Goal: Check status: Check status

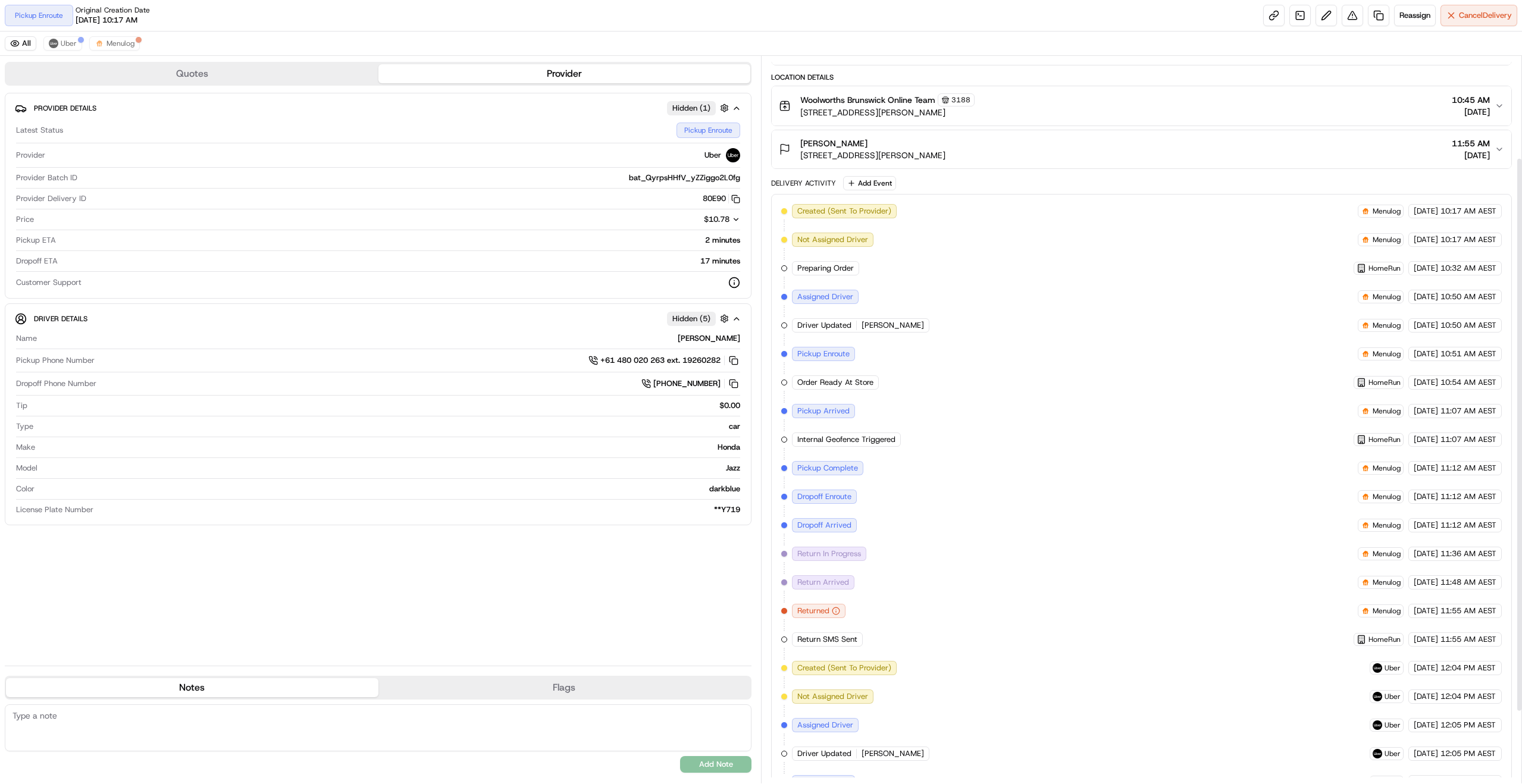
scroll to position [228, 0]
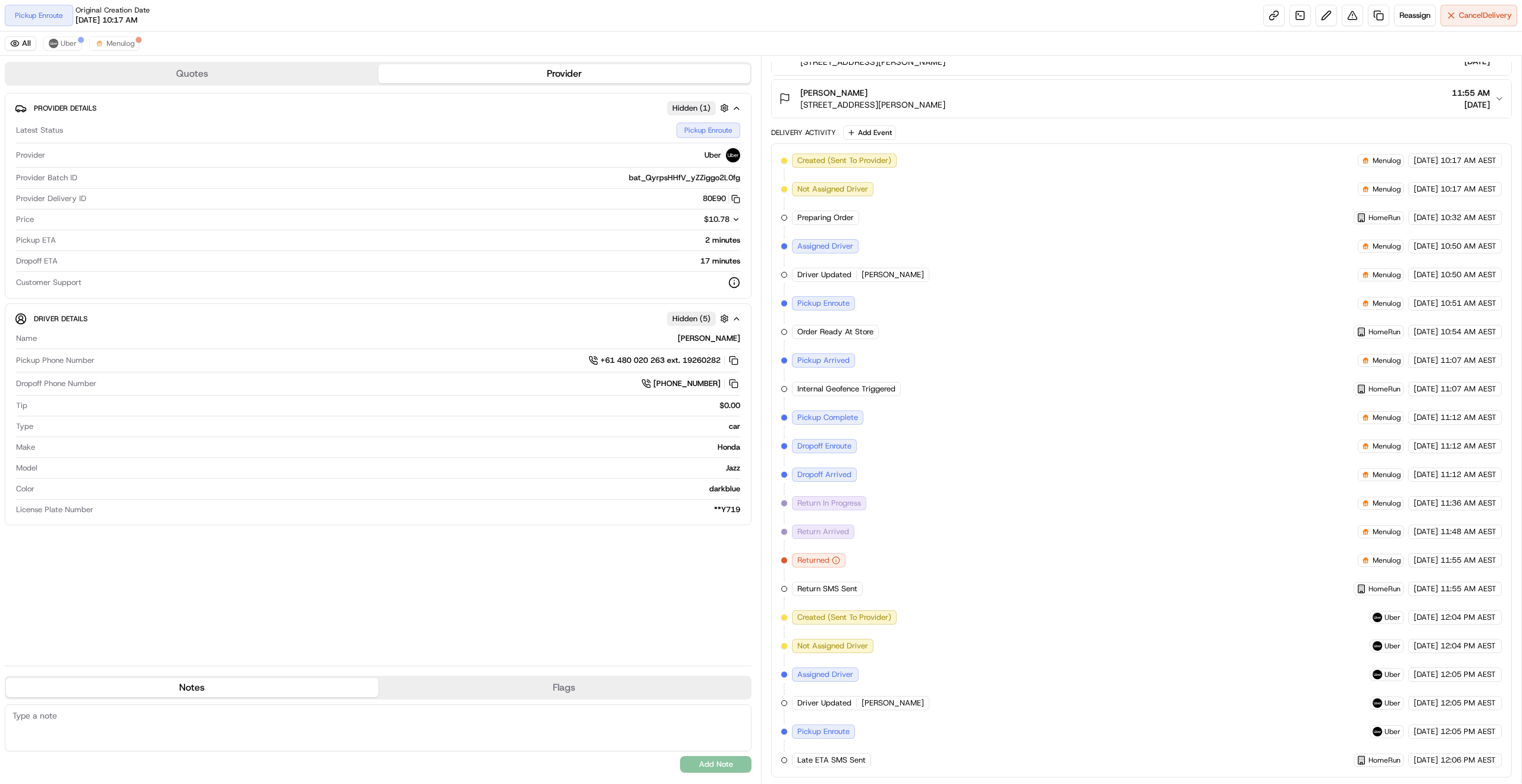
click at [811, 477] on span "Dropoff Arrived" at bounding box center [825, 475] width 54 height 11
drag, startPoint x: 811, startPoint y: 477, endPoint x: 847, endPoint y: 482, distance: 36.3
click at [847, 482] on div "Created (Sent To Provider) Menulog [DATE] 10:17 AM AEST Not Assigned Driver Men…" at bounding box center [1142, 460] width 721 height 614
click at [1437, 418] on span "[DATE]" at bounding box center [1426, 418] width 24 height 11
drag, startPoint x: 1437, startPoint y: 418, endPoint x: 1439, endPoint y: 500, distance: 82.0
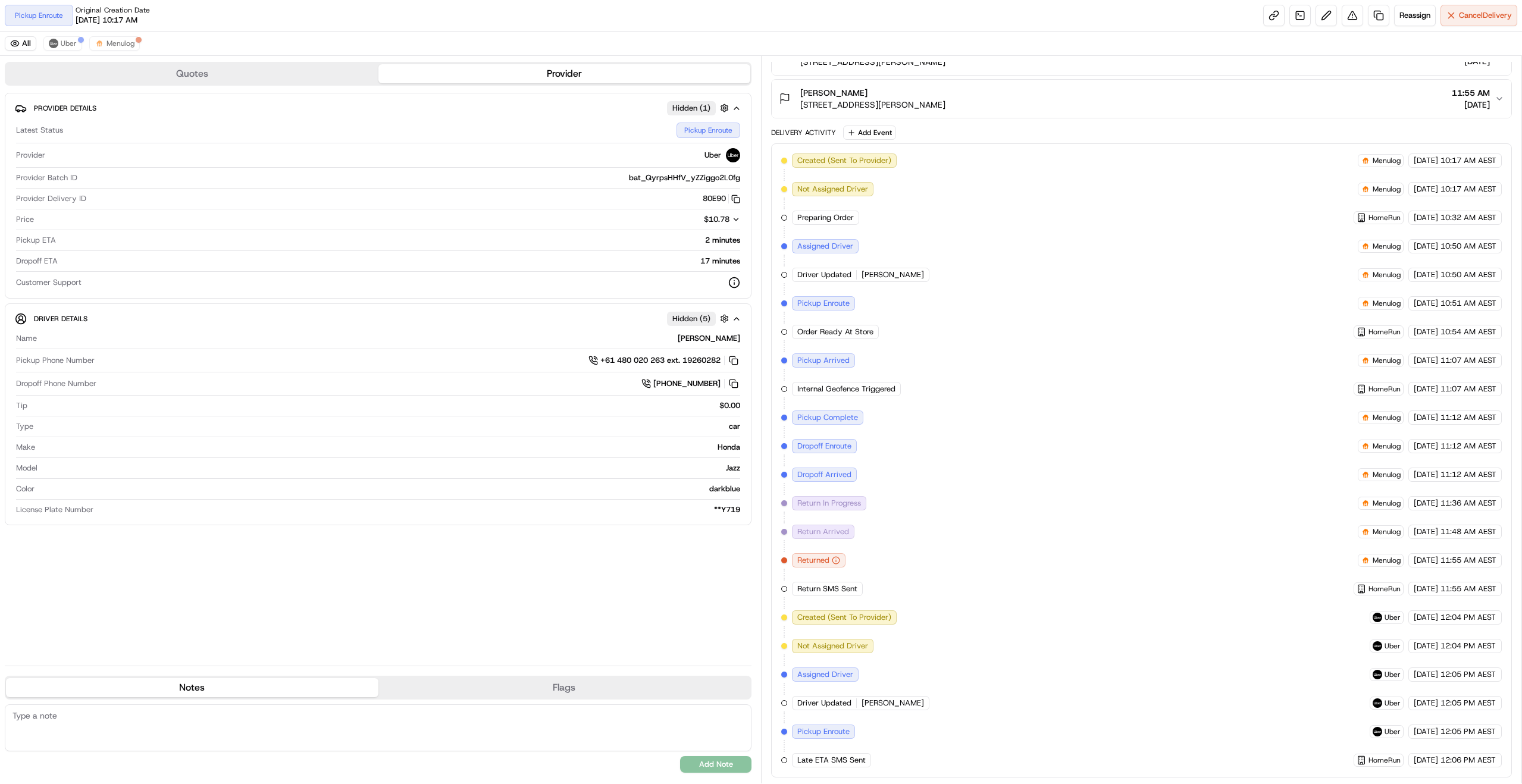
click at [1439, 500] on div "Created (Sent To Provider) Menulog [DATE] 10:17 AM AEST Not Assigned Driver Men…" at bounding box center [1142, 460] width 721 height 614
click at [991, 503] on div "Created (Sent To Provider) Menulog [DATE] 10:17 AM AEST Not Assigned Driver Men…" at bounding box center [1142, 460] width 721 height 614
click at [803, 502] on span "Return In Progress" at bounding box center [829, 503] width 64 height 11
drag, startPoint x: 803, startPoint y: 502, endPoint x: 831, endPoint y: 528, distance: 38.2
click at [831, 528] on div "Created (Sent To Provider) Menulog [DATE] 10:17 AM AEST Not Assigned Driver Men…" at bounding box center [1142, 460] width 721 height 614
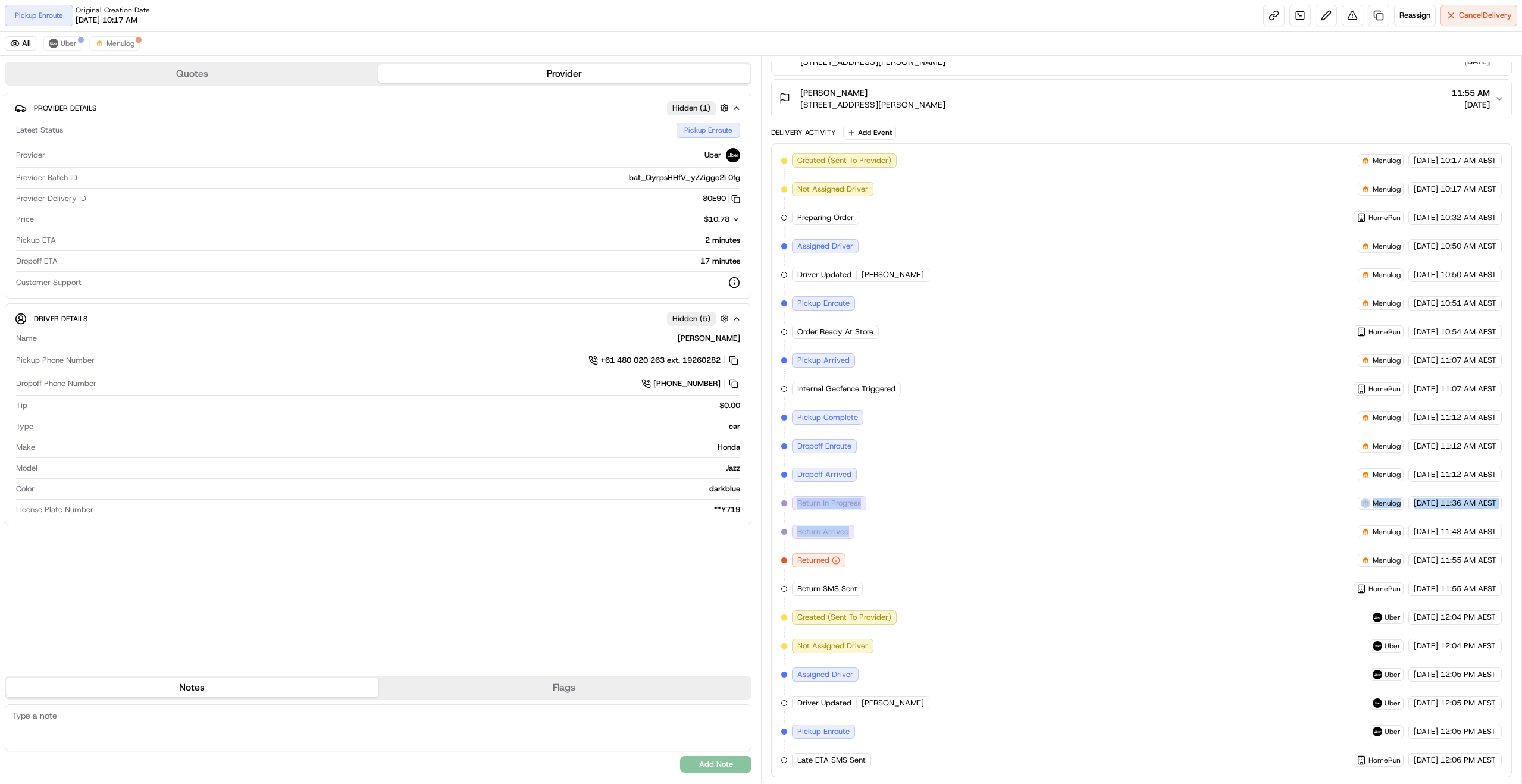
click at [837, 533] on span "Return Arrived" at bounding box center [823, 532] width 52 height 11
drag, startPoint x: 837, startPoint y: 531, endPoint x: 803, endPoint y: 534, distance: 34.1
click at [803, 534] on span "Return Arrived" at bounding box center [823, 532] width 52 height 11
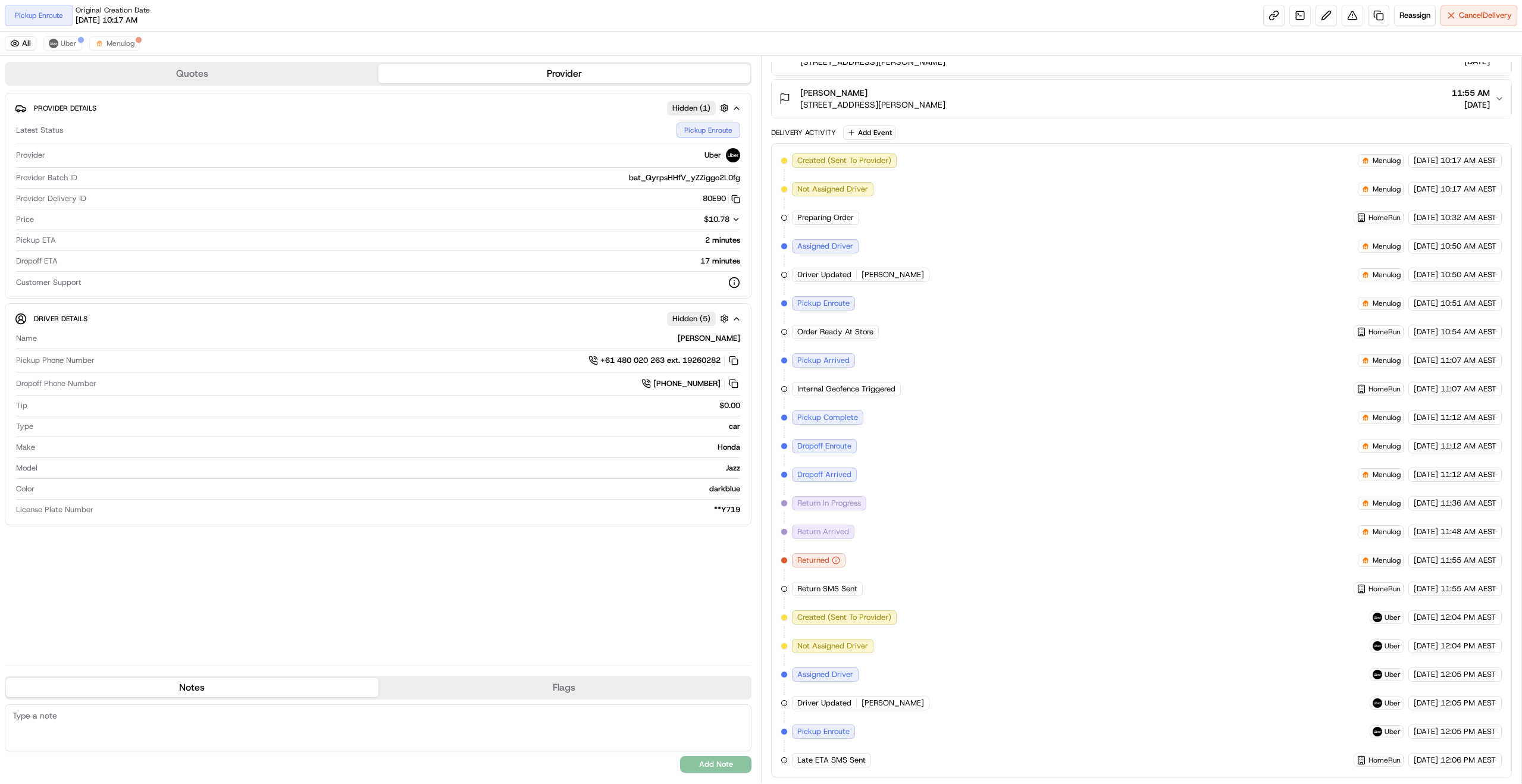
click at [807, 502] on span "Return In Progress" at bounding box center [829, 503] width 64 height 11
drag, startPoint x: 807, startPoint y: 502, endPoint x: 876, endPoint y: 505, distance: 69.1
click at [876, 505] on div "Created (Sent To Provider) Menulog [DATE] 10:17 AM AEST Not Assigned Driver Men…" at bounding box center [1142, 460] width 721 height 614
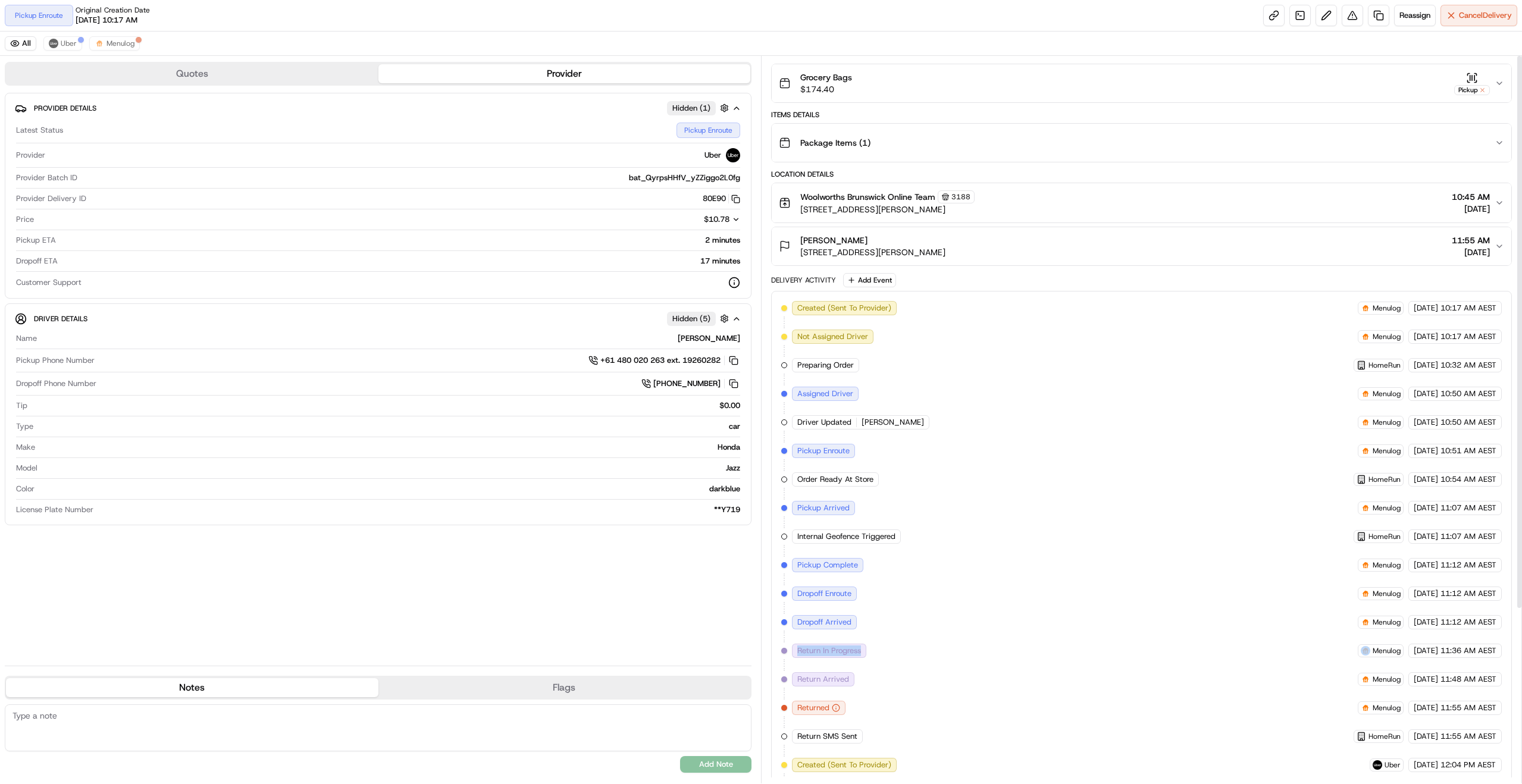
scroll to position [0, 0]
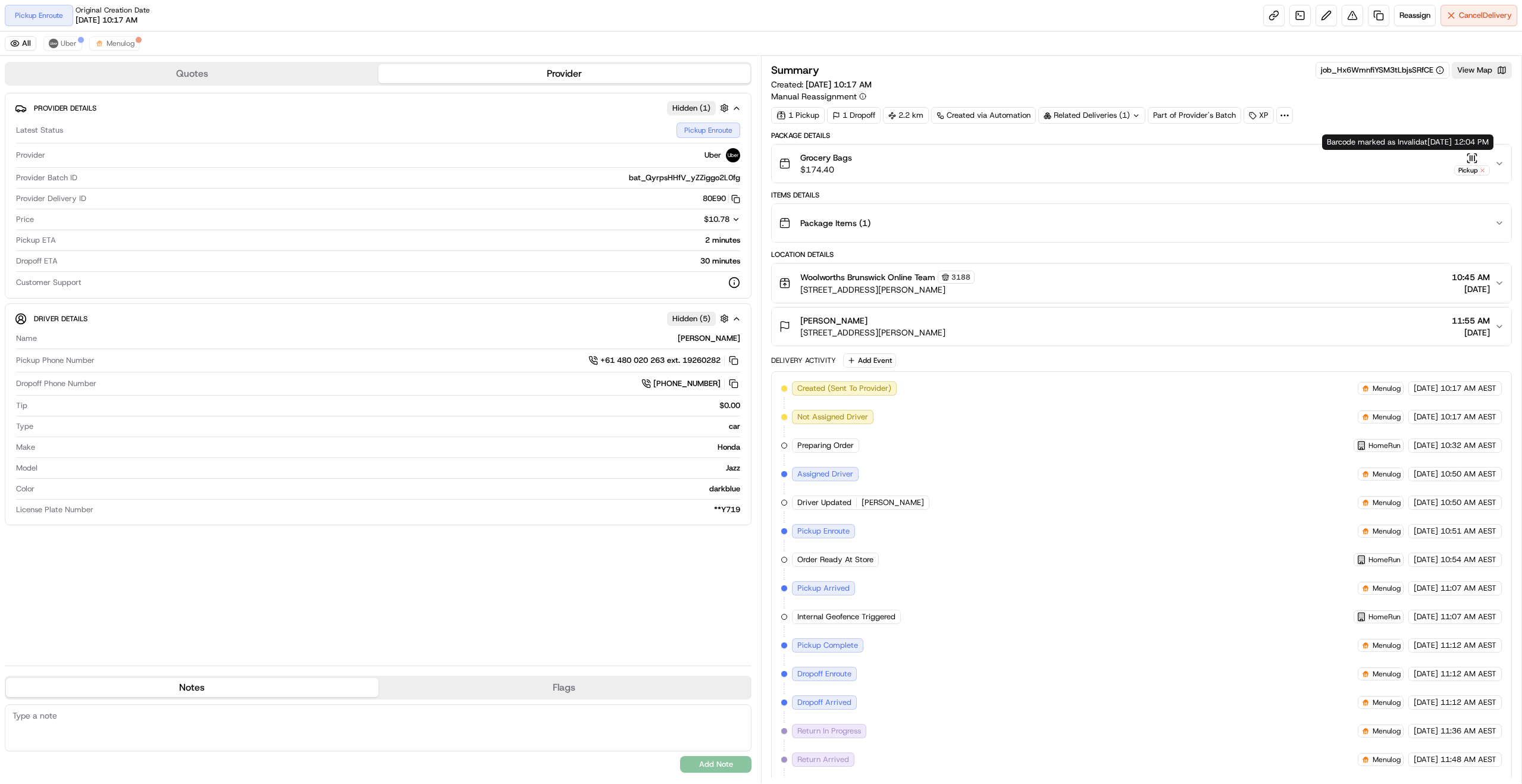
click at [1496, 163] on icon "button" at bounding box center [1499, 164] width 10 height 10
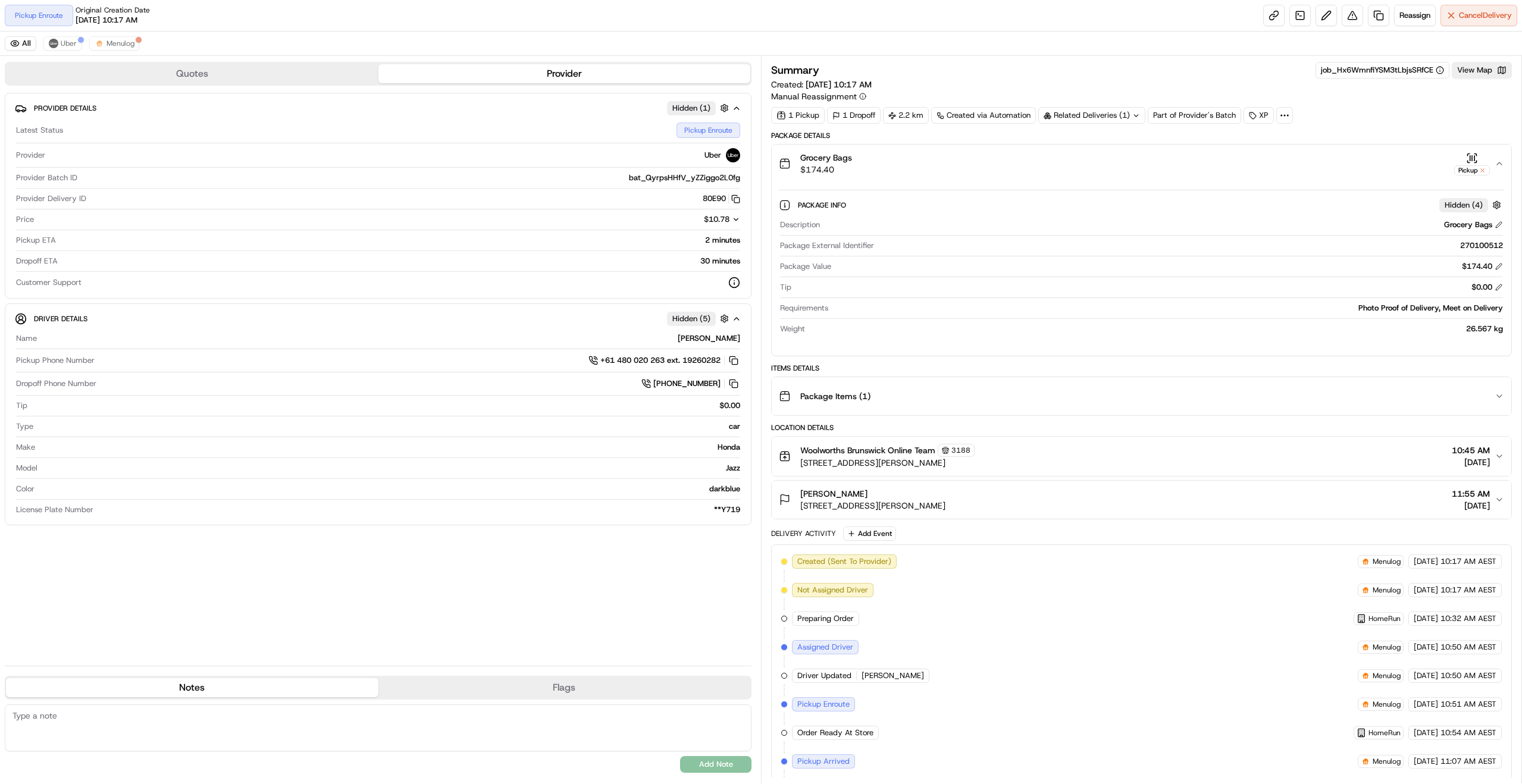
click at [1499, 163] on icon "button" at bounding box center [1499, 164] width 4 height 3
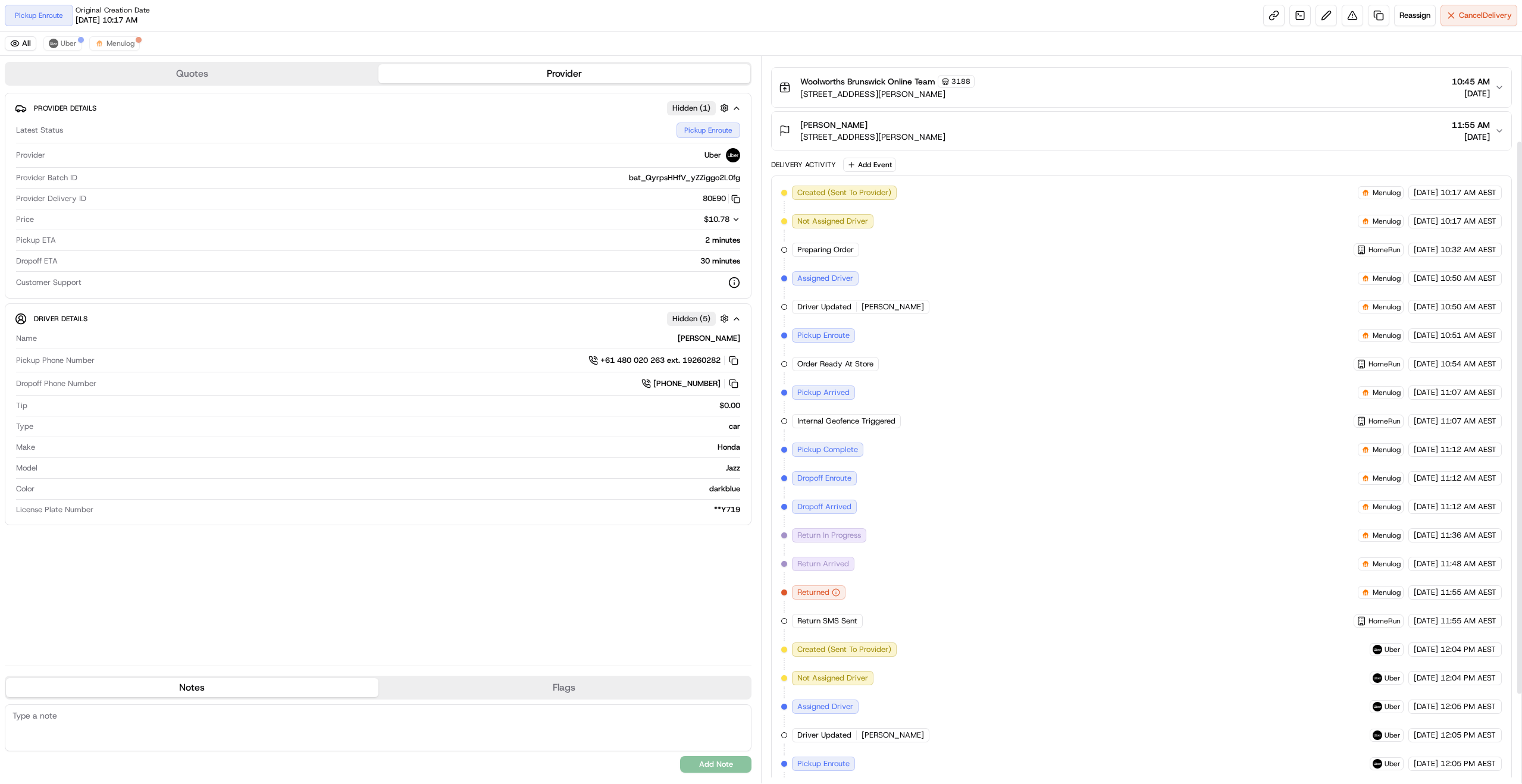
scroll to position [228, 0]
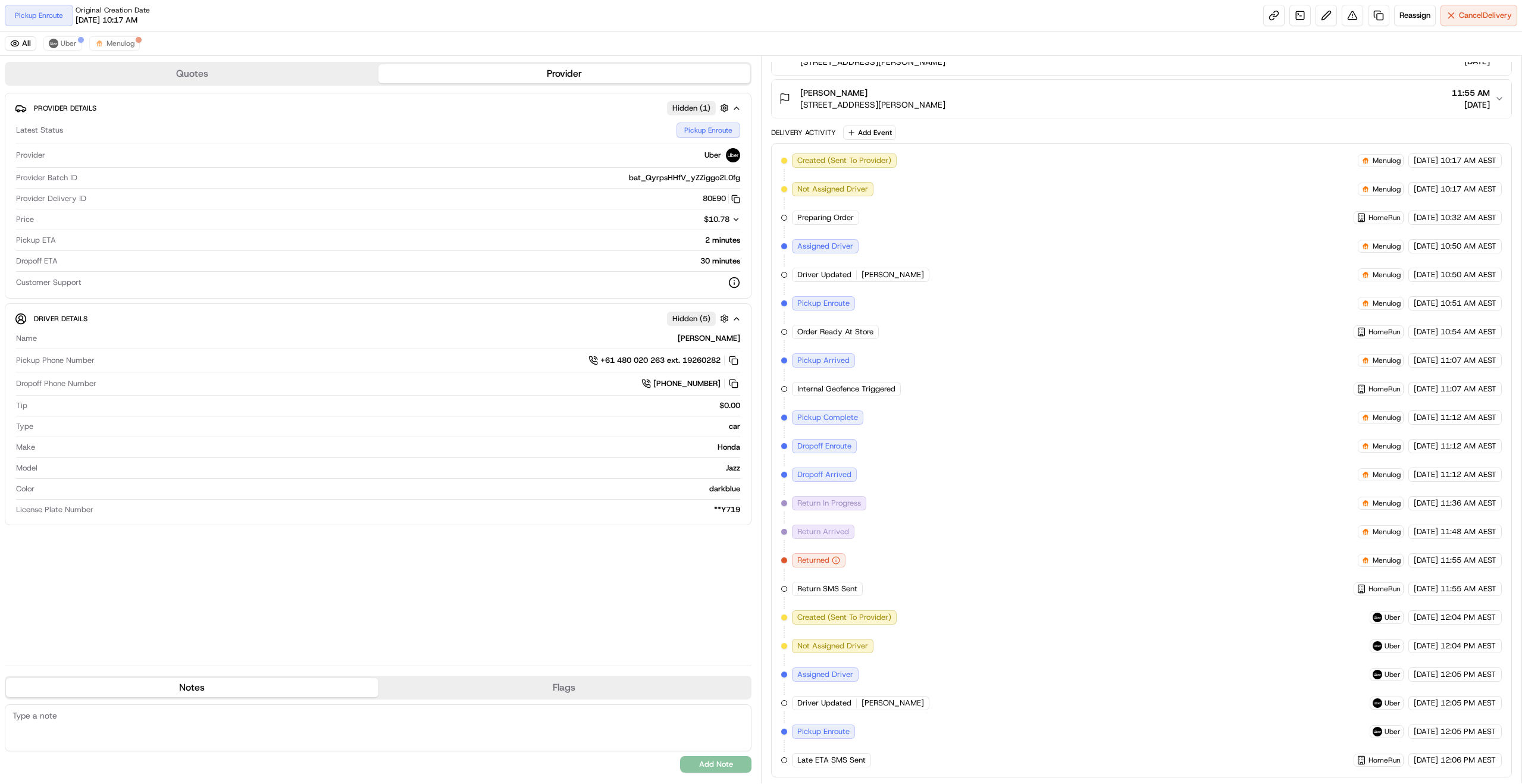
click at [1414, 558] on span "[DATE]" at bounding box center [1426, 560] width 24 height 11
drag, startPoint x: 1392, startPoint y: 558, endPoint x: 1450, endPoint y: 642, distance: 102.1
click at [1450, 642] on div "Created (Sent To Provider) Menulog [DATE] 10:17 AM AEST Not Assigned Driver Men…" at bounding box center [1142, 460] width 721 height 614
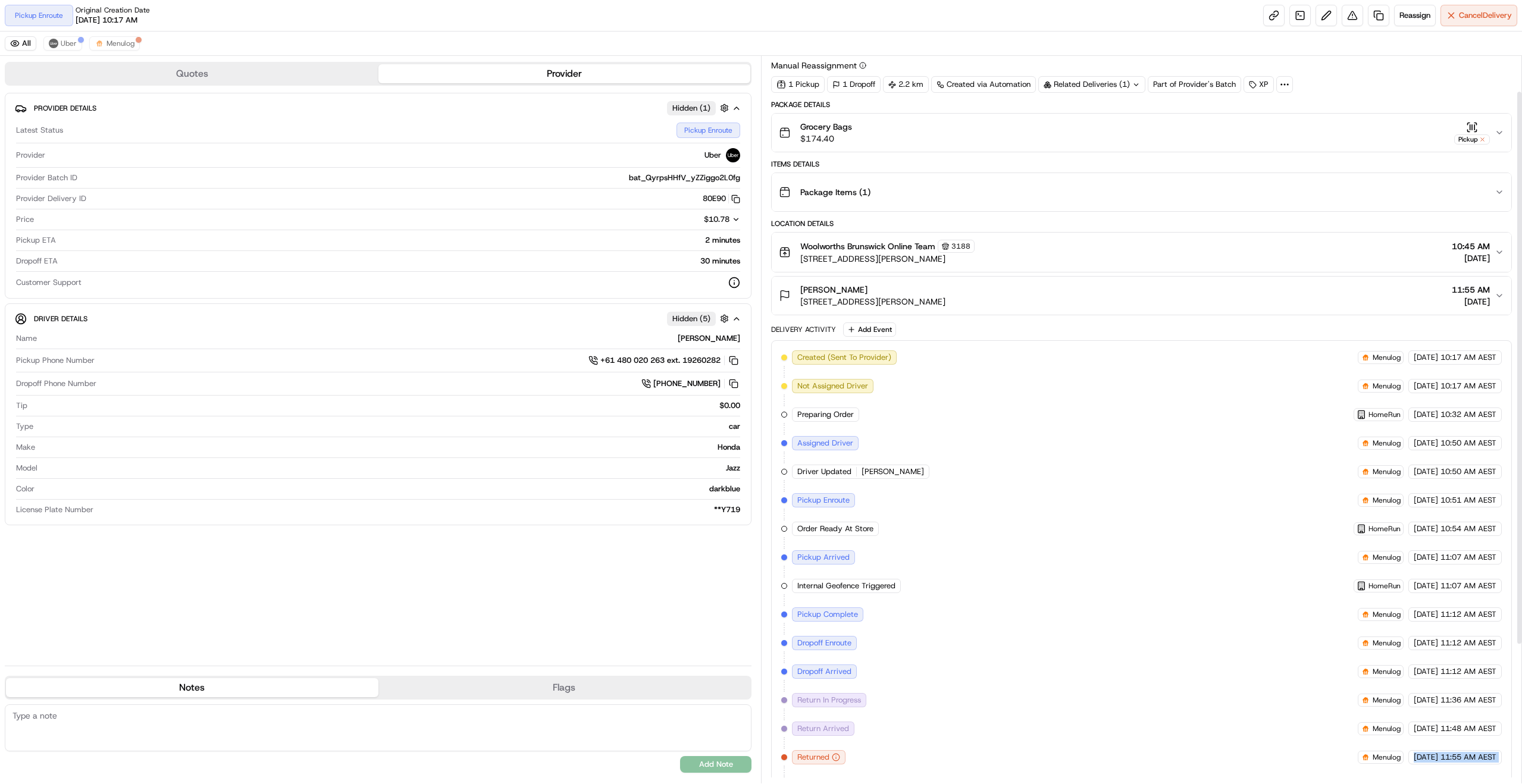
scroll to position [0, 0]
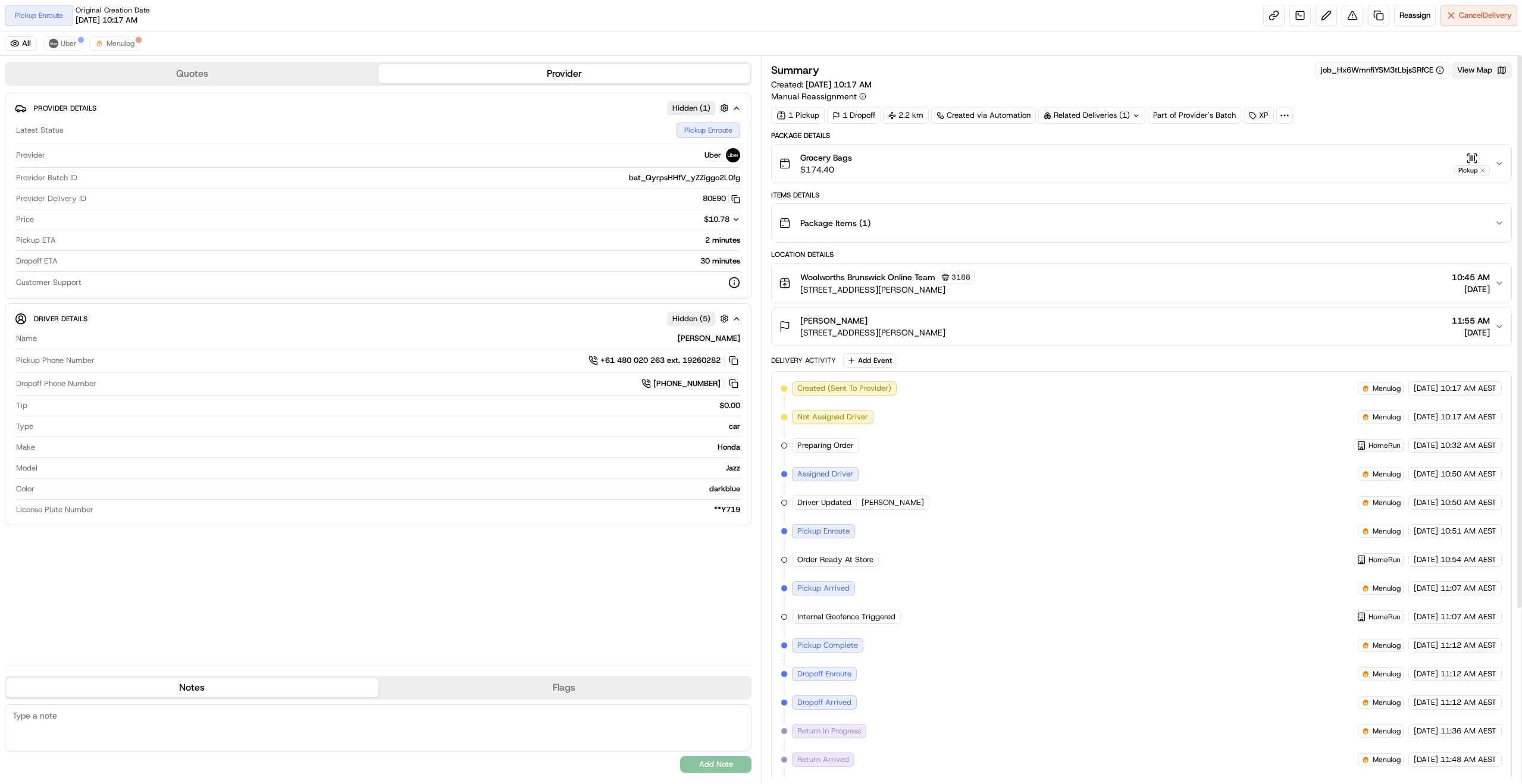
click at [1484, 73] on button "View Map" at bounding box center [1482, 70] width 60 height 17
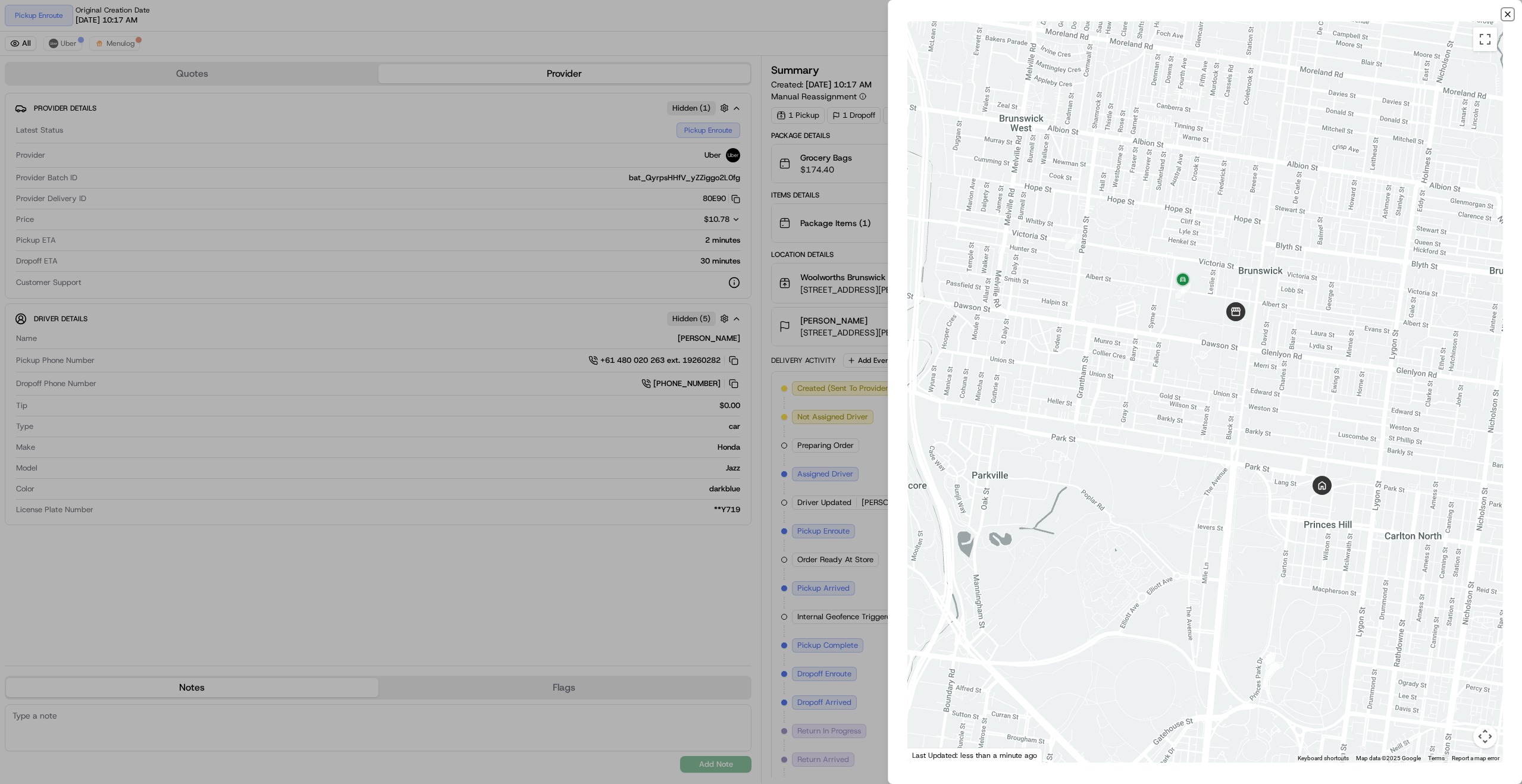
click at [1507, 12] on icon "button" at bounding box center [1507, 14] width 10 height 10
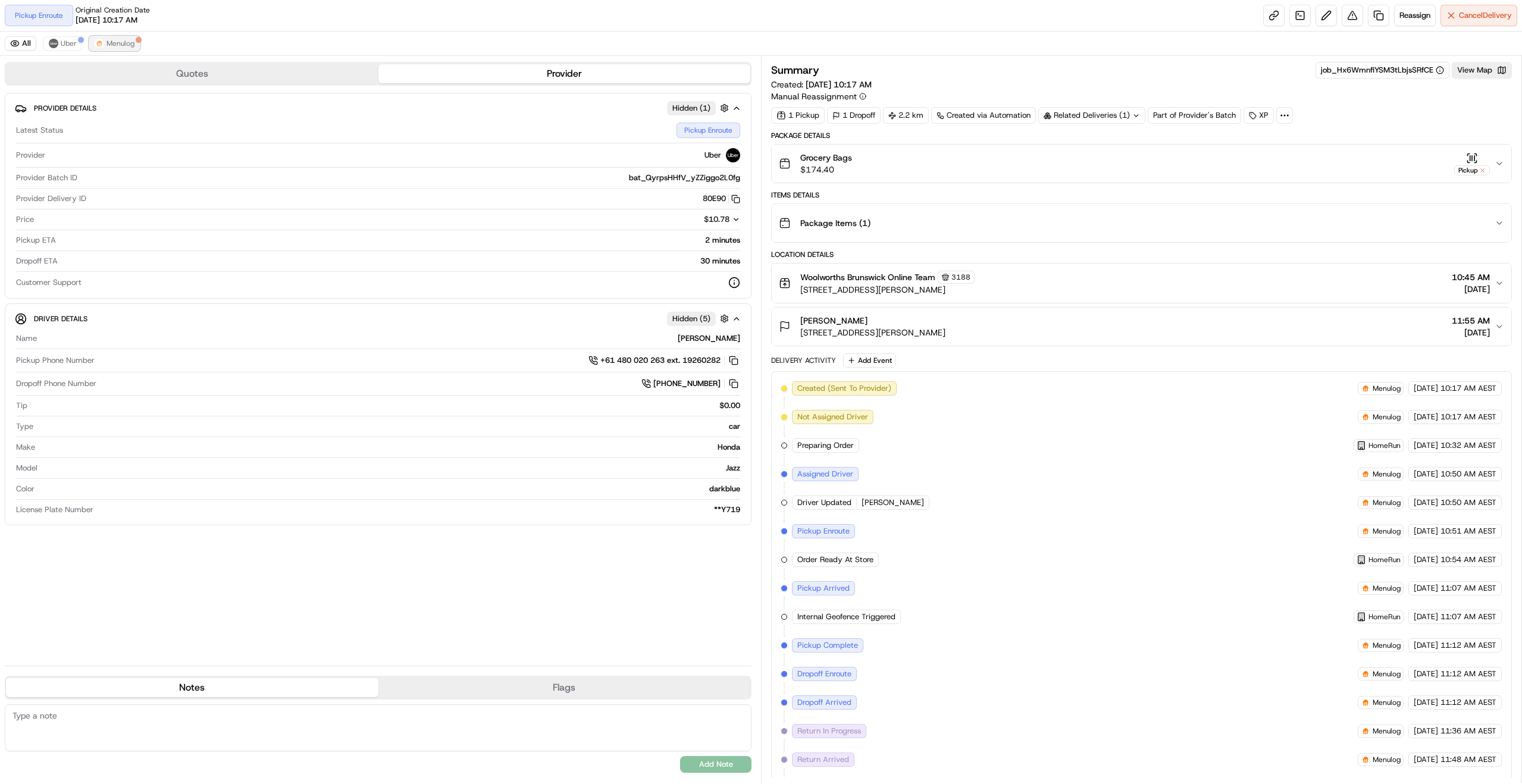
click at [127, 44] on span "Menulog" at bounding box center [121, 43] width 28 height 10
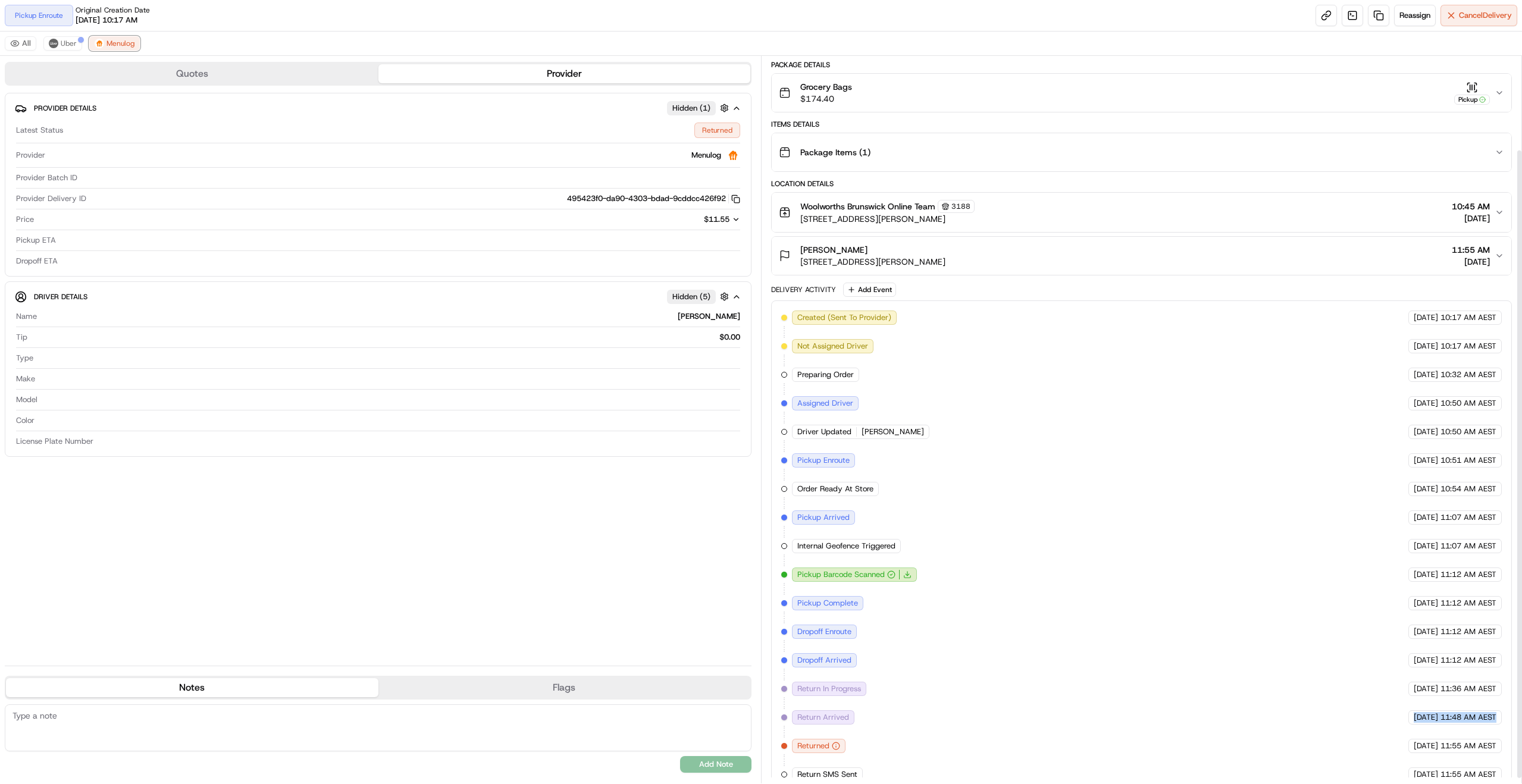
scroll to position [114, 0]
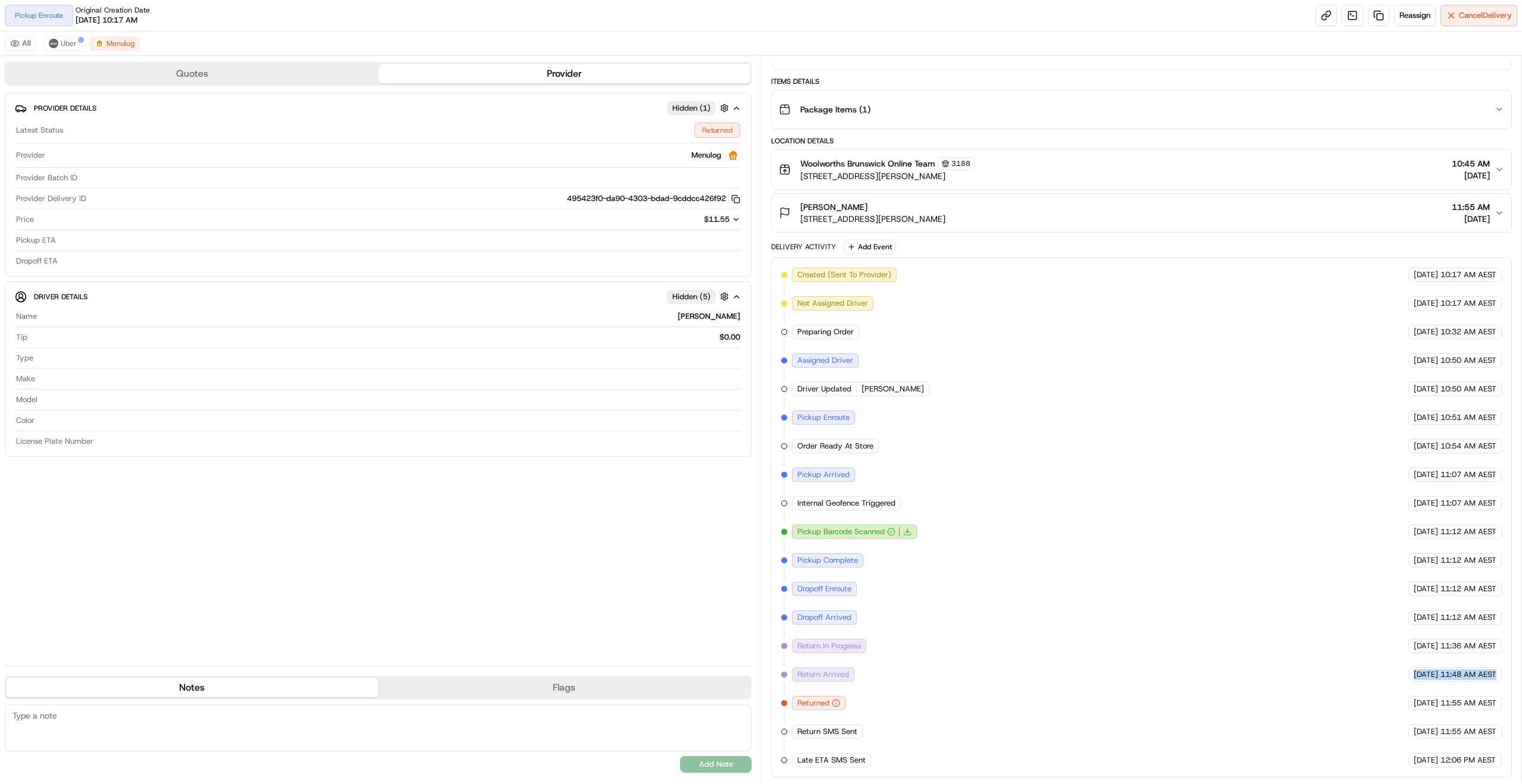
click at [1301, 683] on div "Created (Sent To Provider) Menulog [DATE] 10:17 AM AEST Not Assigned Driver Men…" at bounding box center [1142, 517] width 721 height 500
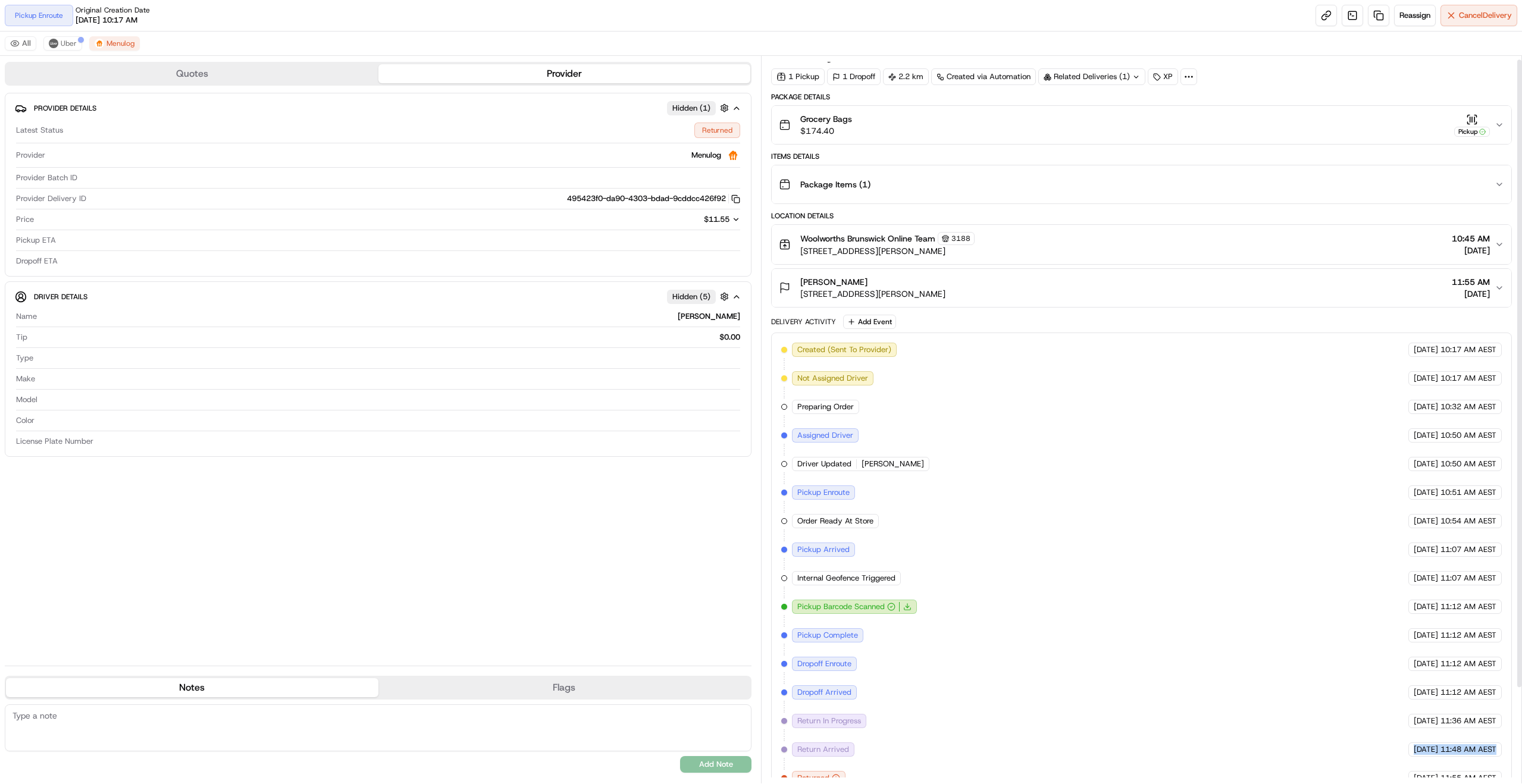
scroll to position [0, 0]
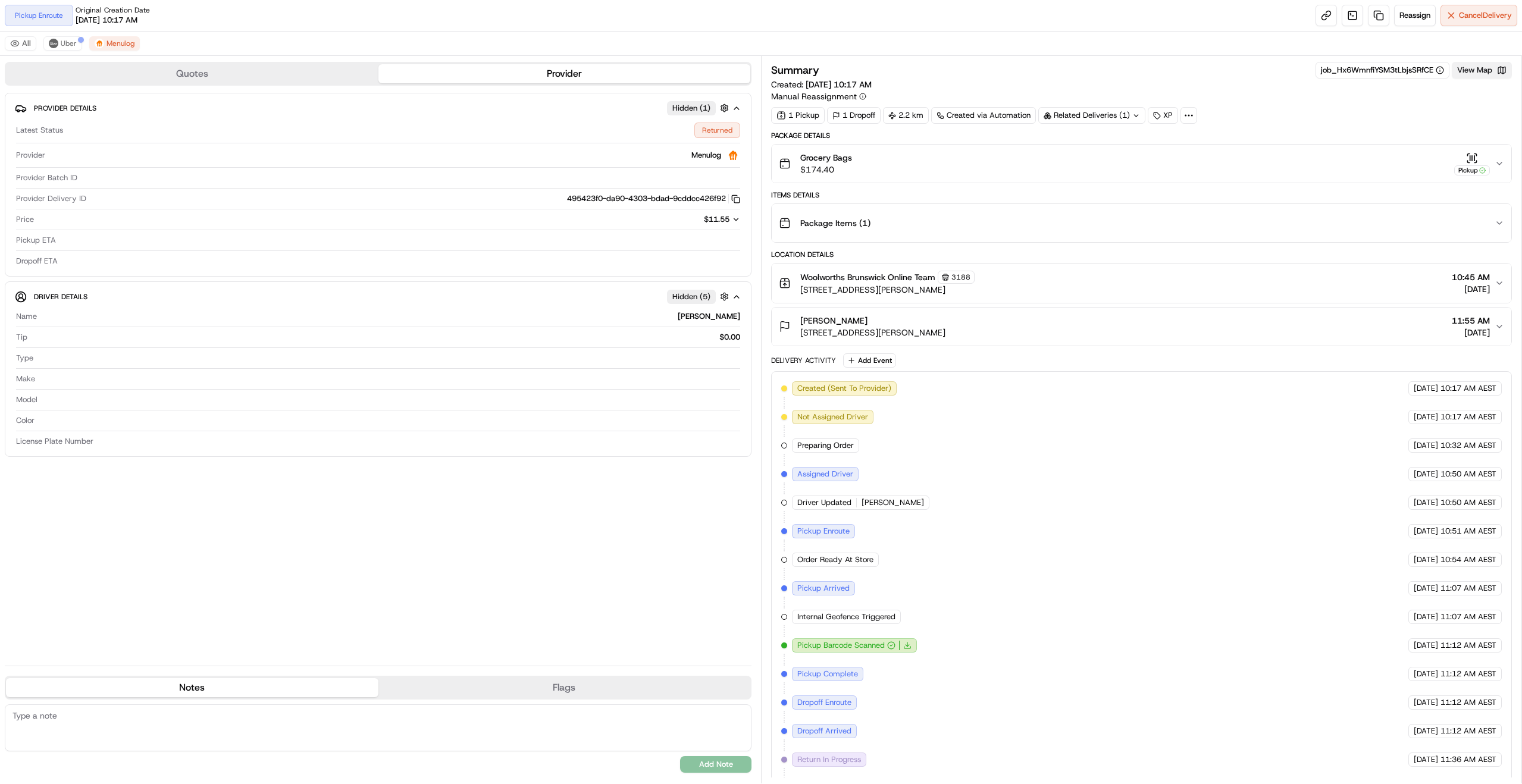
click at [1479, 71] on button "View Map" at bounding box center [1482, 70] width 60 height 17
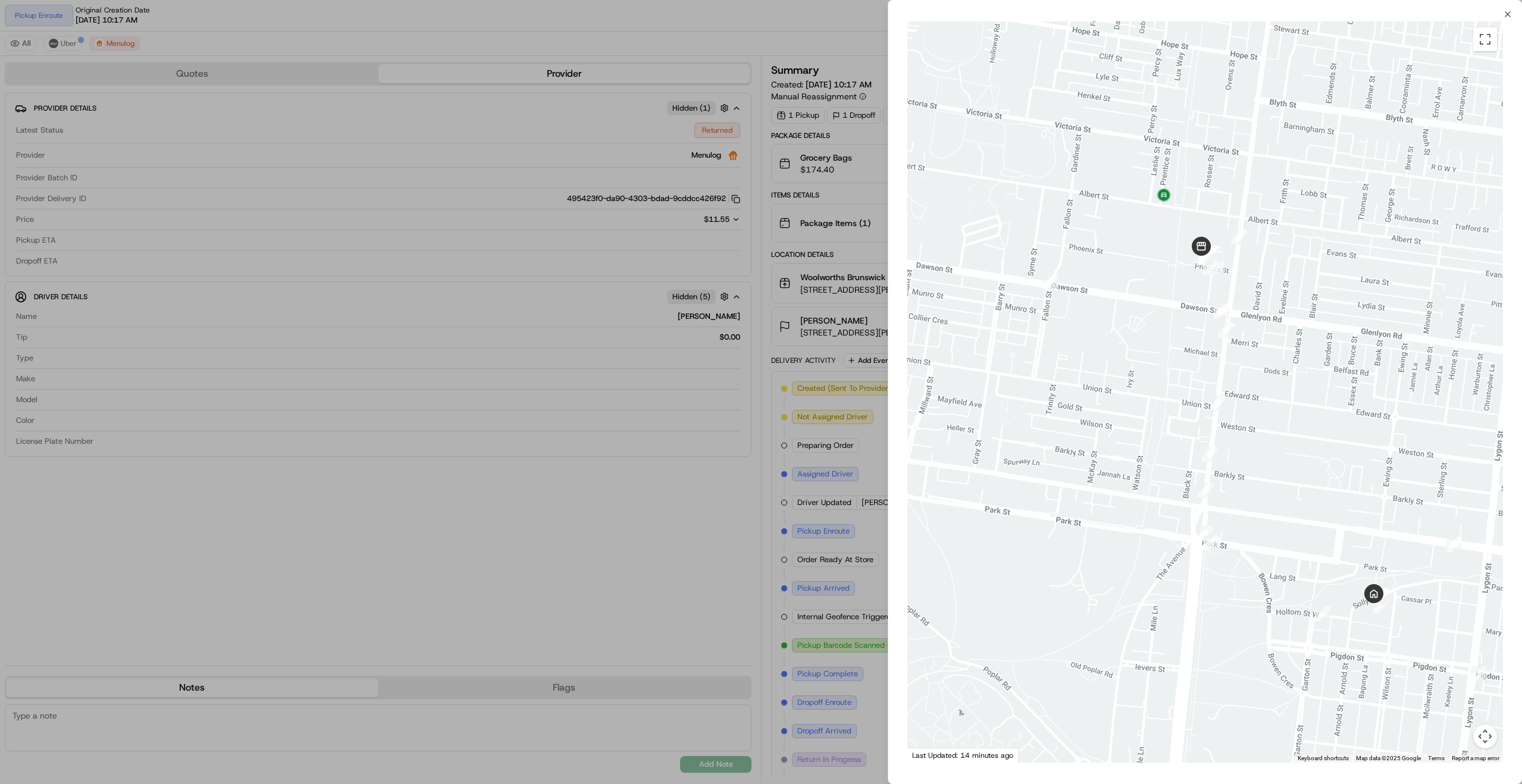
drag, startPoint x: 1184, startPoint y: 435, endPoint x: 1263, endPoint y: 507, distance: 106.9
click at [1261, 505] on div at bounding box center [1205, 391] width 595 height 741
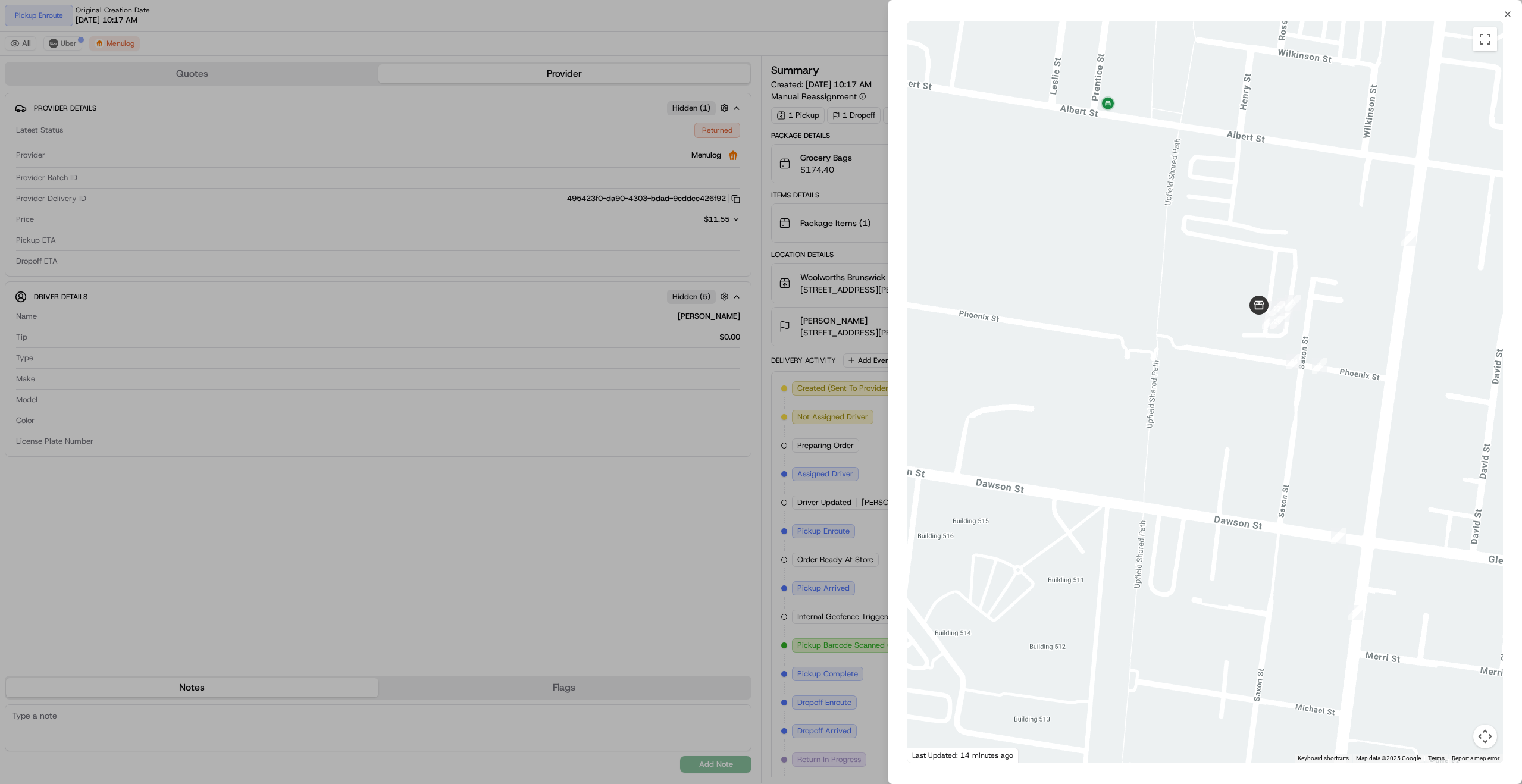
click at [844, 446] on div at bounding box center [761, 392] width 1522 height 784
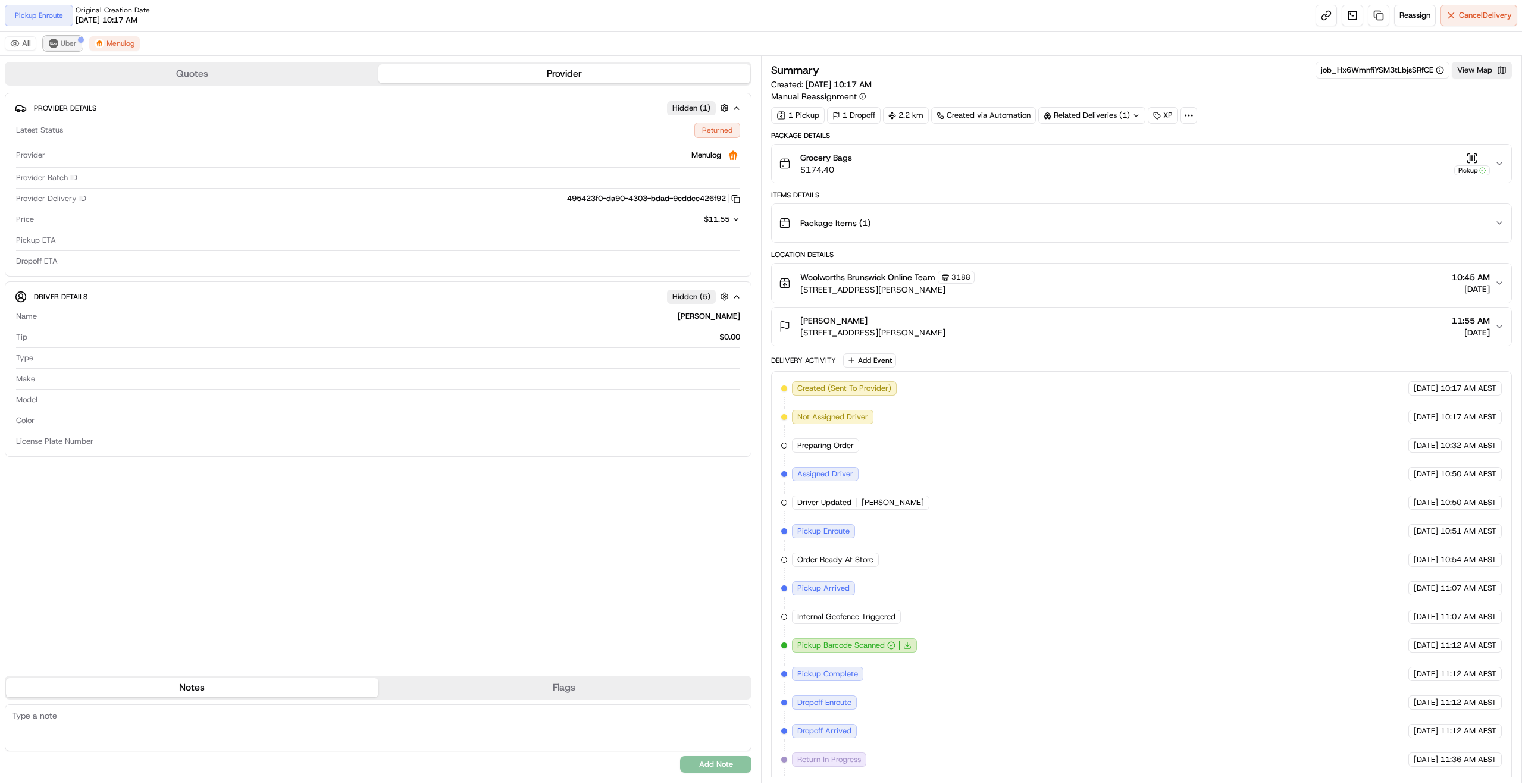
click at [51, 45] on img at bounding box center [53, 43] width 10 height 10
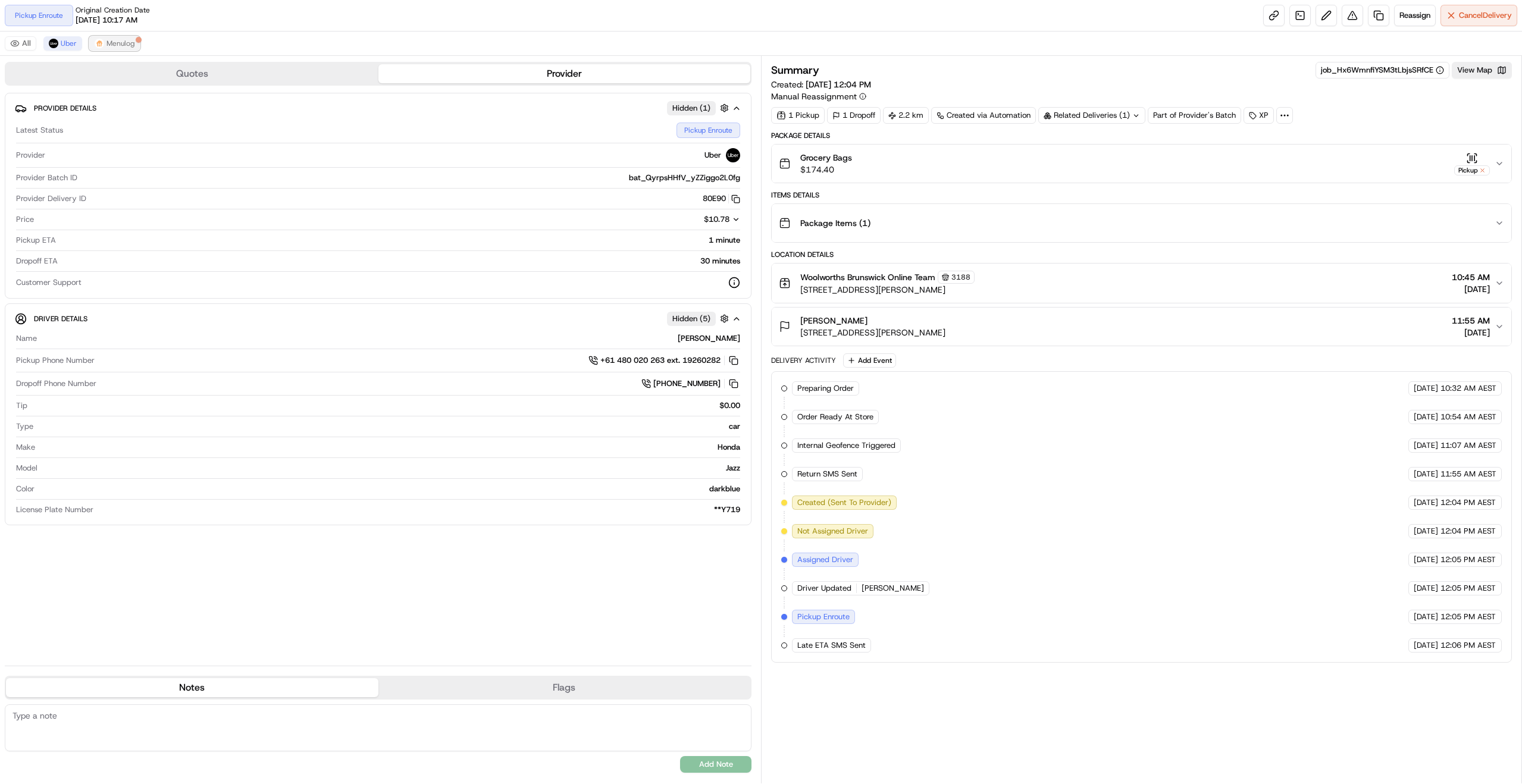
click at [117, 45] on span "Menulog" at bounding box center [121, 43] width 28 height 10
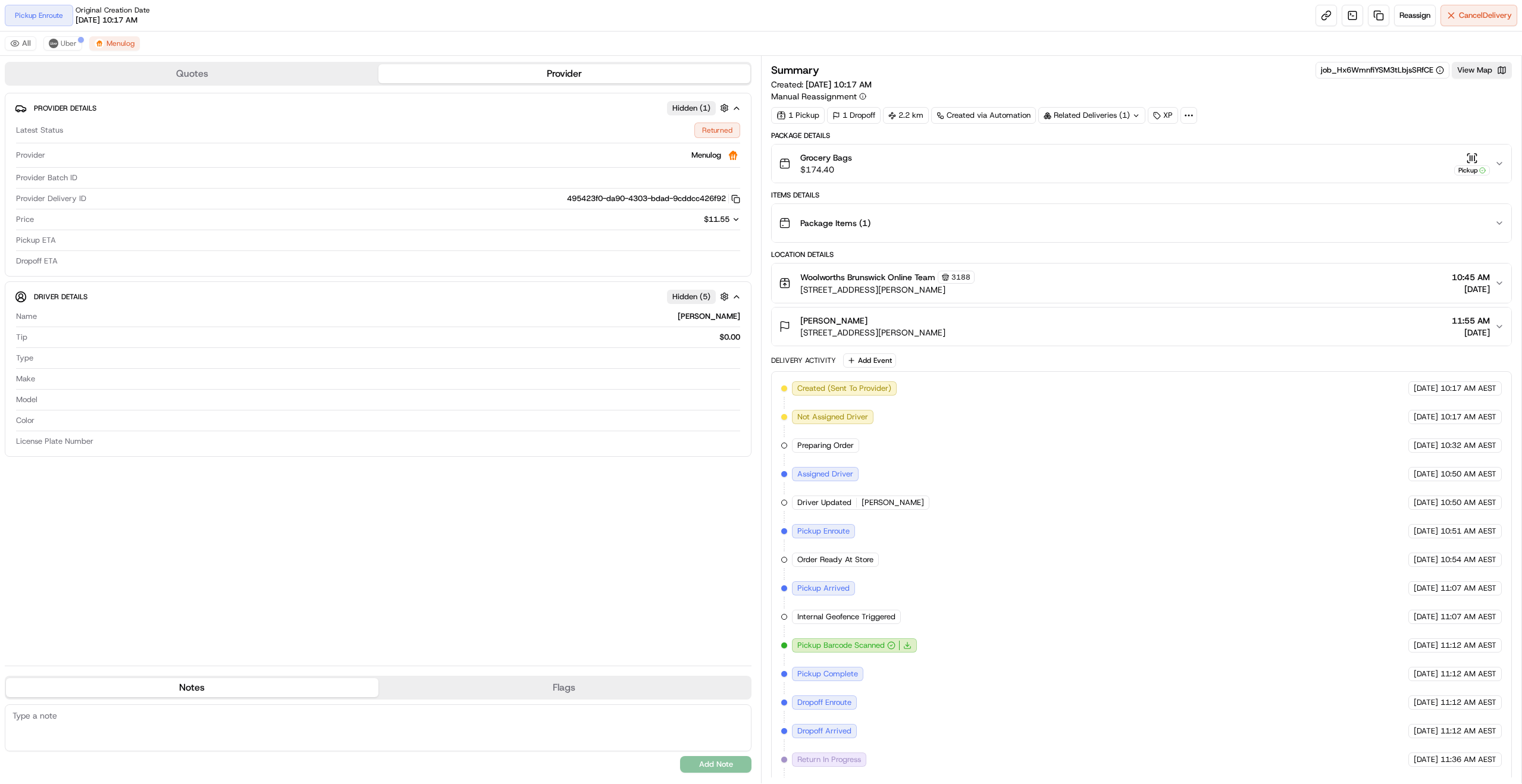
click at [928, 69] on div "Summary job_Hx6WmnfiYSM3tLbjsSRfCE View Map" at bounding box center [1142, 70] width 741 height 17
click at [64, 47] on span "Uber" at bounding box center [69, 43] width 16 height 10
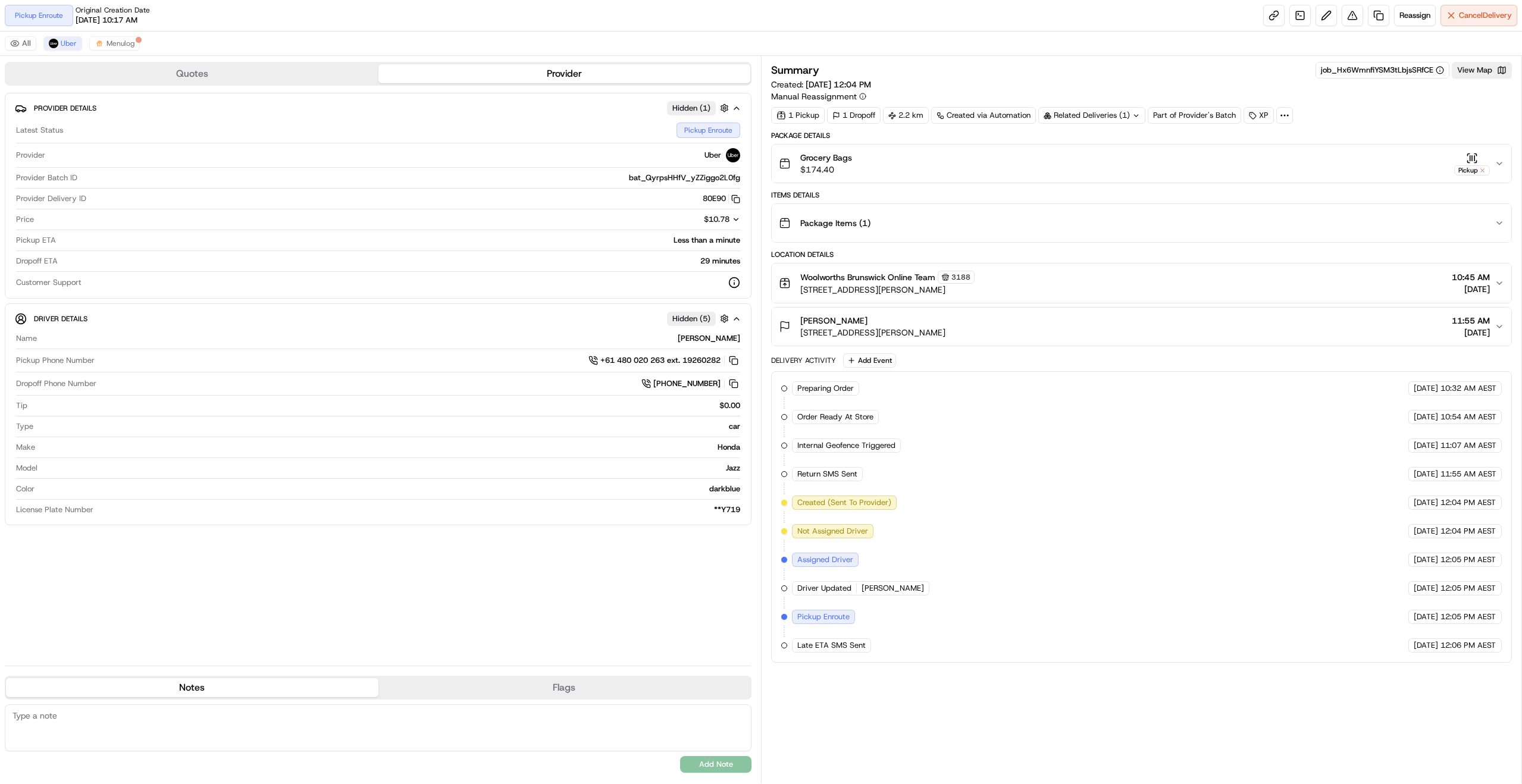
click at [1500, 164] on icon "button" at bounding box center [1499, 164] width 10 height 10
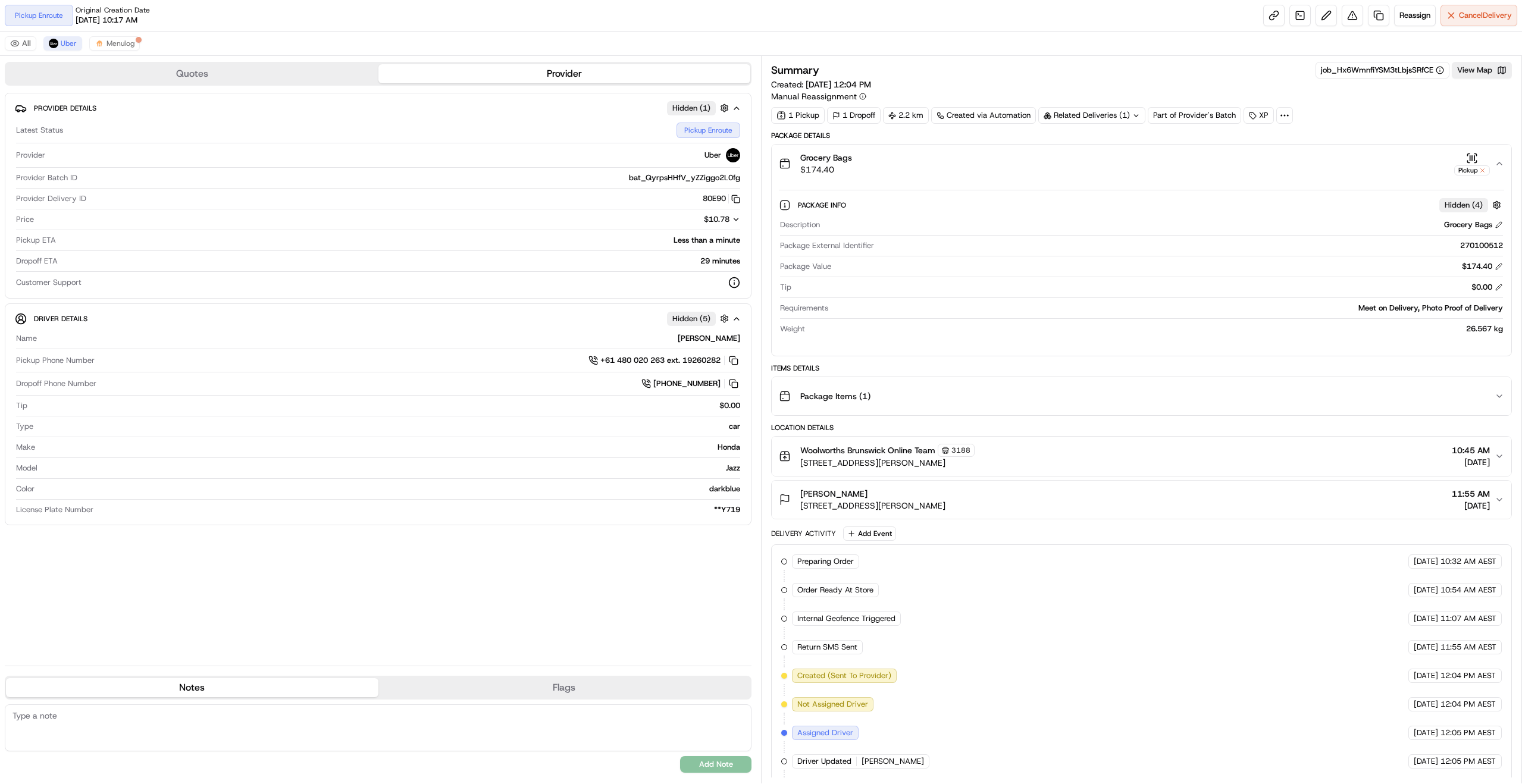
click at [1500, 164] on icon "button" at bounding box center [1499, 164] width 10 height 10
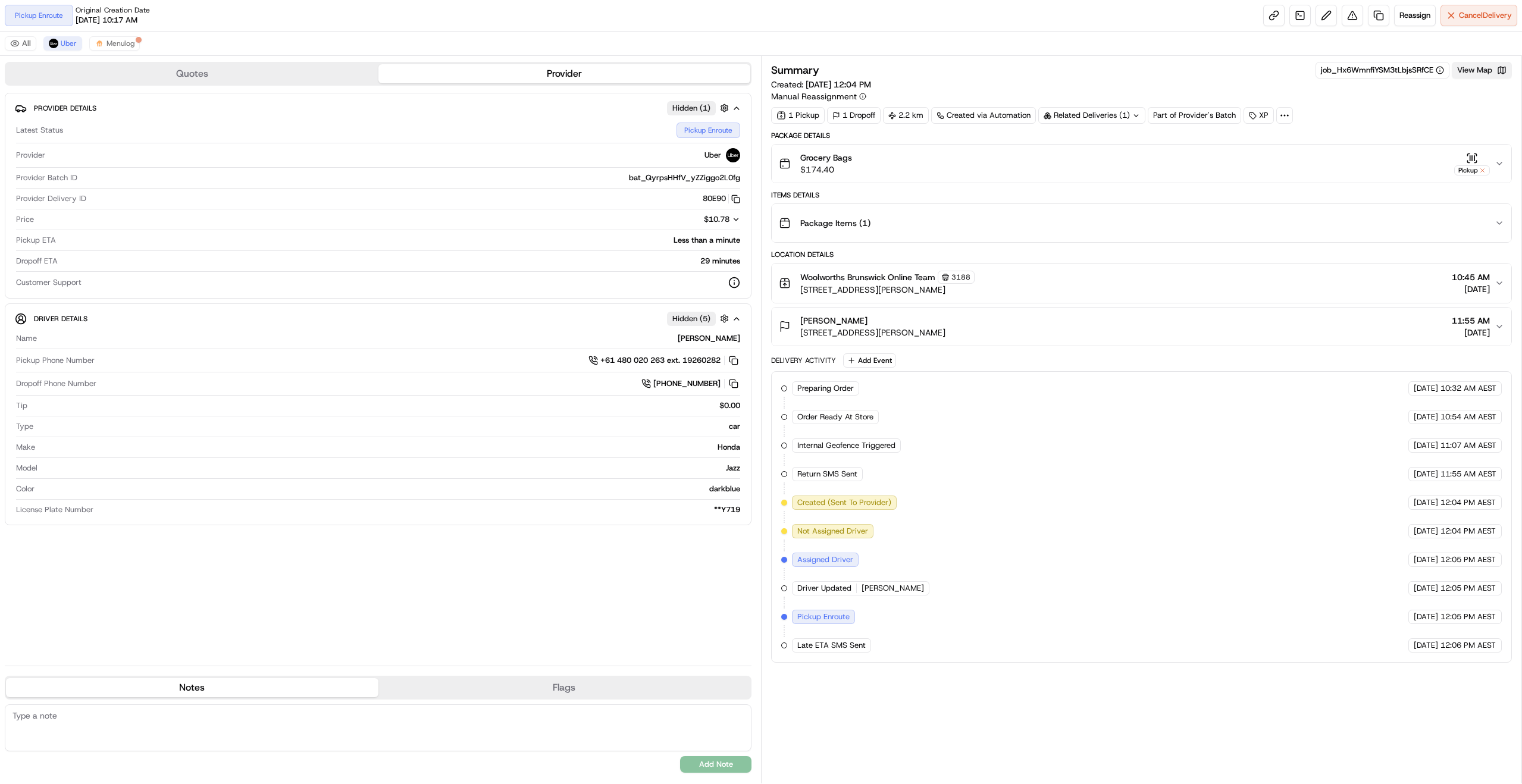
click at [1473, 70] on button "View Map" at bounding box center [1482, 70] width 60 height 17
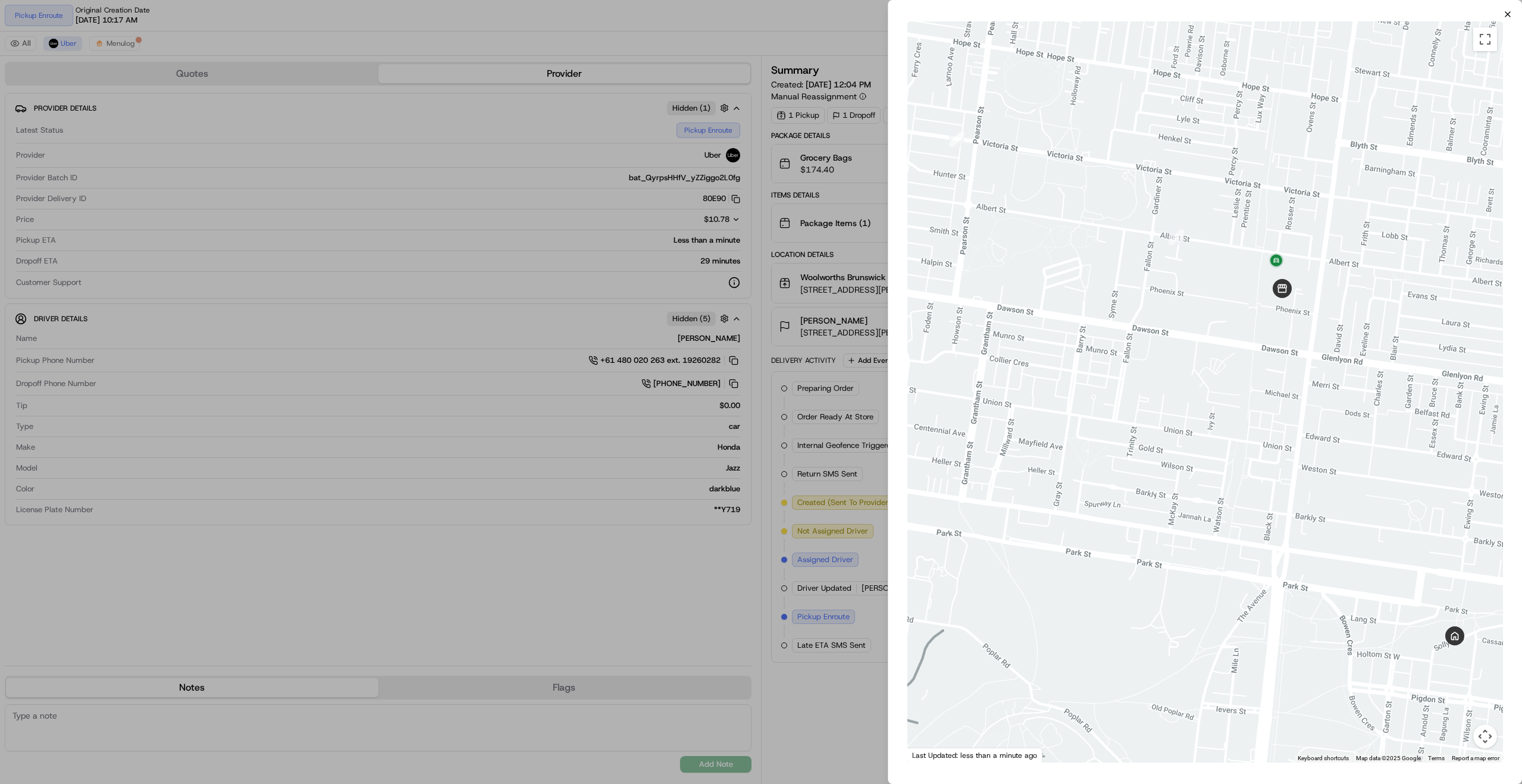
click at [1510, 19] on icon "button" at bounding box center [1507, 14] width 10 height 10
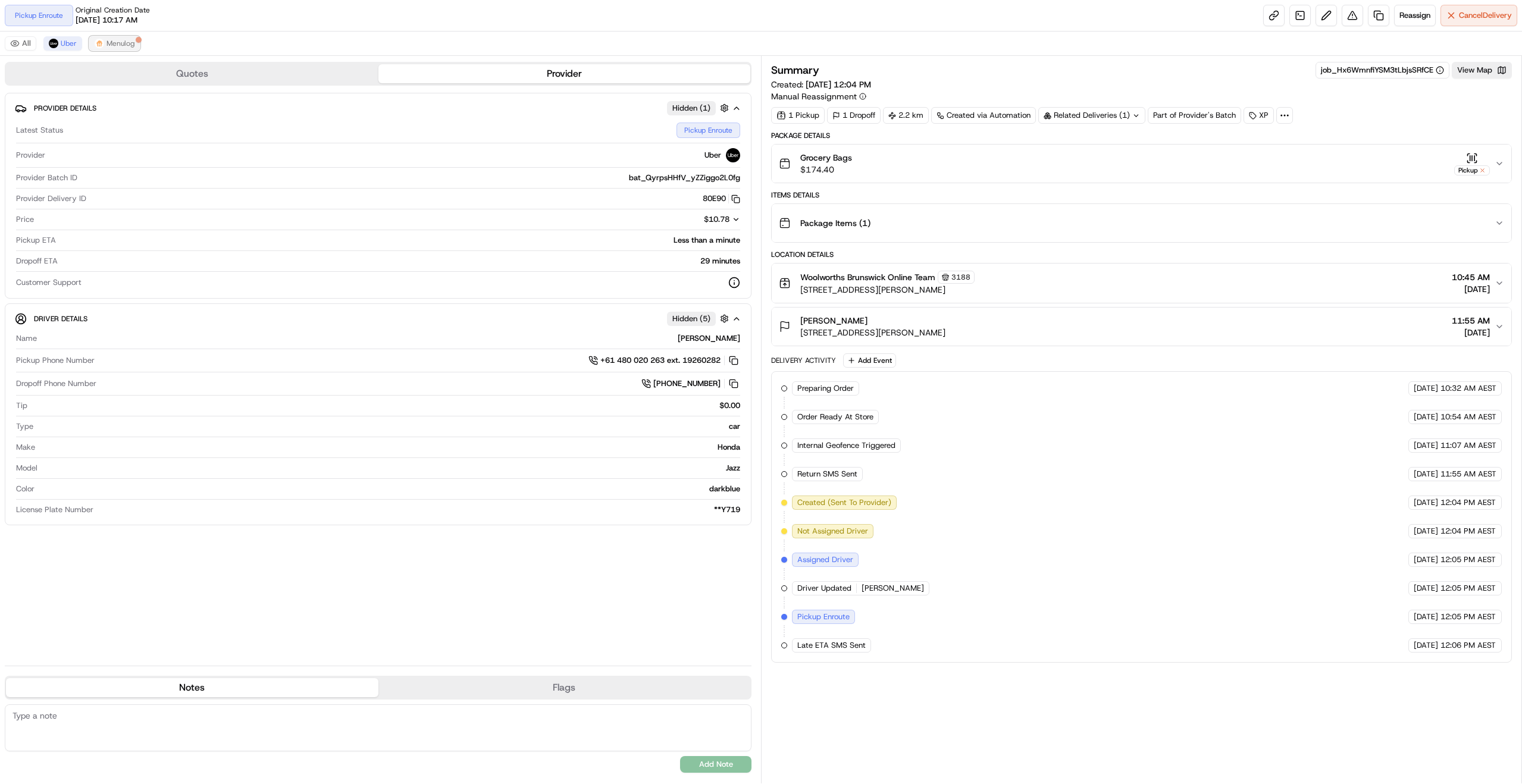
click at [102, 40] on img at bounding box center [99, 43] width 10 height 10
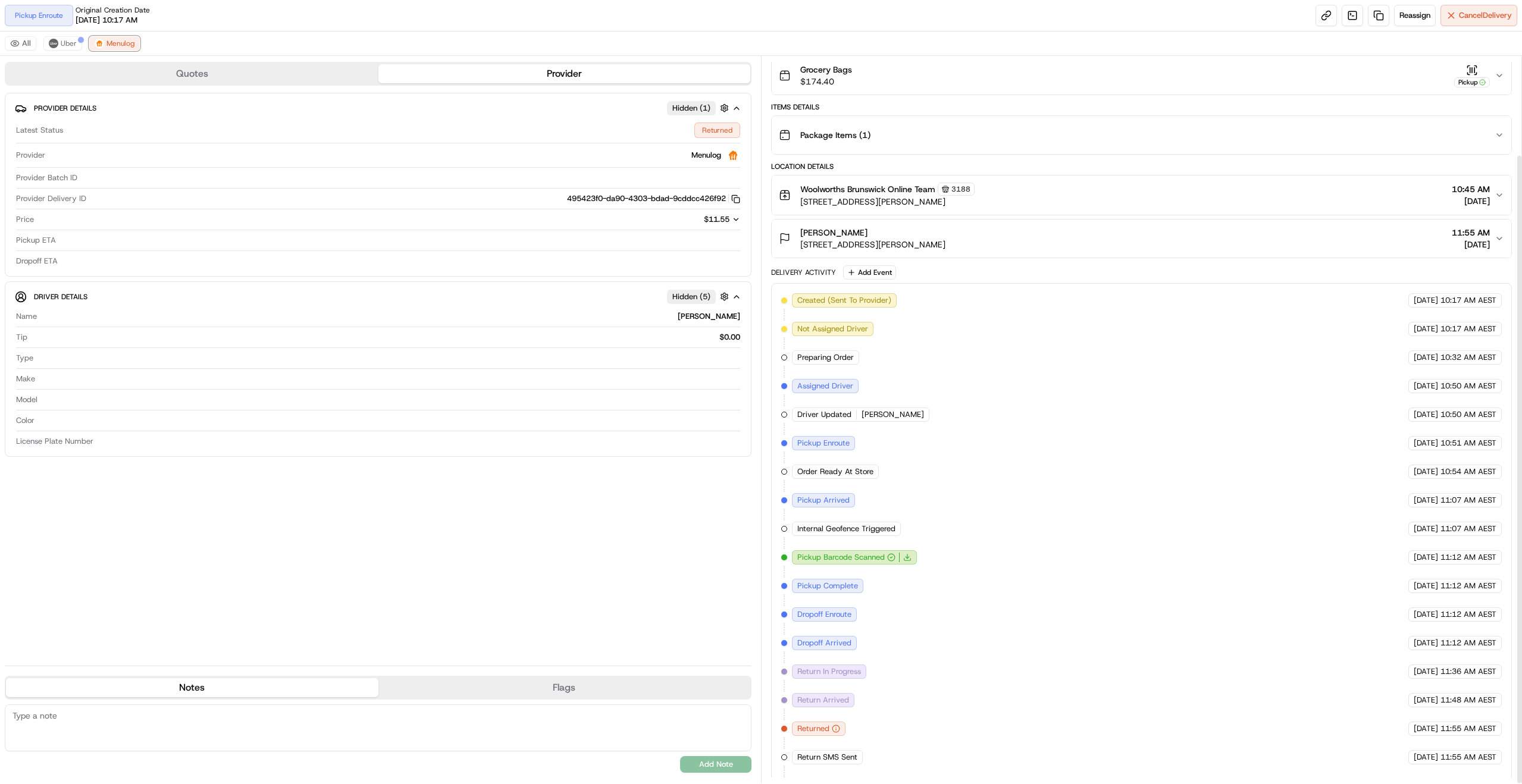
scroll to position [114, 0]
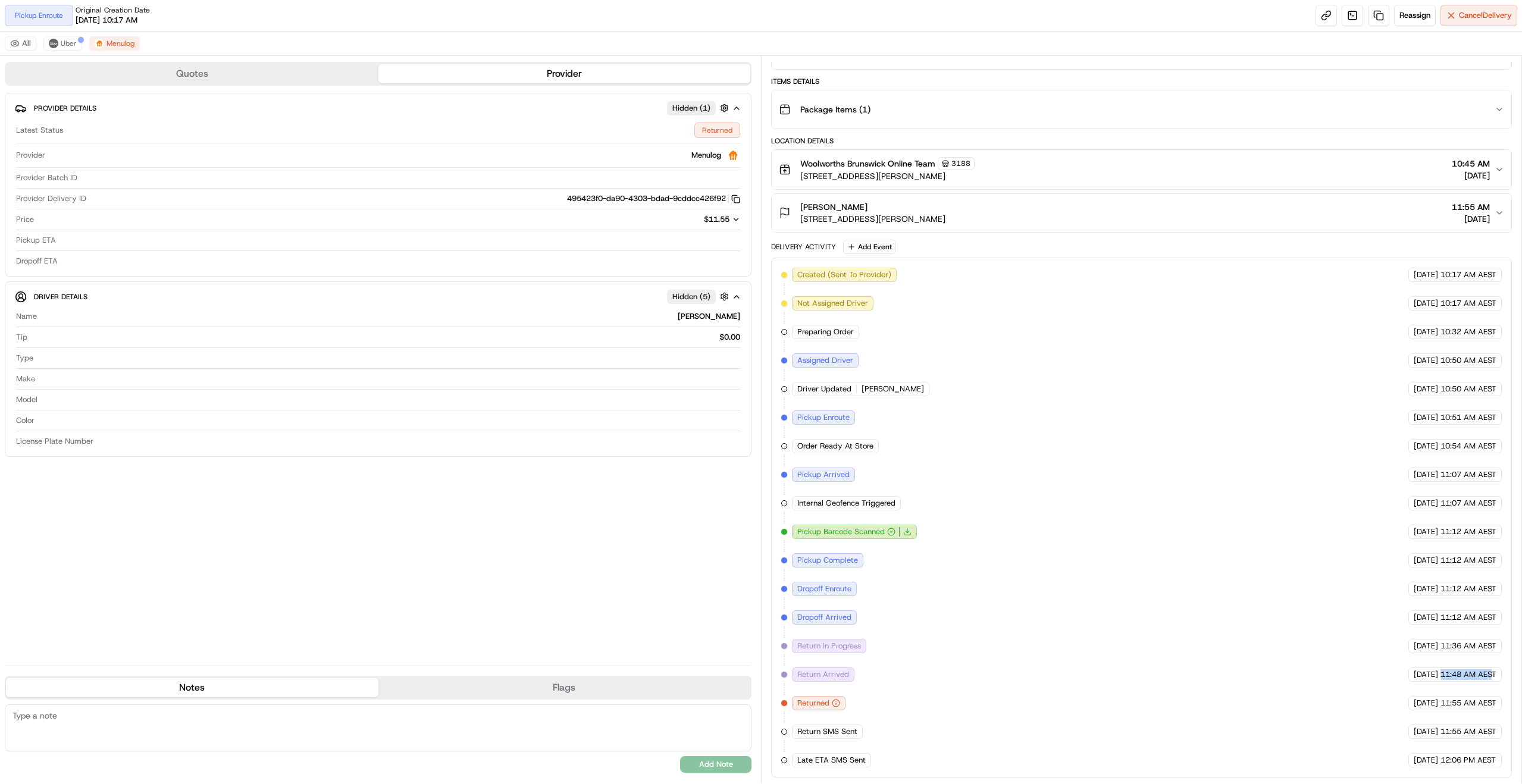
drag, startPoint x: 1420, startPoint y: 673, endPoint x: 1489, endPoint y: 679, distance: 69.3
click at [1490, 679] on div "[DATE] 11:48 AM AEST" at bounding box center [1455, 674] width 94 height 14
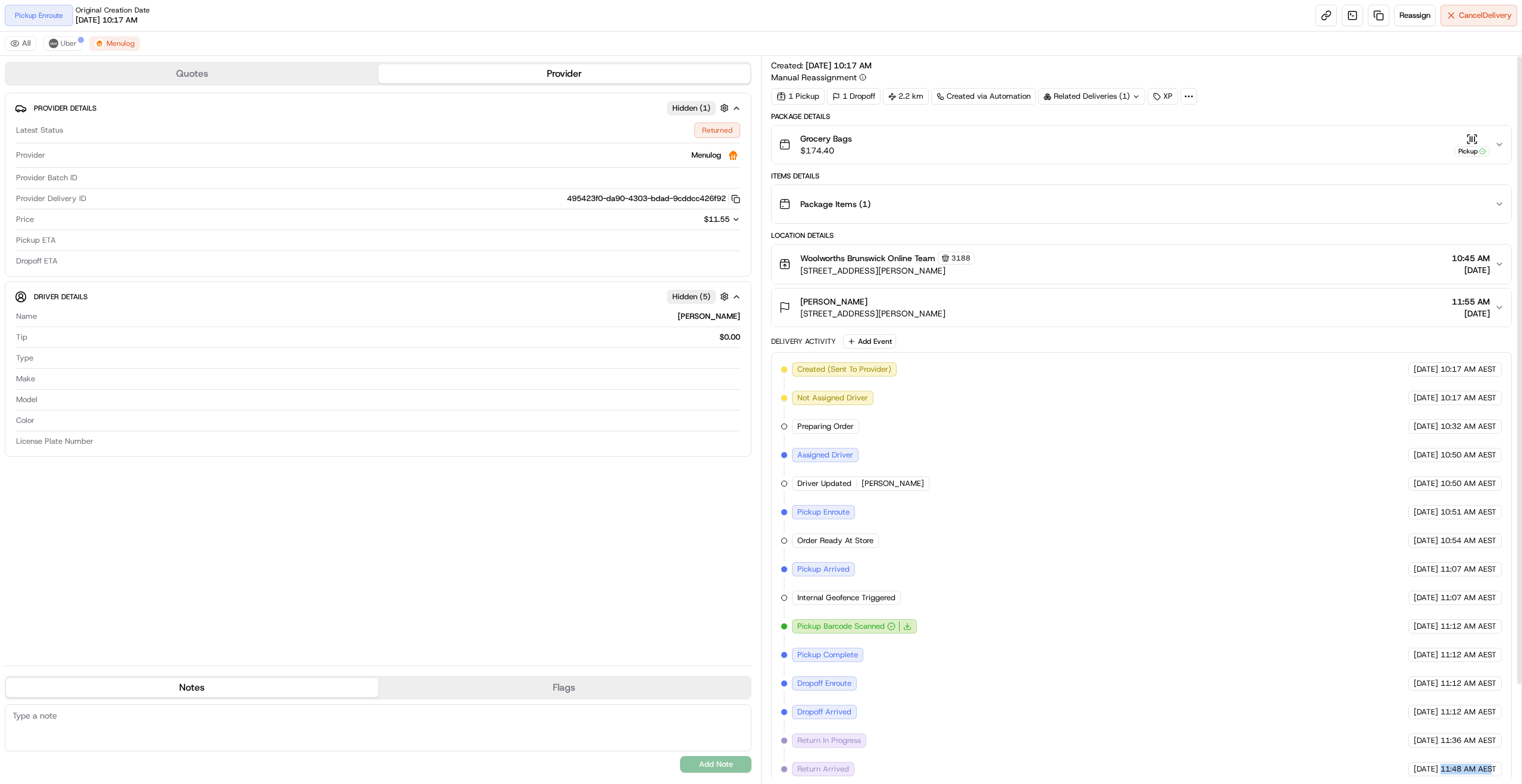
scroll to position [0, 0]
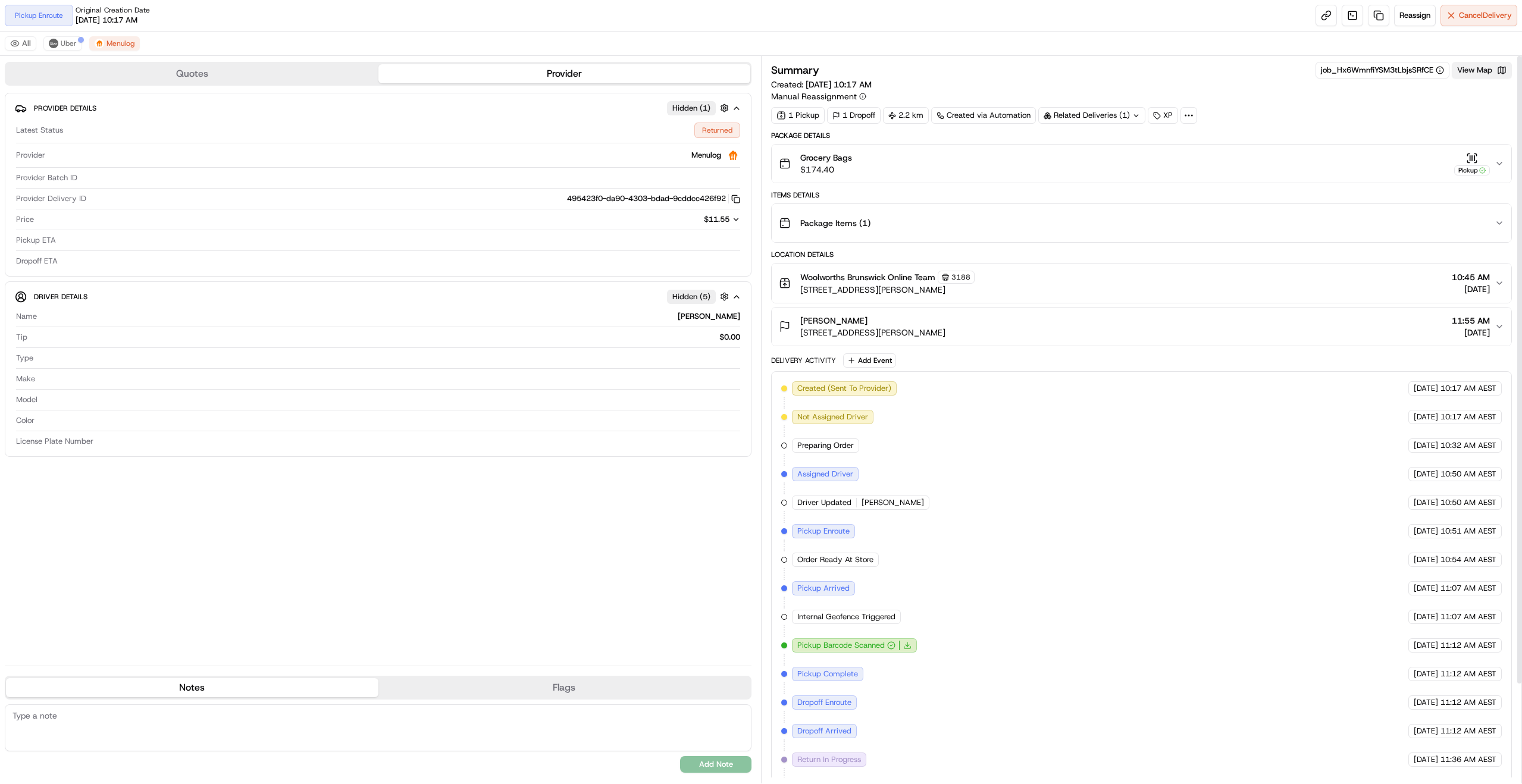
click at [1478, 69] on button "View Map" at bounding box center [1482, 70] width 60 height 17
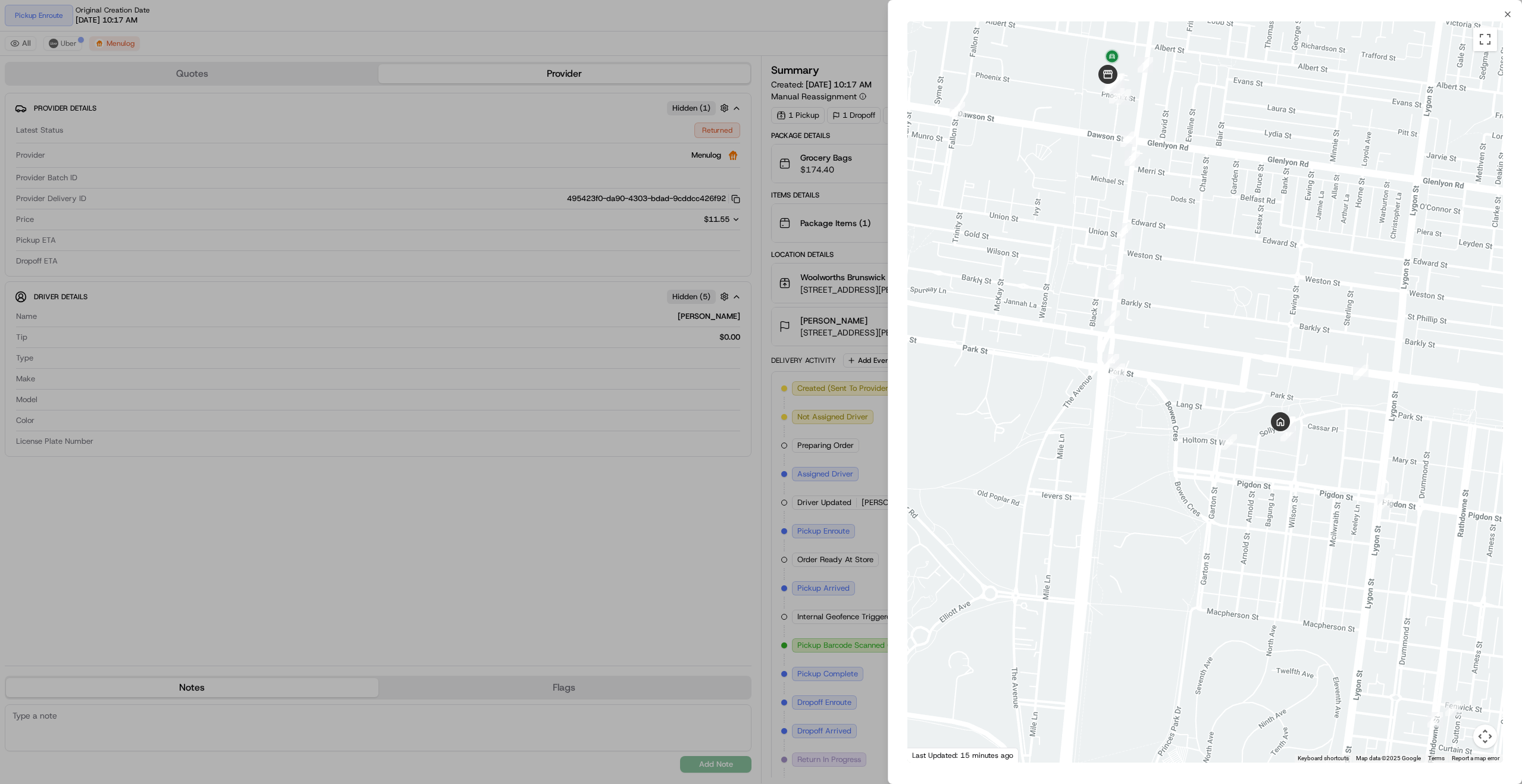
drag, startPoint x: 1171, startPoint y: 257, endPoint x: 1215, endPoint y: 439, distance: 187.2
click at [1215, 438] on div at bounding box center [1205, 391] width 595 height 741
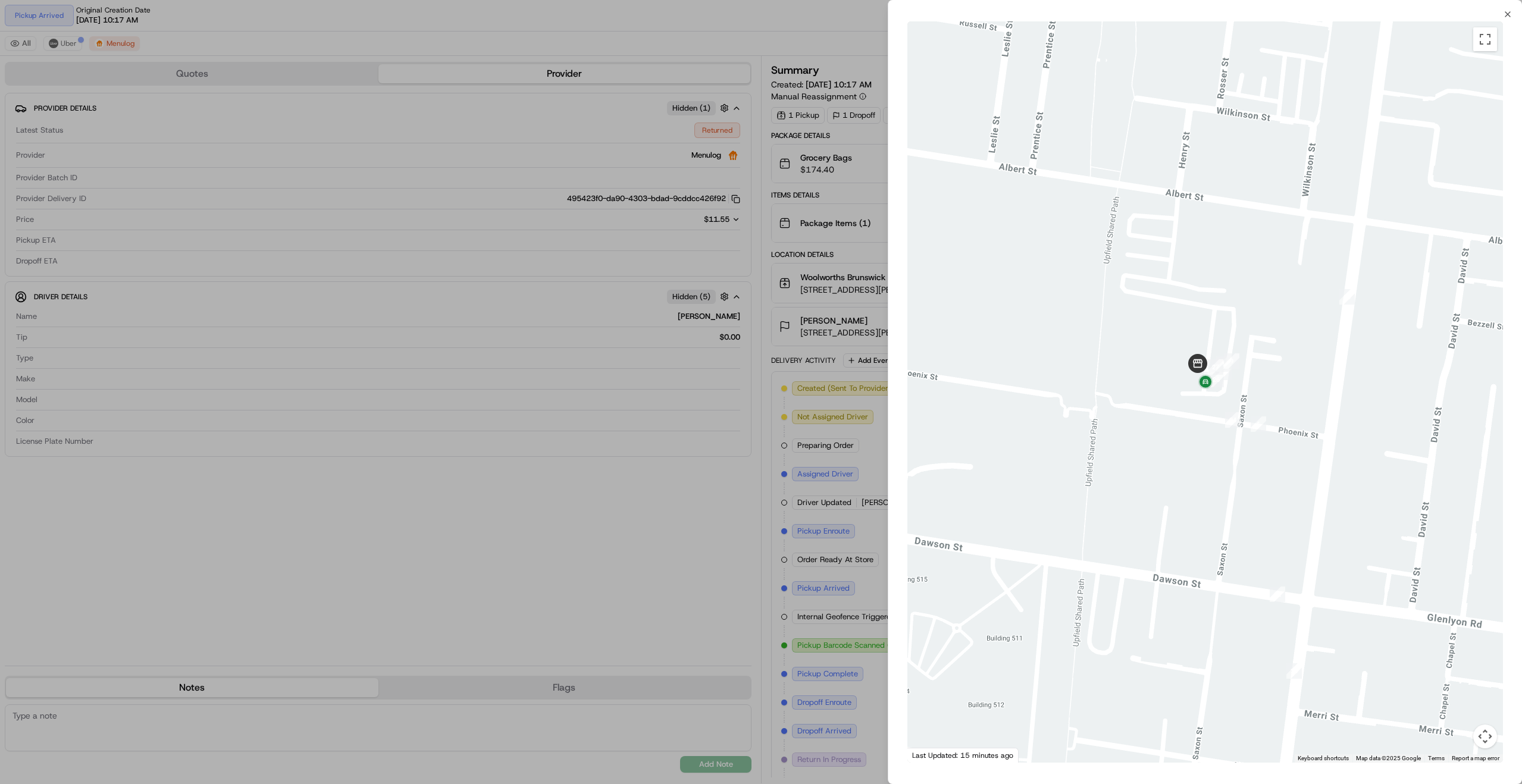
click at [762, 318] on div at bounding box center [761, 392] width 1522 height 784
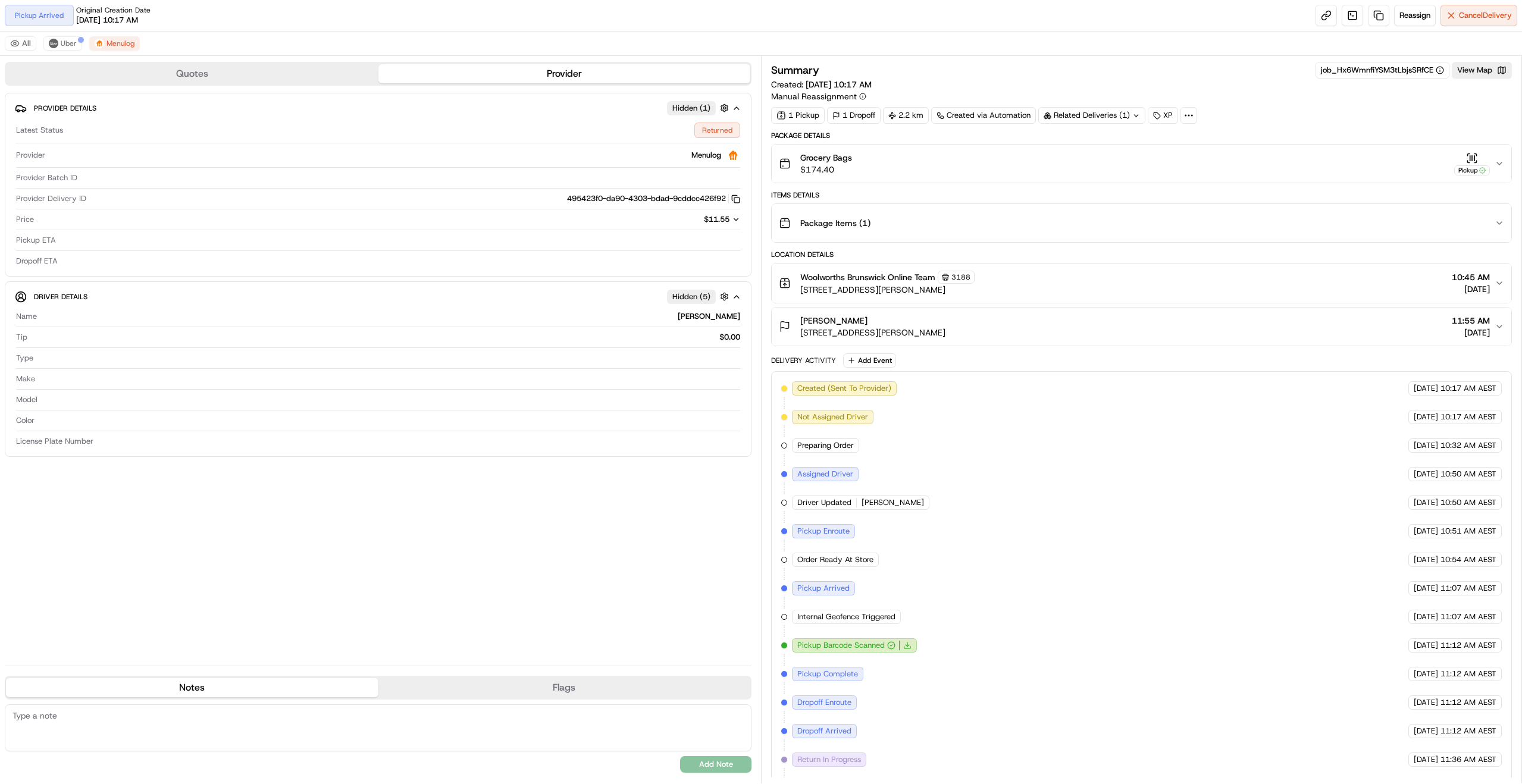
drag, startPoint x: 1467, startPoint y: 107, endPoint x: 1484, endPoint y: 146, distance: 42.5
click at [1469, 107] on div "Summary job_Hx6WmnfiYSM3tLbjsSRfCE View Map Created: [DATE] 10:17 AM Manual Rea…" at bounding box center [1142, 92] width 741 height 62
click at [1496, 162] on icon "button" at bounding box center [1499, 164] width 10 height 10
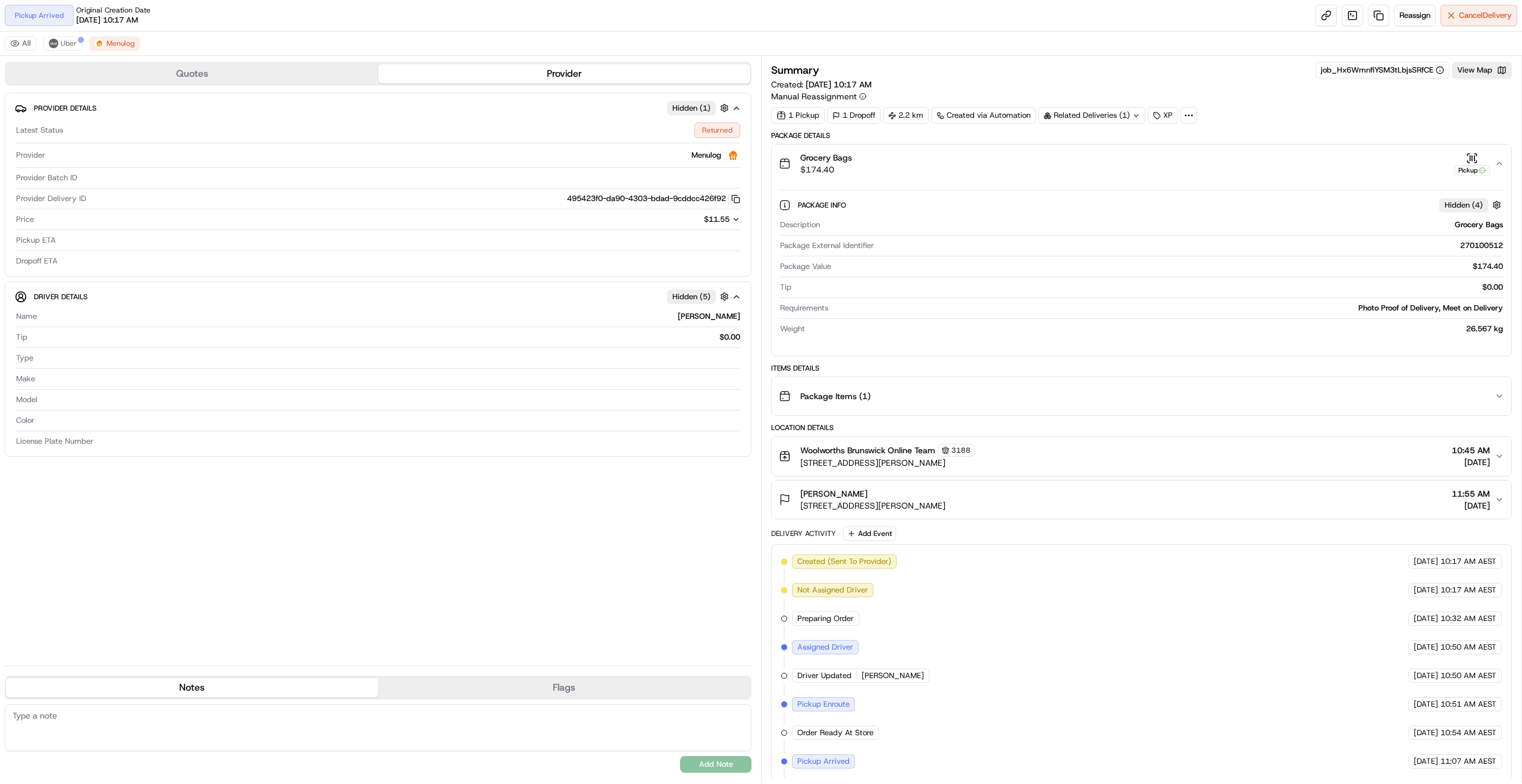
click at [1499, 163] on icon "button" at bounding box center [1499, 164] width 4 height 3
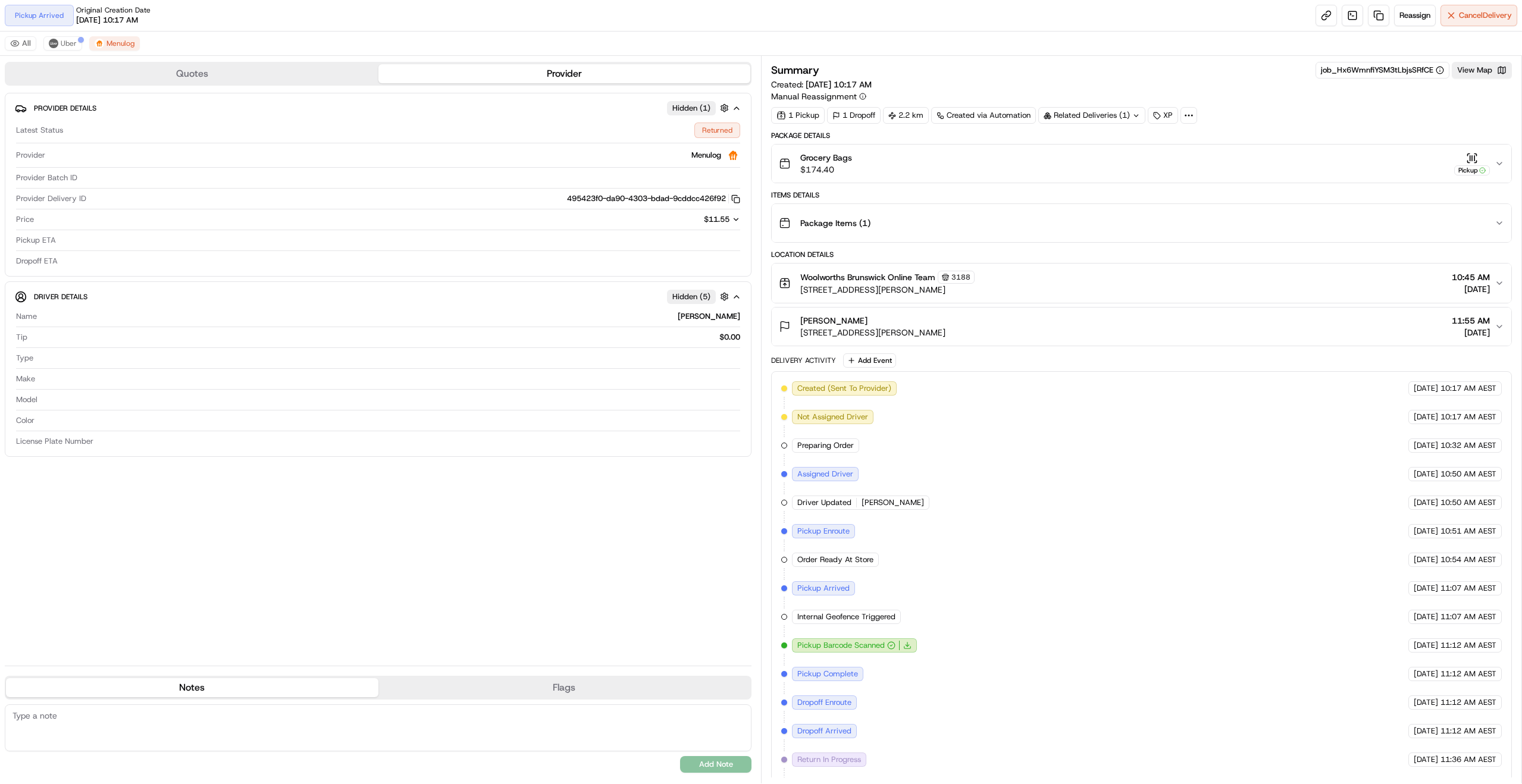
click at [810, 618] on span "Internal Geofence Triggered" at bounding box center [846, 617] width 98 height 11
drag, startPoint x: 810, startPoint y: 618, endPoint x: 881, endPoint y: 618, distance: 71.0
click at [881, 618] on span "Internal Geofence Triggered" at bounding box center [846, 617] width 98 height 11
drag, startPoint x: 881, startPoint y: 618, endPoint x: 813, endPoint y: 620, distance: 68.0
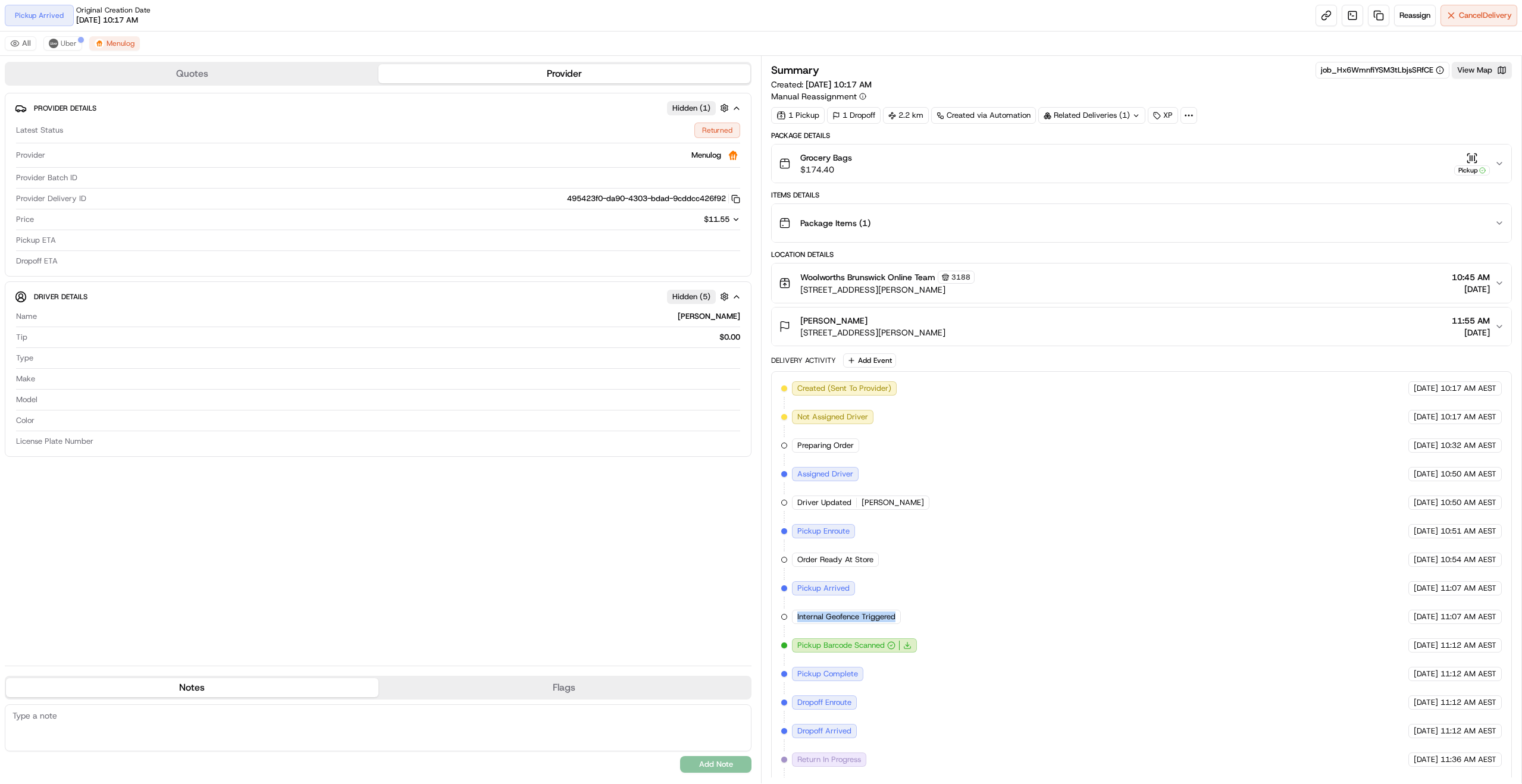
click at [813, 620] on span "Internal Geofence Triggered" at bounding box center [846, 617] width 98 height 11
click at [827, 618] on span "Internal Geofence Triggered" at bounding box center [846, 617] width 98 height 11
drag, startPoint x: 827, startPoint y: 618, endPoint x: 839, endPoint y: 619, distance: 12.0
click at [839, 619] on span "Internal Geofence Triggered" at bounding box center [846, 617] width 98 height 11
click at [873, 617] on span "Internal Geofence Triggered" at bounding box center [846, 617] width 98 height 11
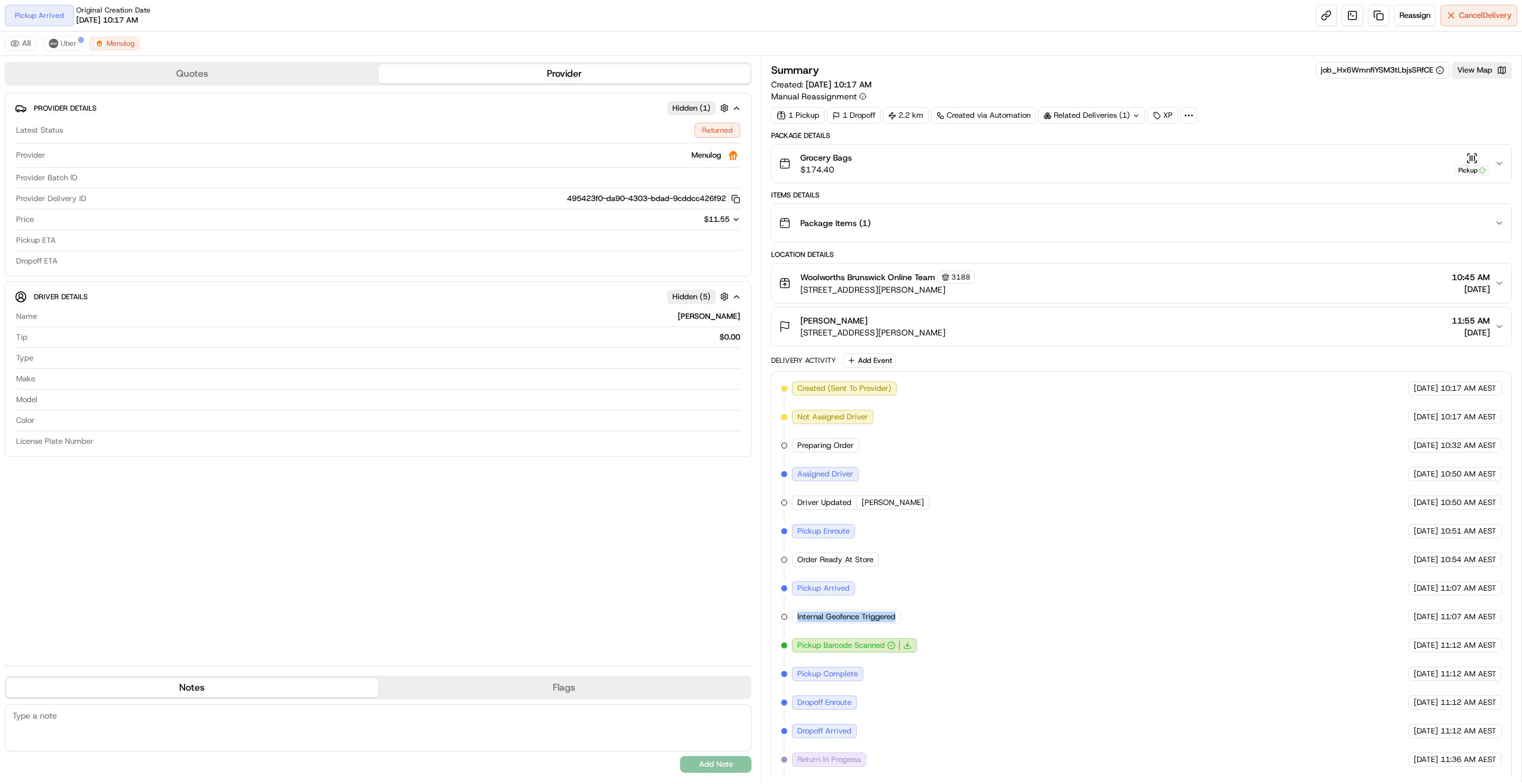
drag, startPoint x: 873, startPoint y: 617, endPoint x: 815, endPoint y: 619, distance: 58.0
click at [815, 619] on span "Internal Geofence Triggered" at bounding box center [846, 617] width 98 height 11
click at [832, 620] on span "Internal Geofence Triggered" at bounding box center [846, 617] width 98 height 11
drag, startPoint x: 832, startPoint y: 620, endPoint x: 819, endPoint y: 618, distance: 13.2
click at [819, 618] on span "Internal Geofence Triggered" at bounding box center [846, 617] width 98 height 11
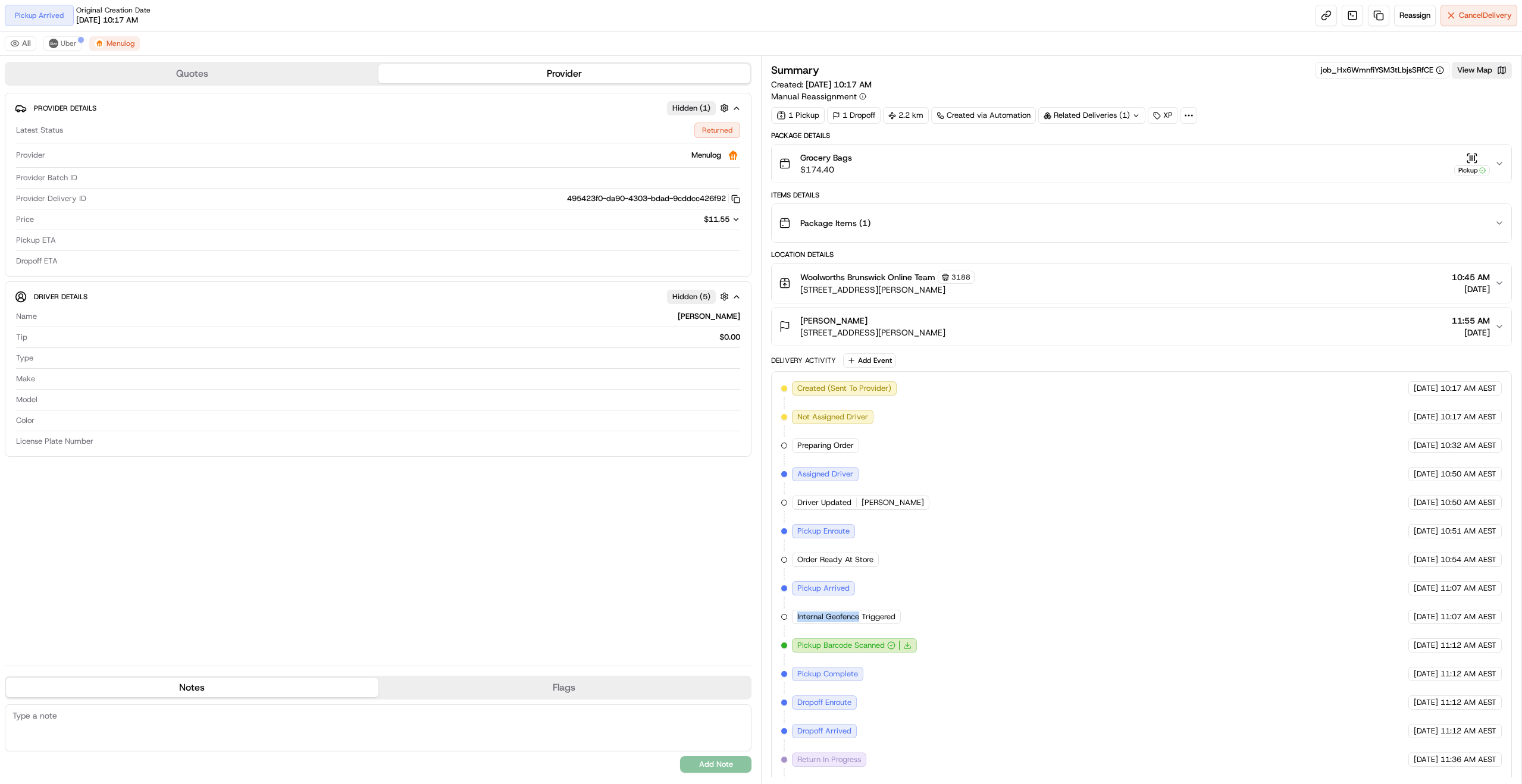
click at [835, 618] on span "Internal Geofence Triggered" at bounding box center [846, 617] width 98 height 11
drag, startPoint x: 835, startPoint y: 618, endPoint x: 890, endPoint y: 623, distance: 55.2
click at [890, 623] on div "Internal Geofence Triggered" at bounding box center [846, 617] width 109 height 14
click at [837, 619] on span "Internal Geofence Triggered" at bounding box center [846, 617] width 98 height 11
drag, startPoint x: 837, startPoint y: 619, endPoint x: 875, endPoint y: 621, distance: 38.1
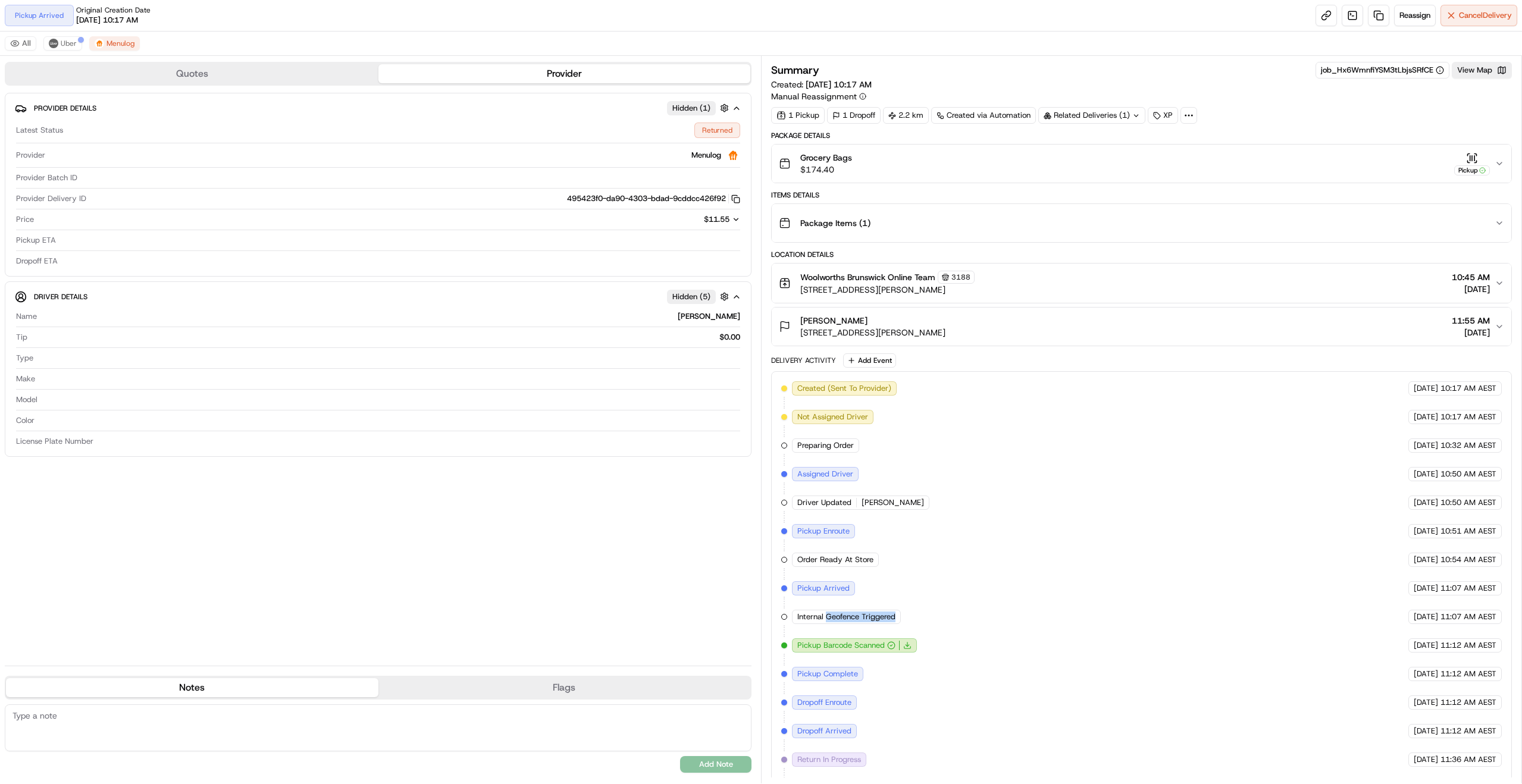
click at [875, 621] on span "Internal Geofence Triggered" at bounding box center [846, 617] width 98 height 11
click at [823, 617] on span "Internal Geofence Triggered" at bounding box center [846, 617] width 98 height 11
drag, startPoint x: 823, startPoint y: 617, endPoint x: 887, endPoint y: 619, distance: 64.0
click at [887, 619] on span "Internal Geofence Triggered" at bounding box center [846, 617] width 98 height 11
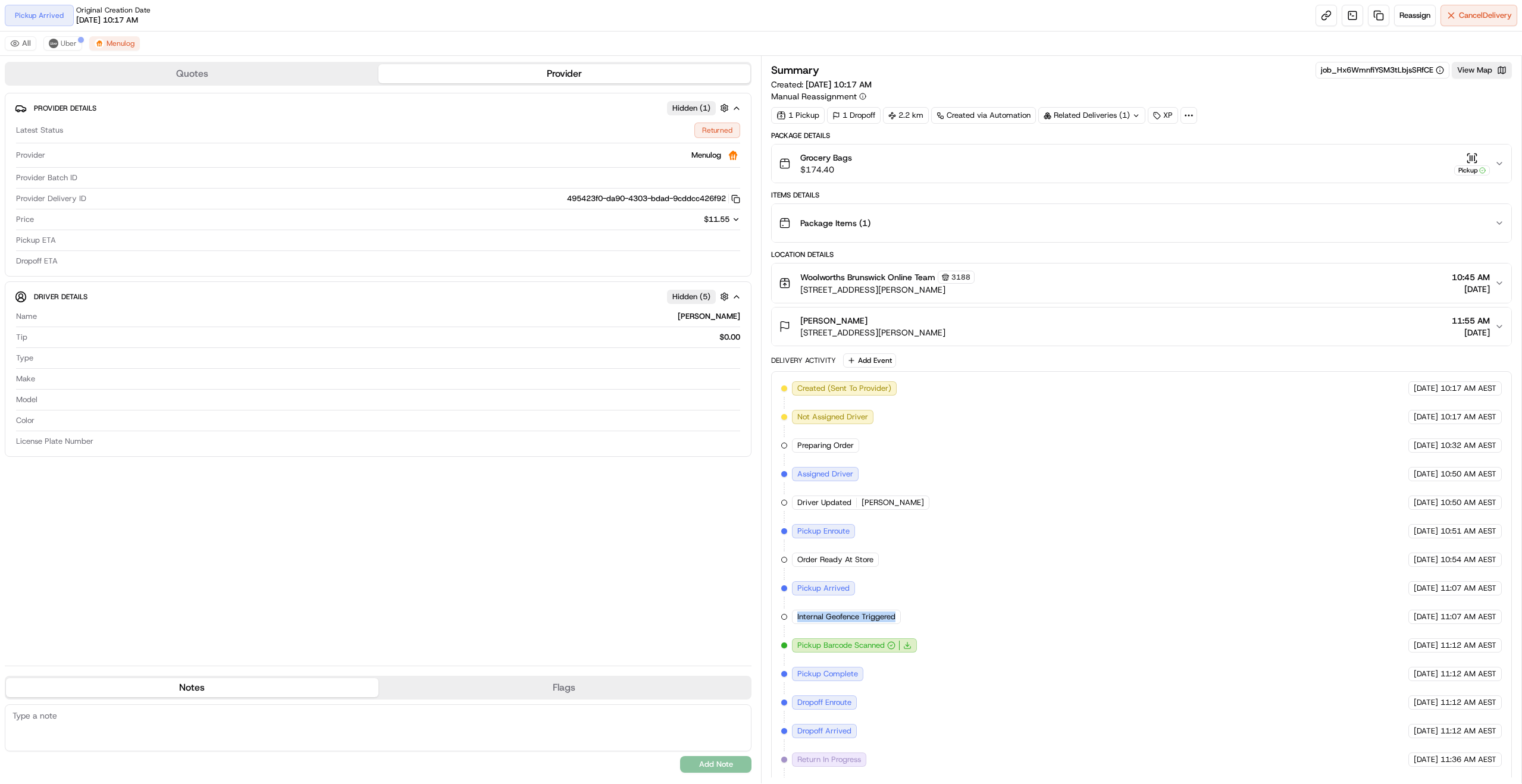
drag, startPoint x: 887, startPoint y: 619, endPoint x: 805, endPoint y: 618, distance: 82.0
click at [807, 618] on span "Internal Geofence Triggered" at bounding box center [846, 617] width 98 height 11
click at [800, 618] on span "Internal Geofence Triggered" at bounding box center [846, 617] width 98 height 11
drag, startPoint x: 800, startPoint y: 618, endPoint x: 881, endPoint y: 617, distance: 81.0
click at [881, 617] on span "Internal Geofence Triggered" at bounding box center [846, 617] width 98 height 11
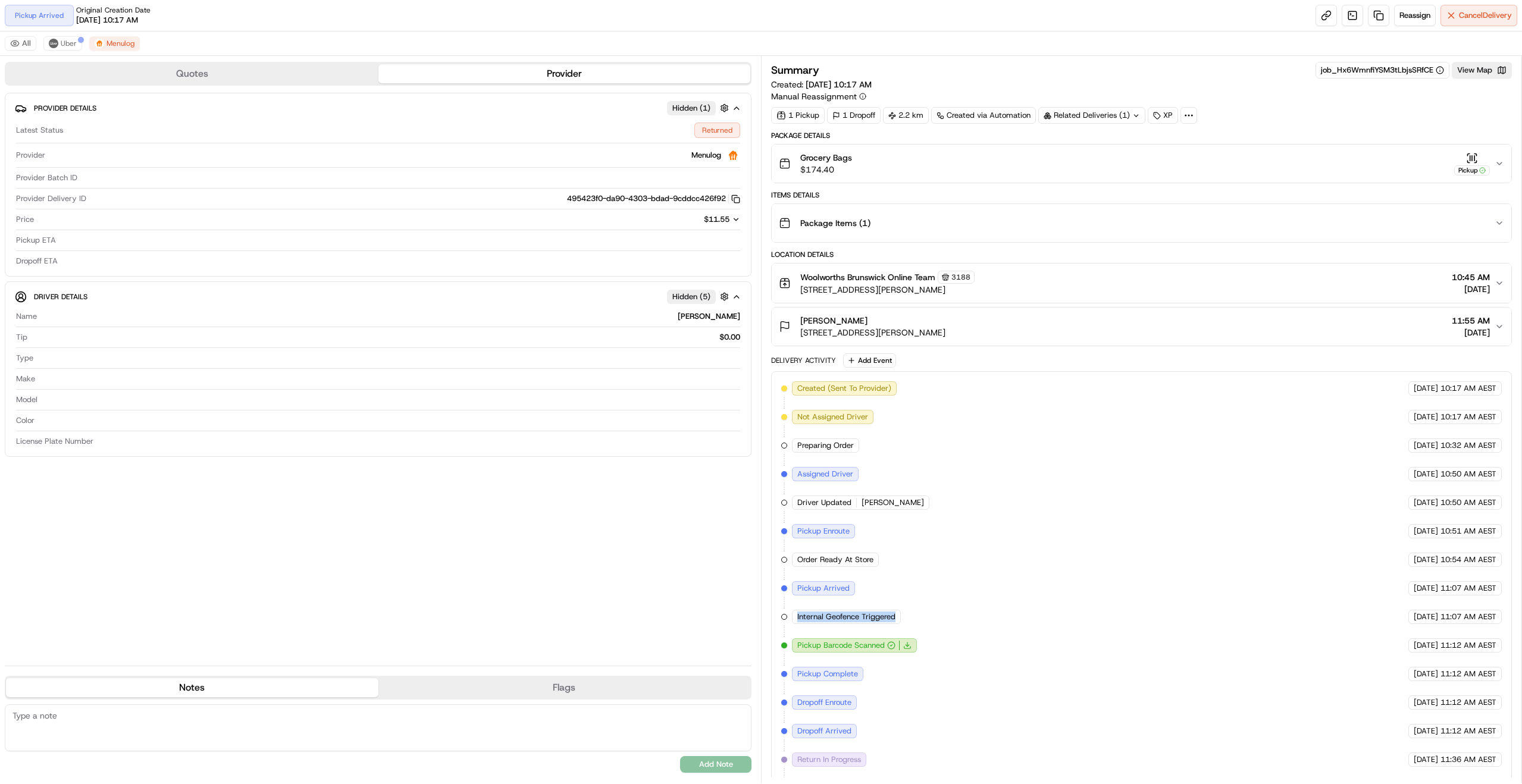
click at [882, 617] on span "Internal Geofence Triggered" at bounding box center [846, 617] width 98 height 11
drag, startPoint x: 882, startPoint y: 617, endPoint x: 816, endPoint y: 620, distance: 66.1
click at [816, 620] on span "Internal Geofence Triggered" at bounding box center [846, 617] width 98 height 11
click at [814, 620] on span "Internal Geofence Triggered" at bounding box center [846, 617] width 98 height 11
drag, startPoint x: 814, startPoint y: 618, endPoint x: 889, endPoint y: 618, distance: 75.0
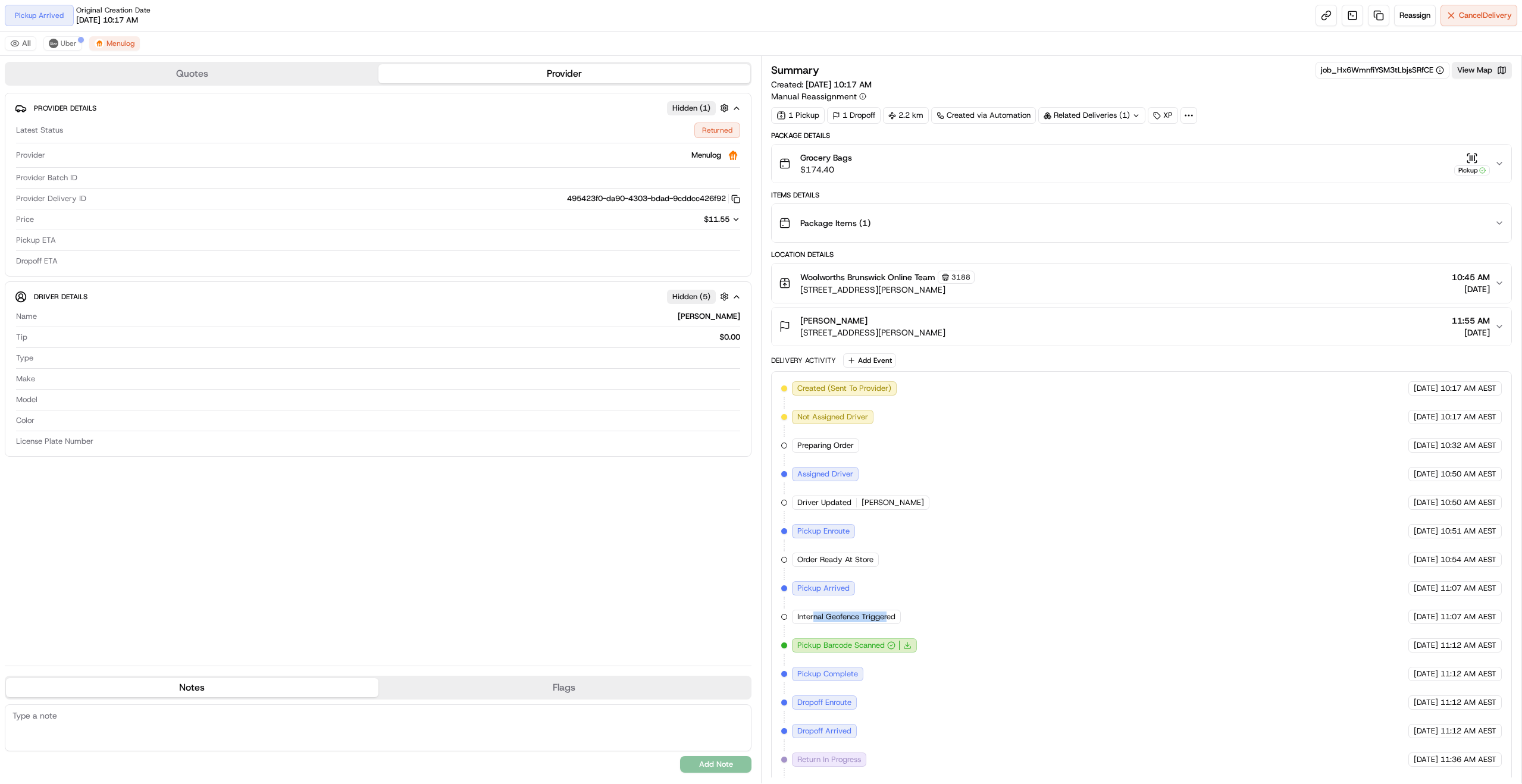
click at [889, 618] on span "Internal Geofence Triggered" at bounding box center [846, 617] width 98 height 11
click at [885, 617] on span "Internal Geofence Triggered" at bounding box center [846, 617] width 98 height 11
drag, startPoint x: 885, startPoint y: 617, endPoint x: 797, endPoint y: 613, distance: 88.1
click at [797, 613] on div "Internal Geofence Triggered" at bounding box center [846, 617] width 109 height 14
click at [802, 615] on span "Internal Geofence Triggered" at bounding box center [846, 617] width 98 height 11
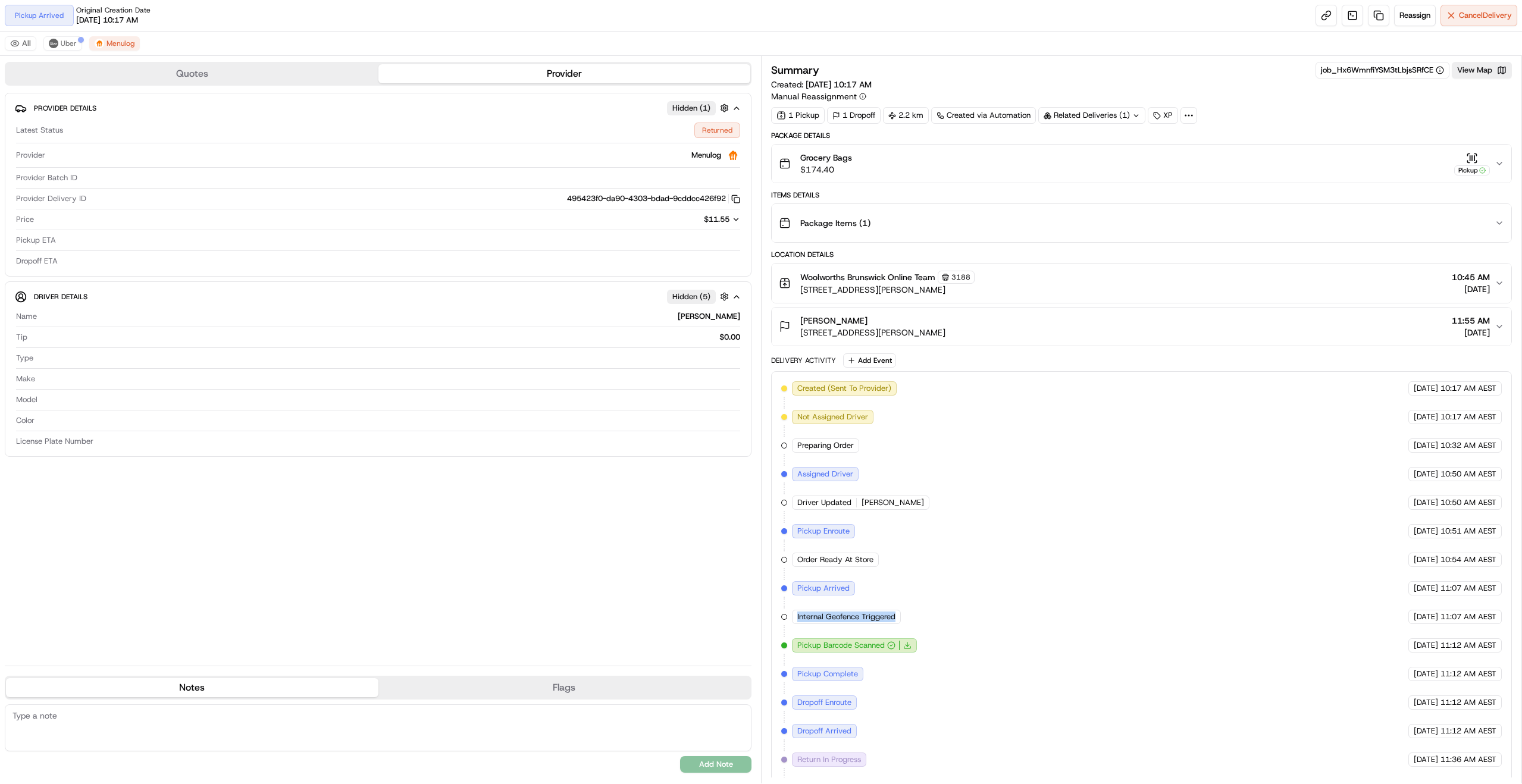
drag, startPoint x: 802, startPoint y: 615, endPoint x: 897, endPoint y: 618, distance: 95.0
click at [897, 618] on div "Internal Geofence Triggered" at bounding box center [846, 617] width 109 height 14
click at [890, 617] on span "Internal Geofence Triggered" at bounding box center [846, 617] width 98 height 11
drag, startPoint x: 890, startPoint y: 617, endPoint x: 837, endPoint y: 615, distance: 53.0
click at [837, 615] on span "Internal Geofence Triggered" at bounding box center [846, 617] width 98 height 11
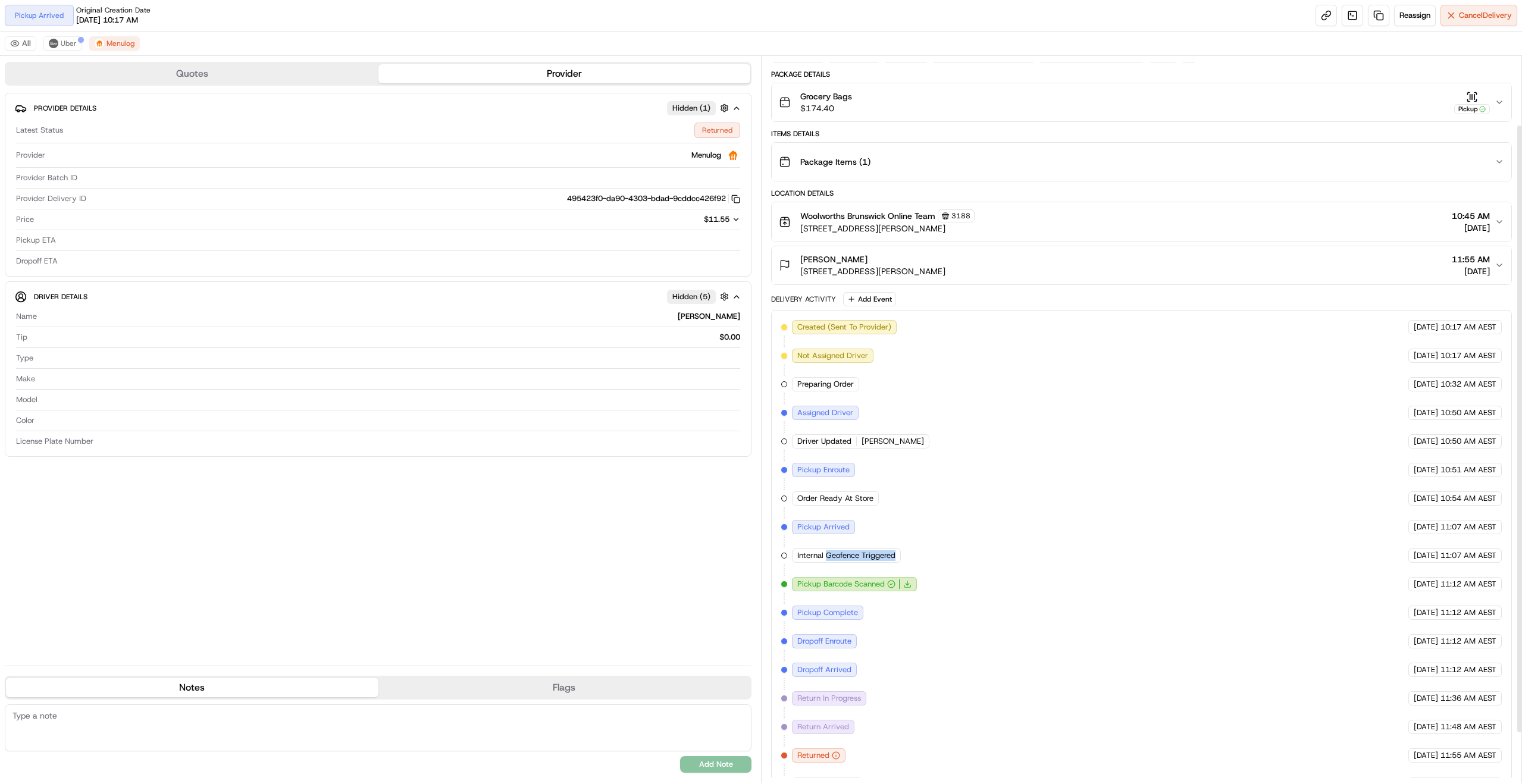
scroll to position [142, 0]
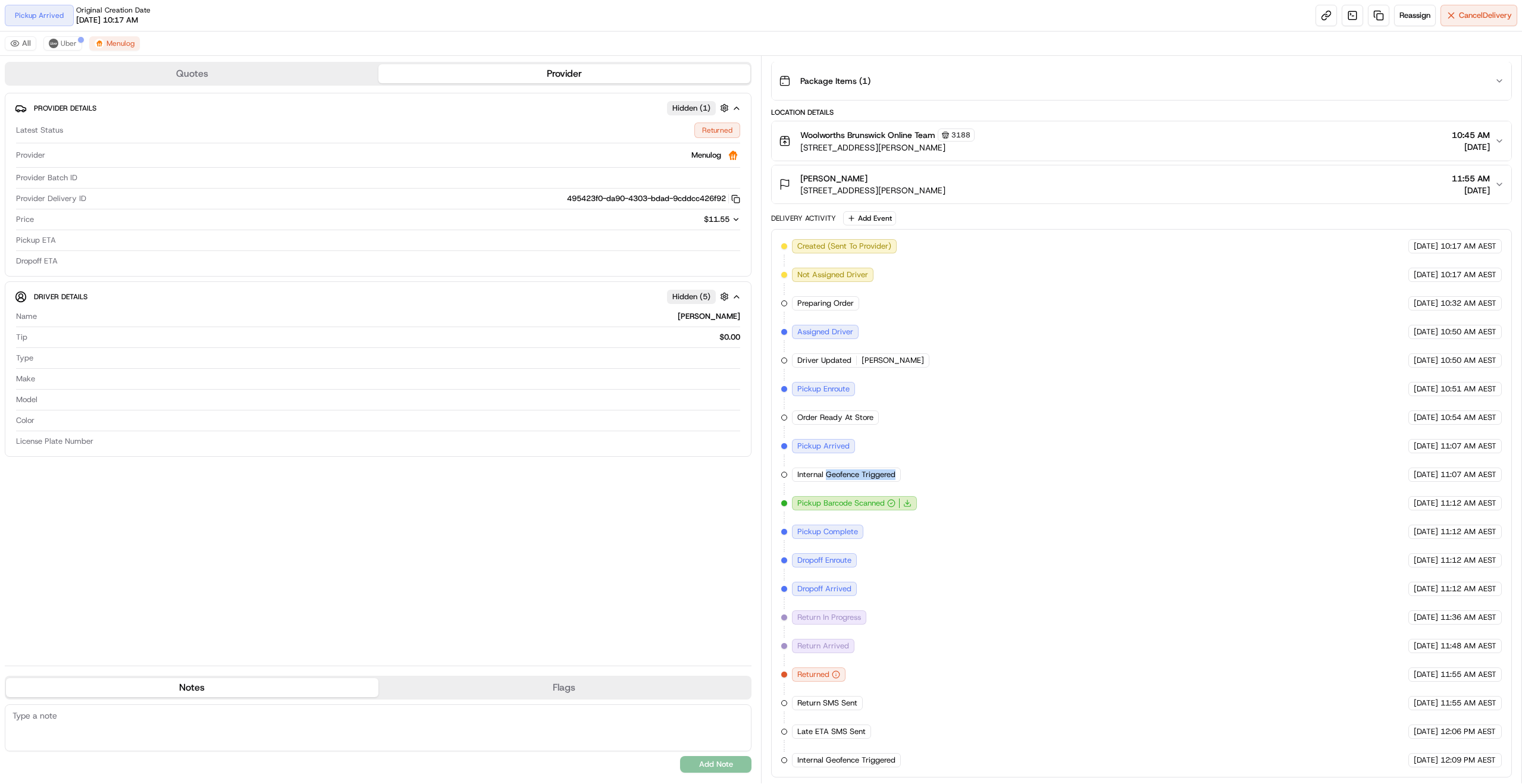
click at [883, 475] on span "Internal Geofence Triggered" at bounding box center [846, 475] width 98 height 11
drag, startPoint x: 883, startPoint y: 475, endPoint x: 816, endPoint y: 478, distance: 67.1
click at [816, 478] on span "Internal Geofence Triggered" at bounding box center [846, 475] width 98 height 11
click at [816, 476] on span "Internal Geofence Triggered" at bounding box center [846, 475] width 98 height 11
drag, startPoint x: 816, startPoint y: 476, endPoint x: 869, endPoint y: 472, distance: 53.2
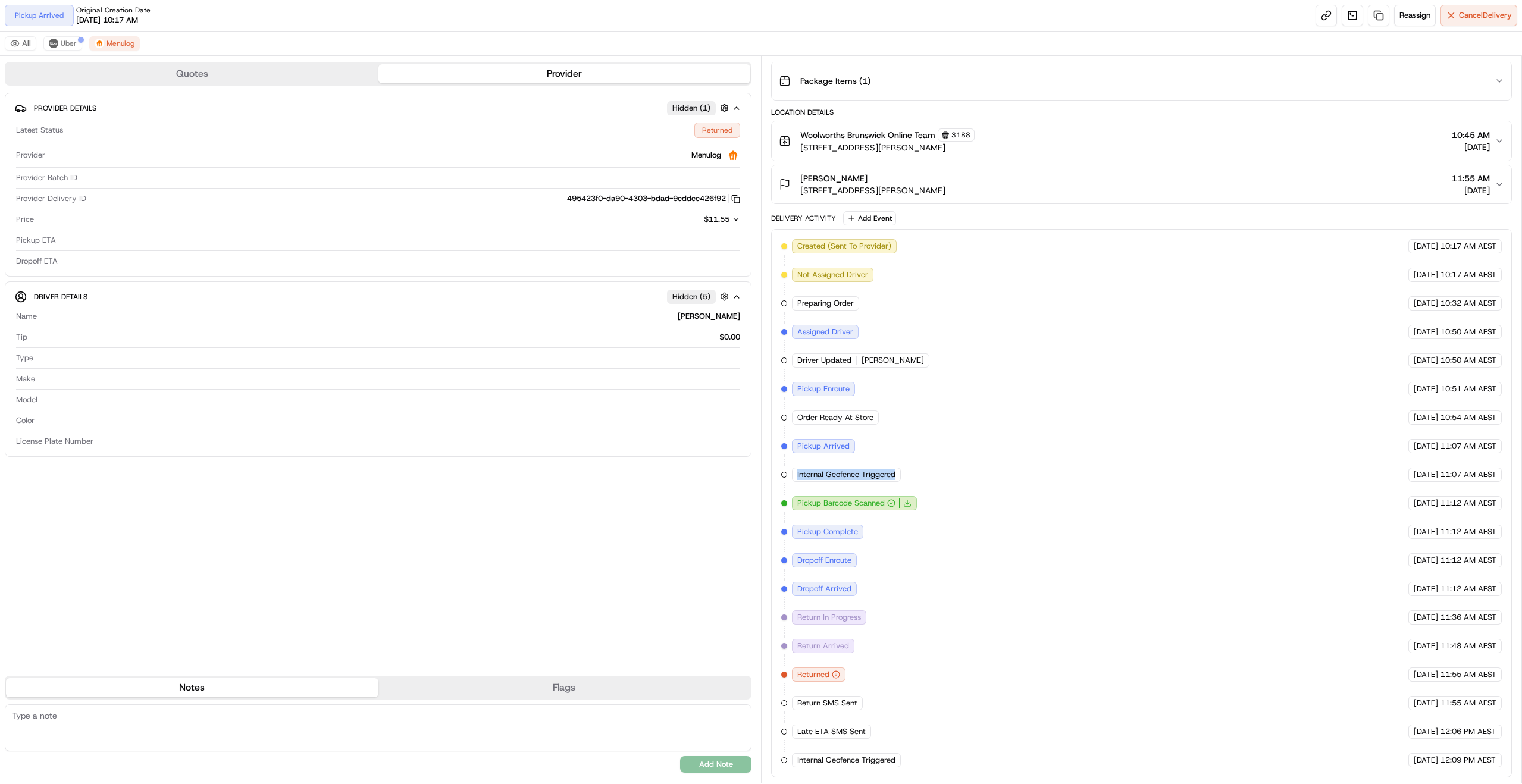
click at [869, 472] on span "Internal Geofence Triggered" at bounding box center [846, 475] width 98 height 11
click at [62, 40] on span "Uber" at bounding box center [69, 43] width 16 height 10
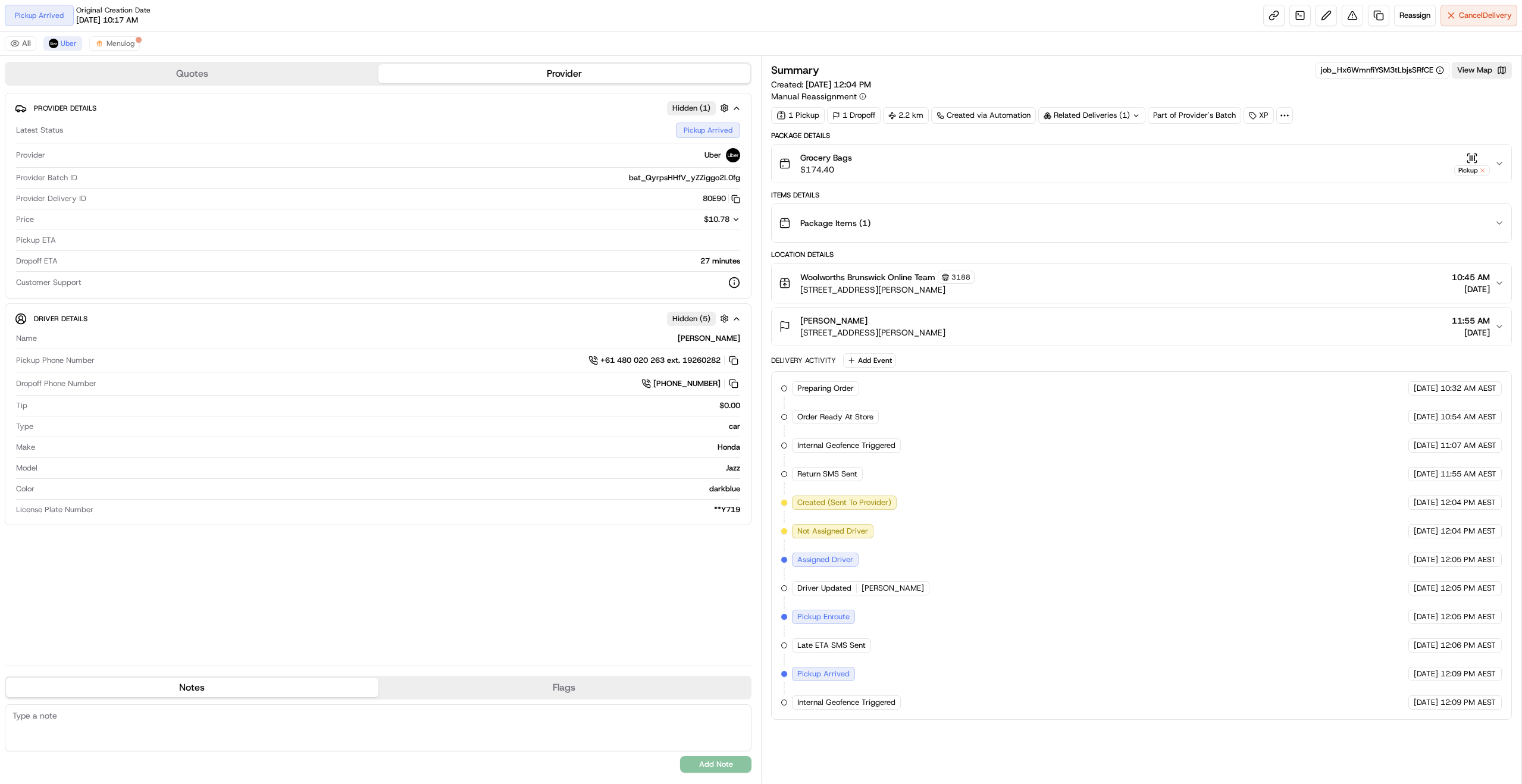
click at [882, 706] on span "Internal Geofence Triggered" at bounding box center [846, 703] width 98 height 11
drag, startPoint x: 882, startPoint y: 706, endPoint x: 792, endPoint y: 642, distance: 110.4
click at [792, 642] on div "Preparing Order HomeRun [DATE] 10:32 AM AEST Order Ready At Store HomeRun [DATE…" at bounding box center [1142, 545] width 721 height 328
click at [797, 642] on div "Late ETA SMS Sent" at bounding box center [831, 645] width 79 height 14
drag, startPoint x: 797, startPoint y: 642, endPoint x: 921, endPoint y: 703, distance: 138.2
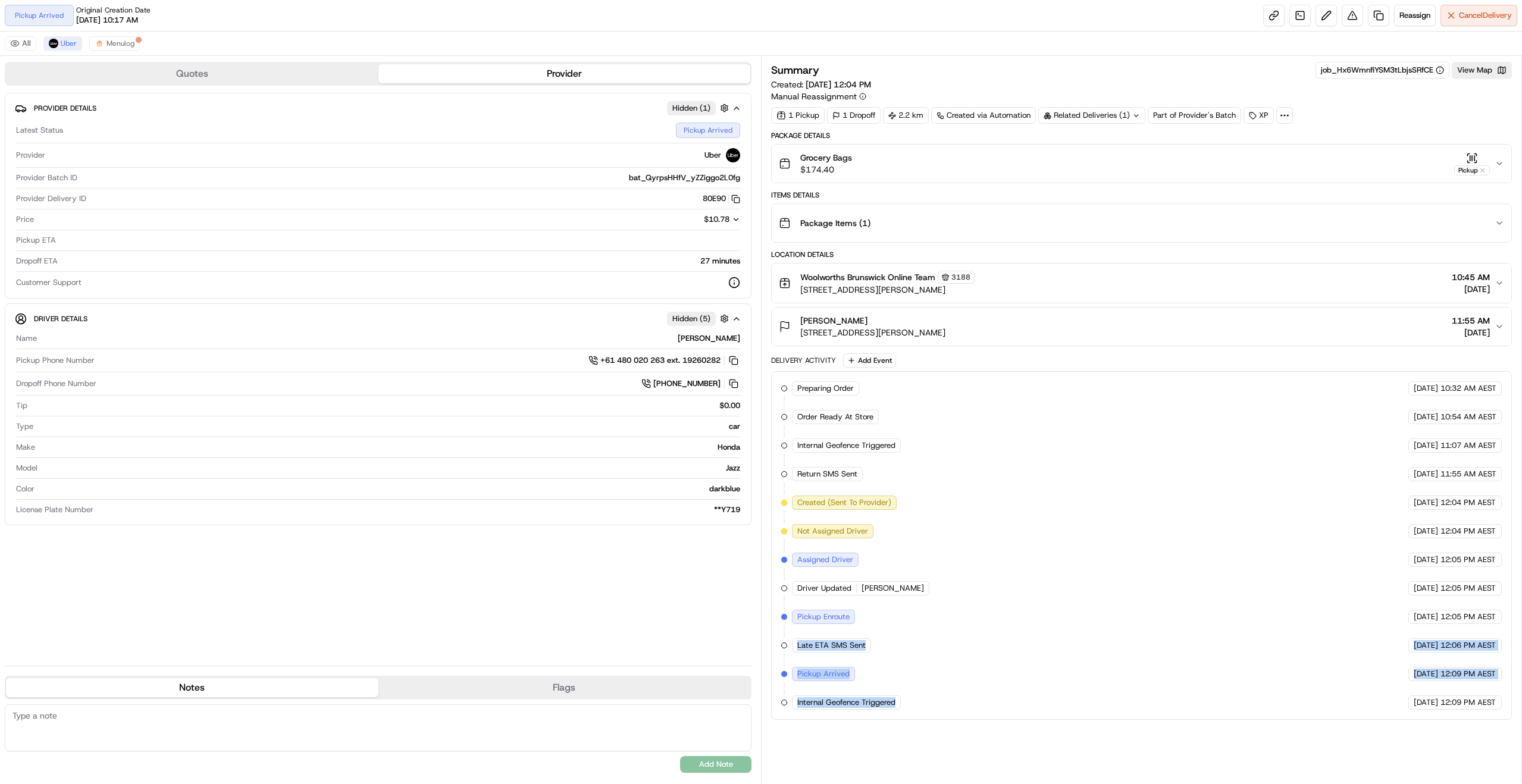
click at [921, 703] on div "Preparing Order HomeRun [DATE] 10:32 AM AEST Order Ready At Store HomeRun [DATE…" at bounding box center [1142, 545] width 721 height 328
click at [966, 688] on div "Preparing Order HomeRun [DATE] 10:32 AM AEST Order Ready At Store HomeRun [DATE…" at bounding box center [1142, 545] width 721 height 328
click at [1473, 69] on button "View Map" at bounding box center [1482, 70] width 60 height 17
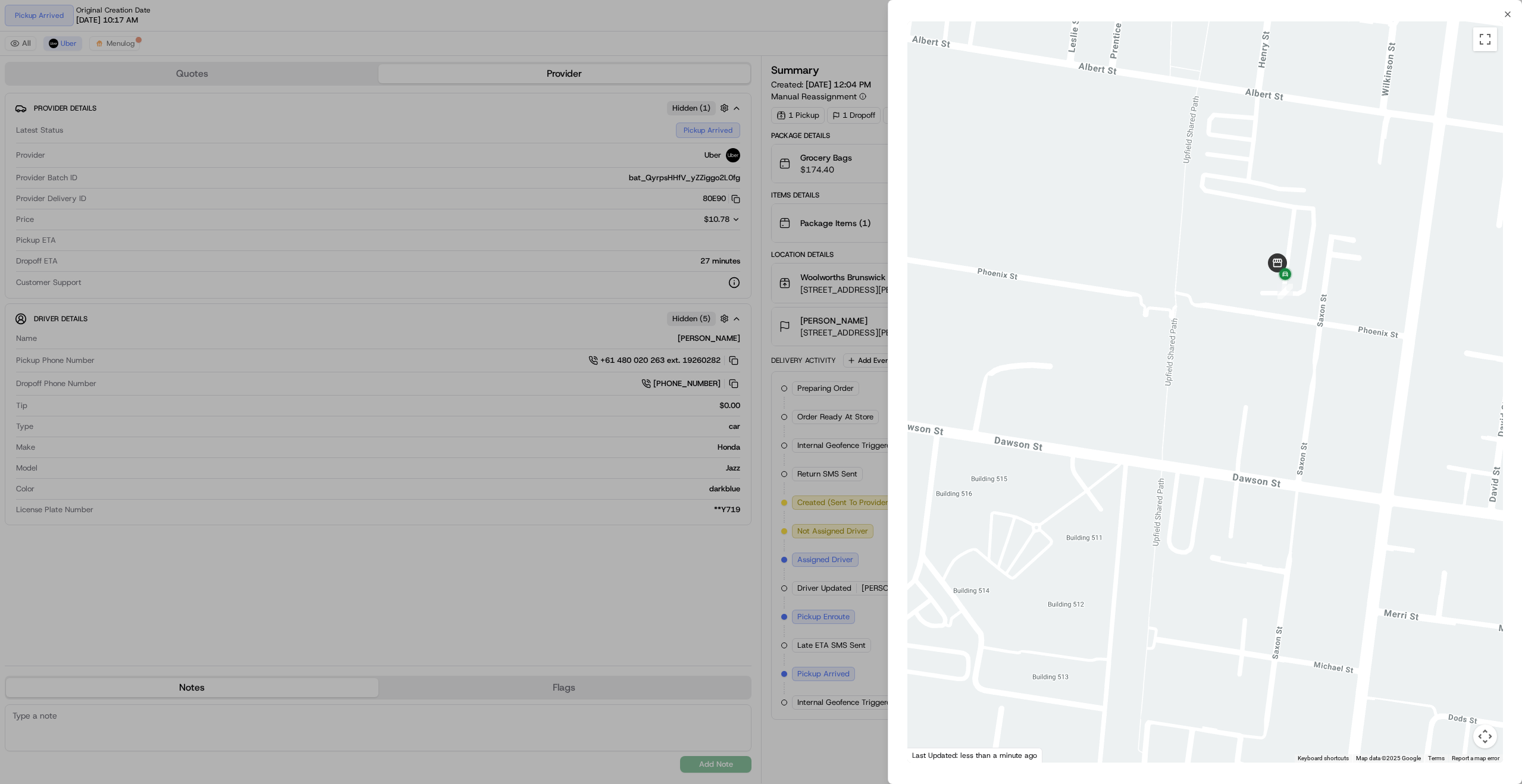
click at [837, 466] on div at bounding box center [761, 392] width 1522 height 784
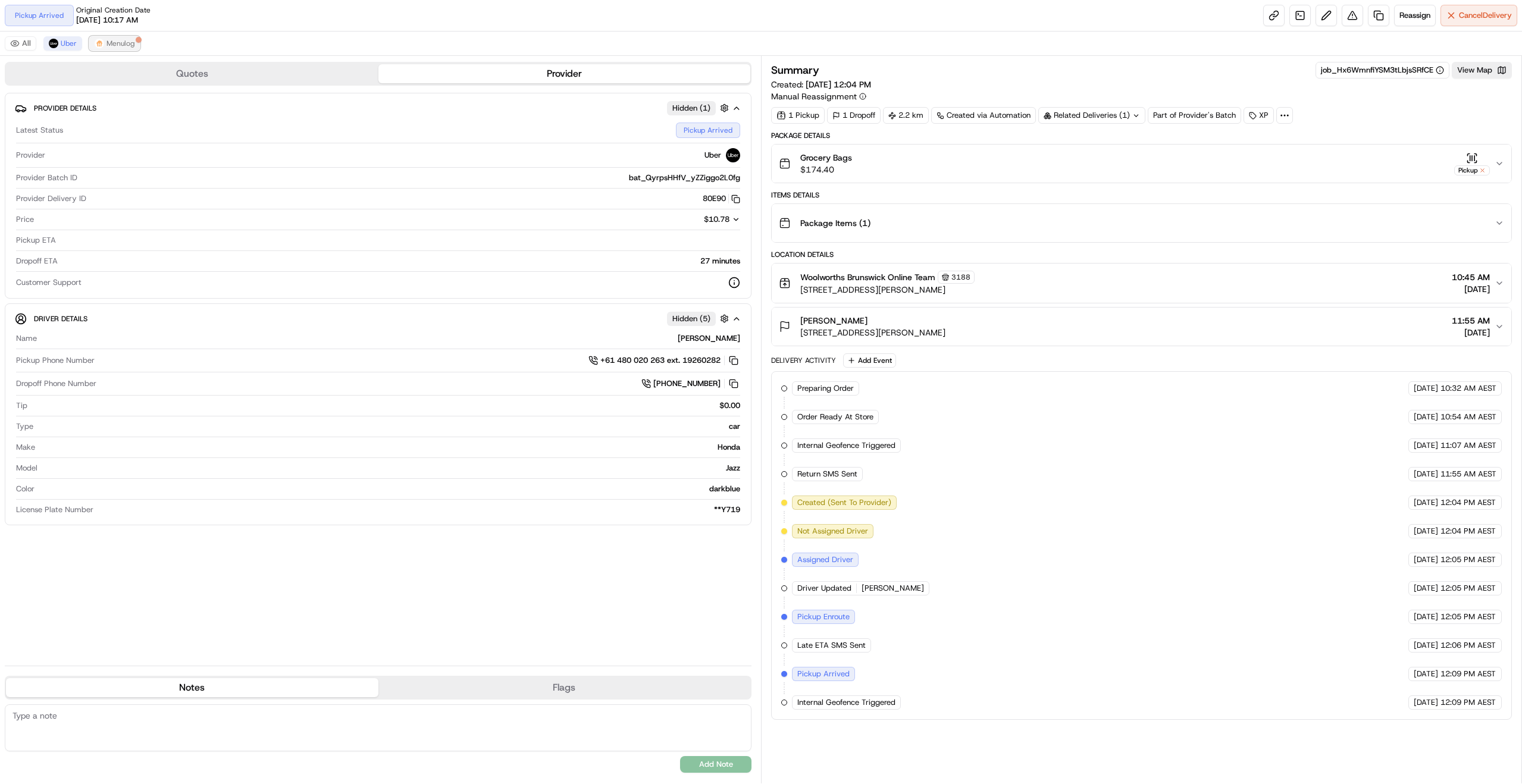
click at [123, 49] on button "Menulog" at bounding box center [114, 44] width 51 height 14
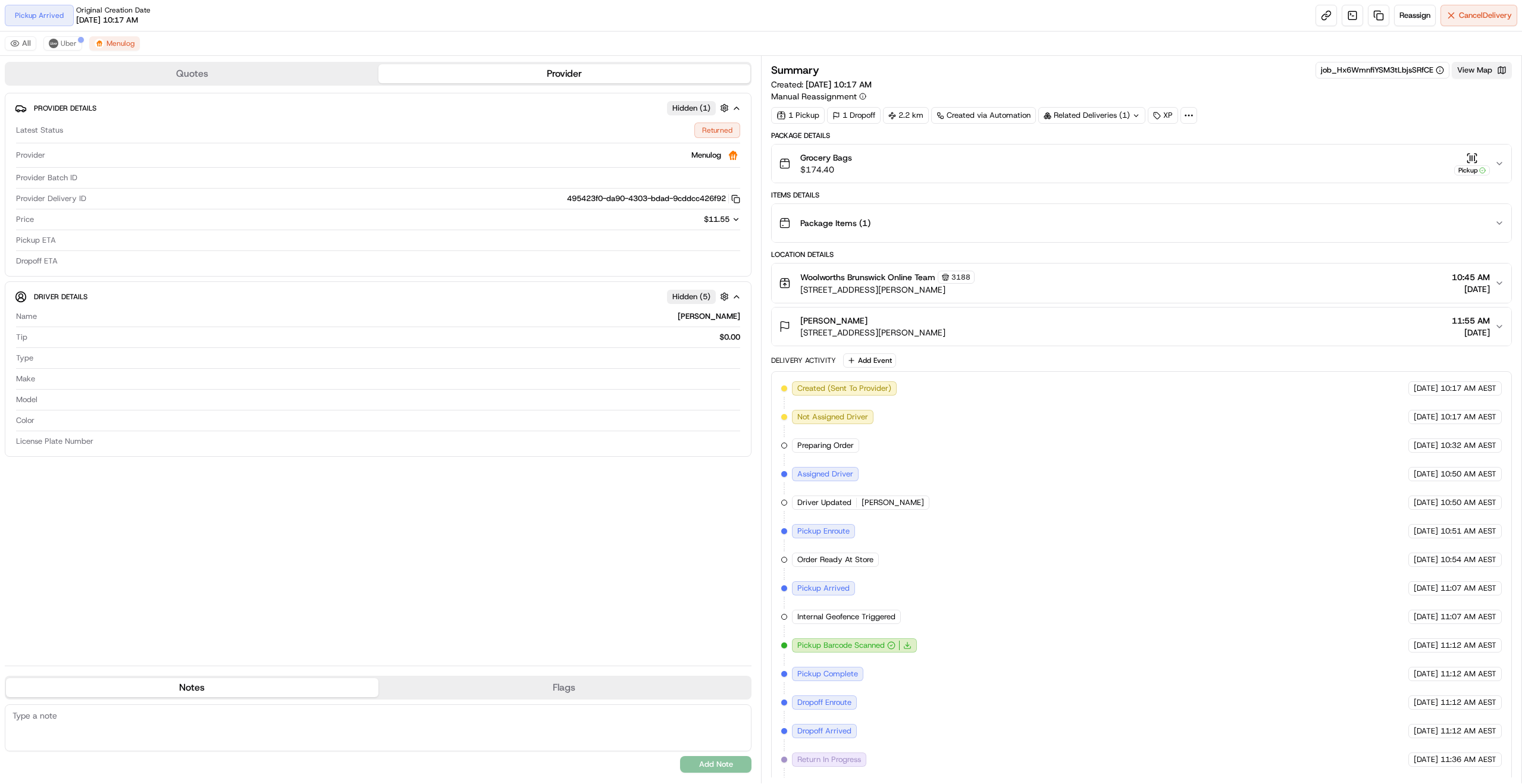
click at [1484, 68] on button "View Map" at bounding box center [1482, 70] width 60 height 17
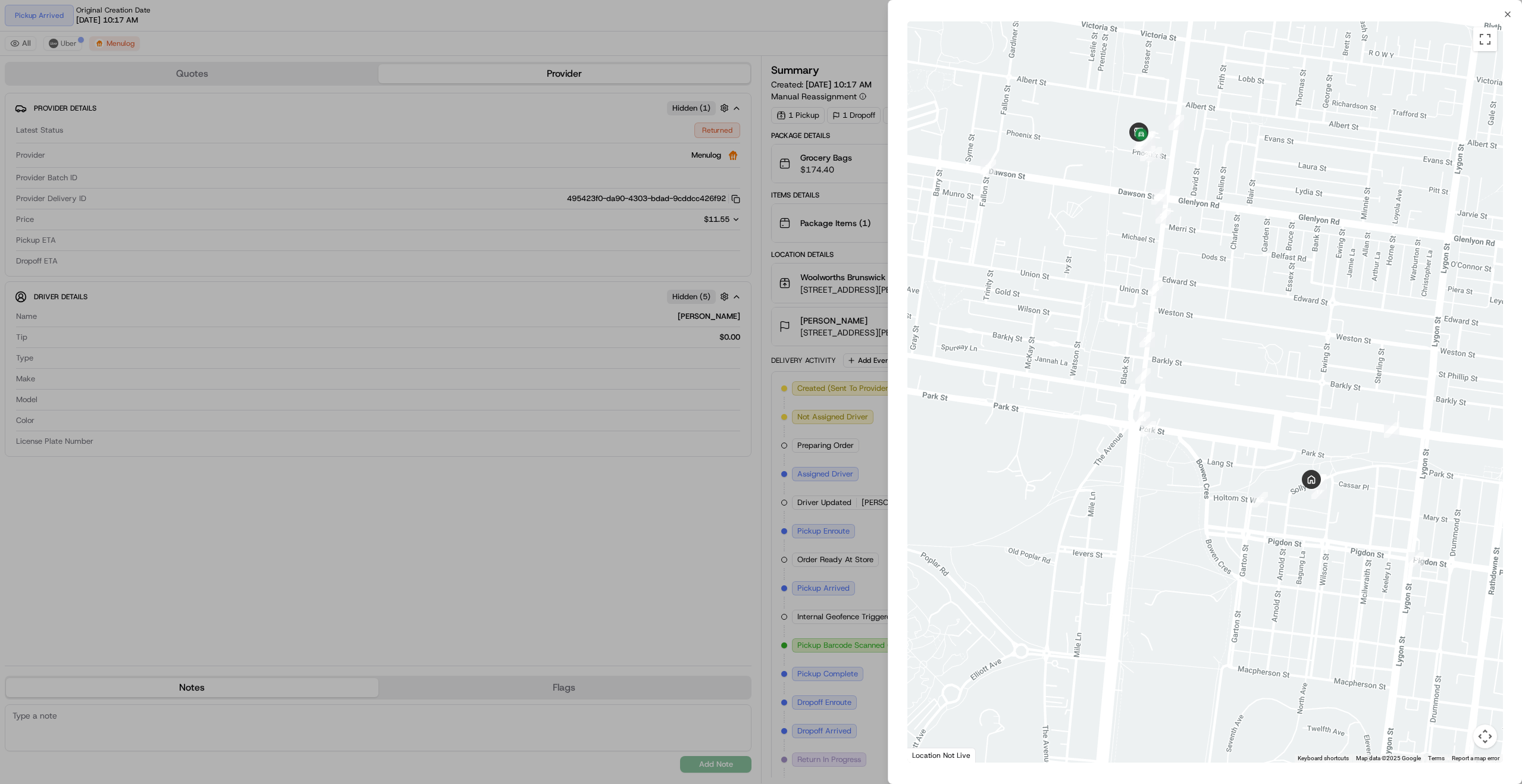
drag, startPoint x: 1183, startPoint y: 266, endPoint x: 1224, endPoint y: 349, distance: 92.6
click at [1224, 348] on div at bounding box center [1205, 391] width 595 height 741
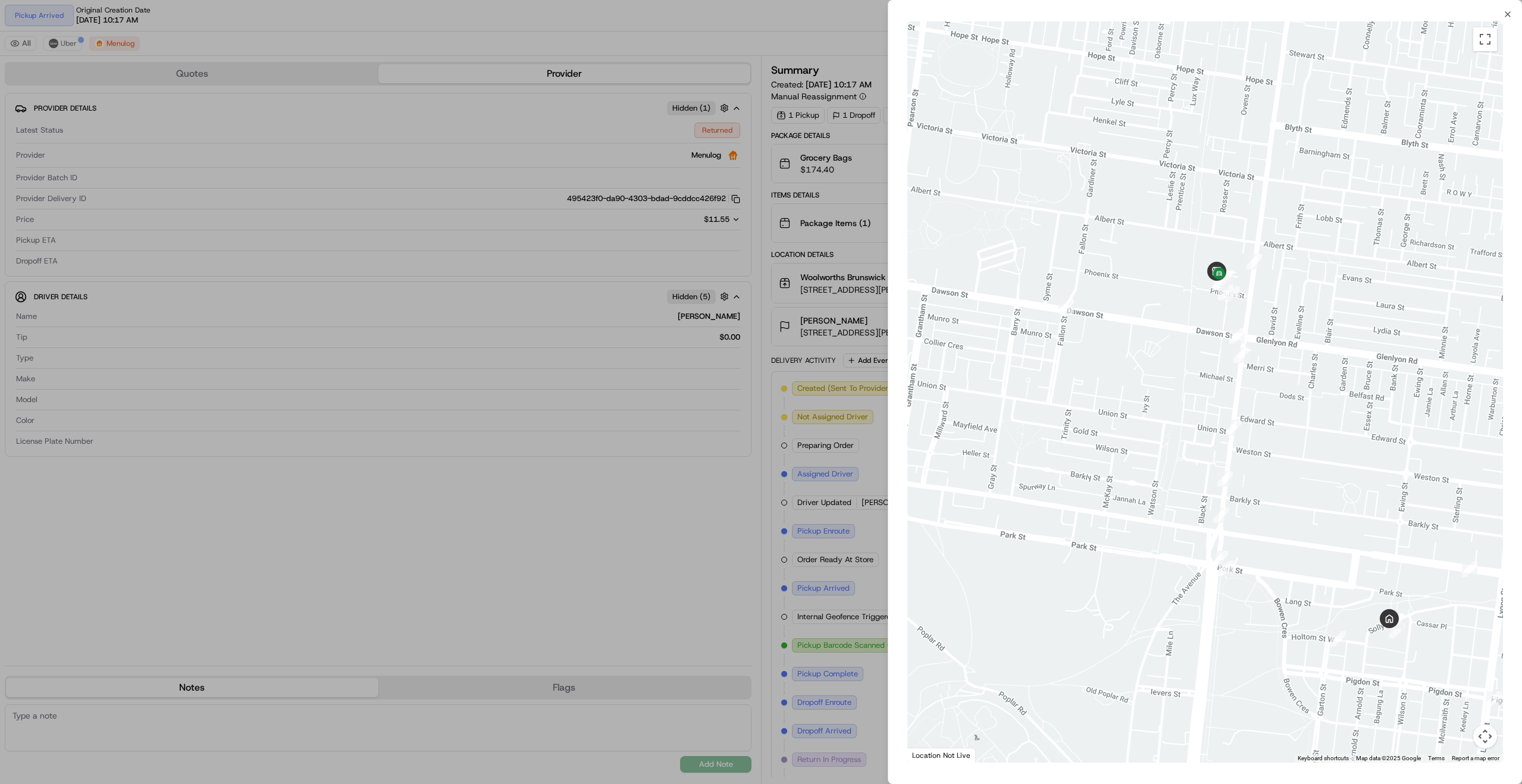
drag, startPoint x: 1190, startPoint y: 226, endPoint x: 1252, endPoint y: 317, distance: 110.1
click at [1265, 352] on div at bounding box center [1205, 391] width 595 height 741
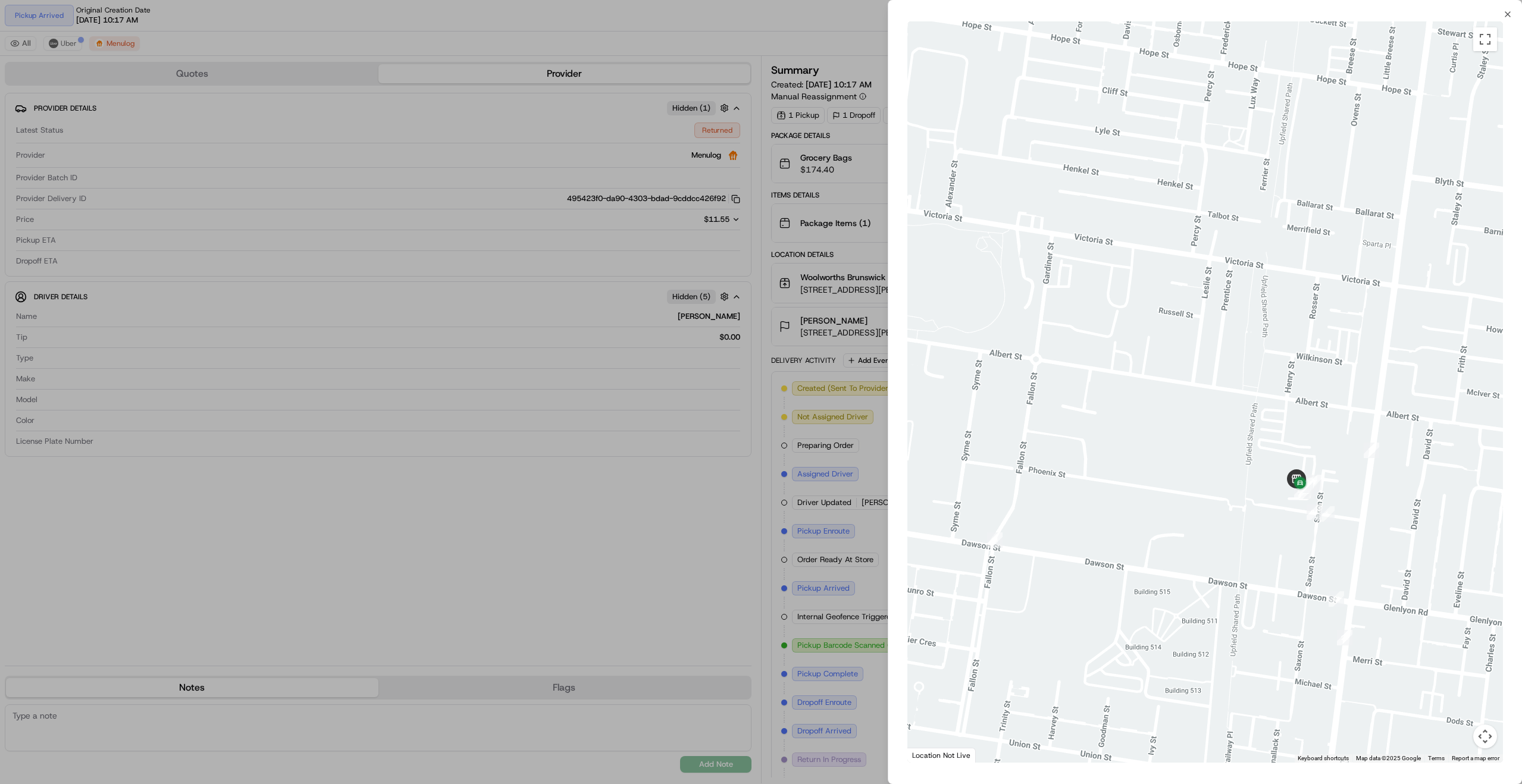
drag, startPoint x: 1313, startPoint y: 499, endPoint x: 1311, endPoint y: 452, distance: 47.0
click at [1313, 448] on div at bounding box center [1205, 391] width 595 height 741
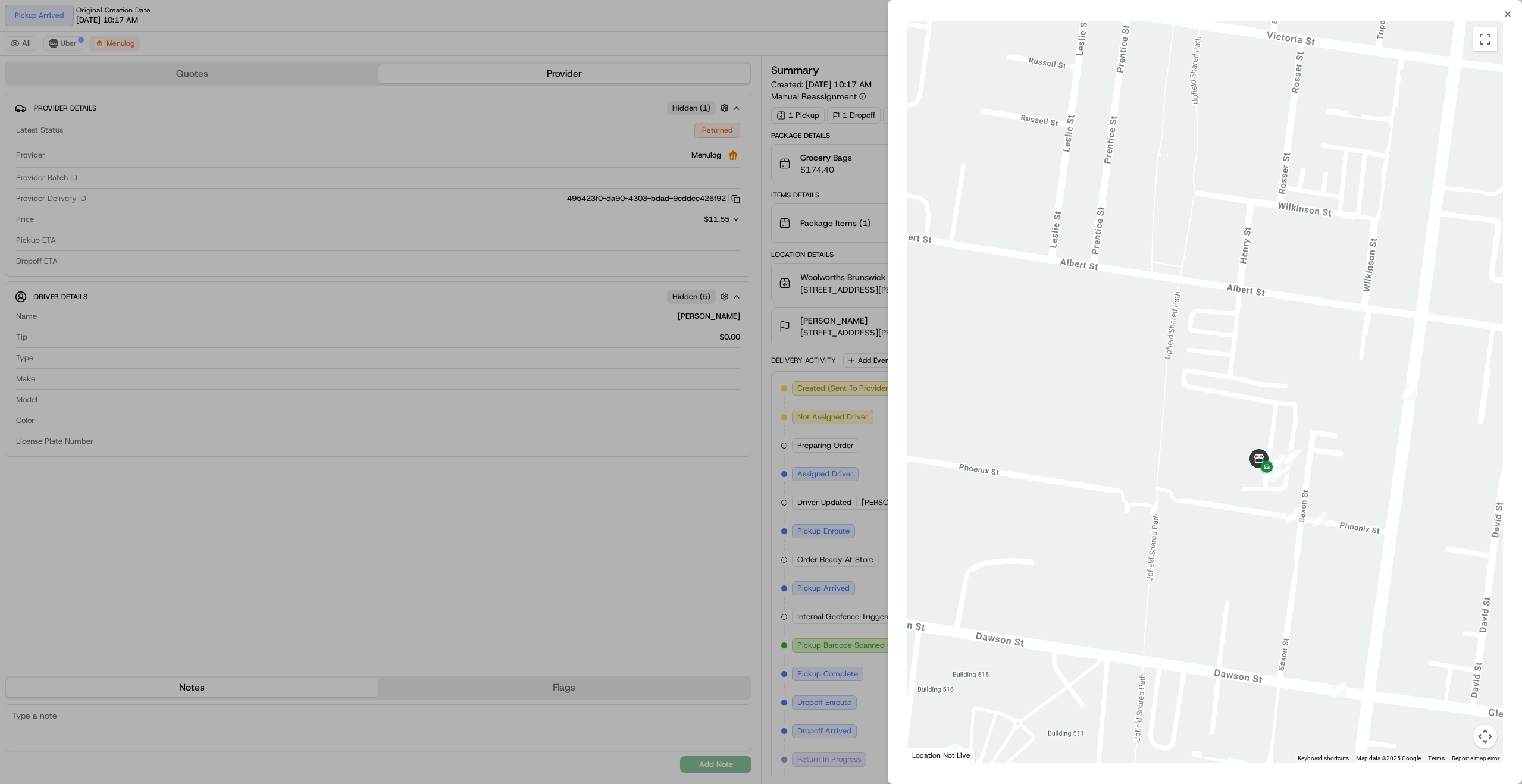
click at [1289, 429] on div at bounding box center [1205, 391] width 595 height 741
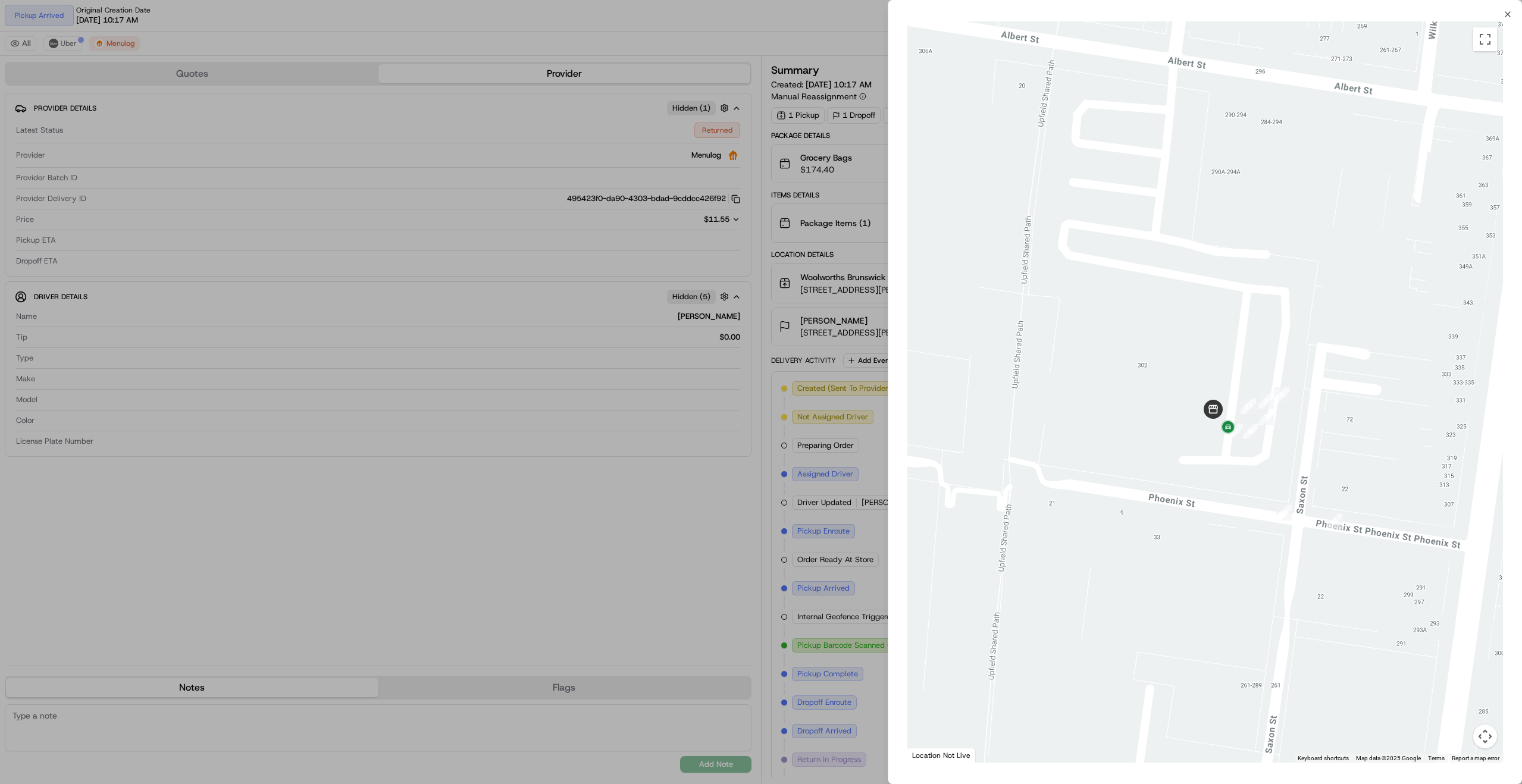
drag, startPoint x: 1247, startPoint y: 414, endPoint x: 1252, endPoint y: 361, distance: 53.2
click at [1252, 361] on div at bounding box center [1205, 391] width 595 height 741
click at [363, 490] on div at bounding box center [761, 392] width 1522 height 784
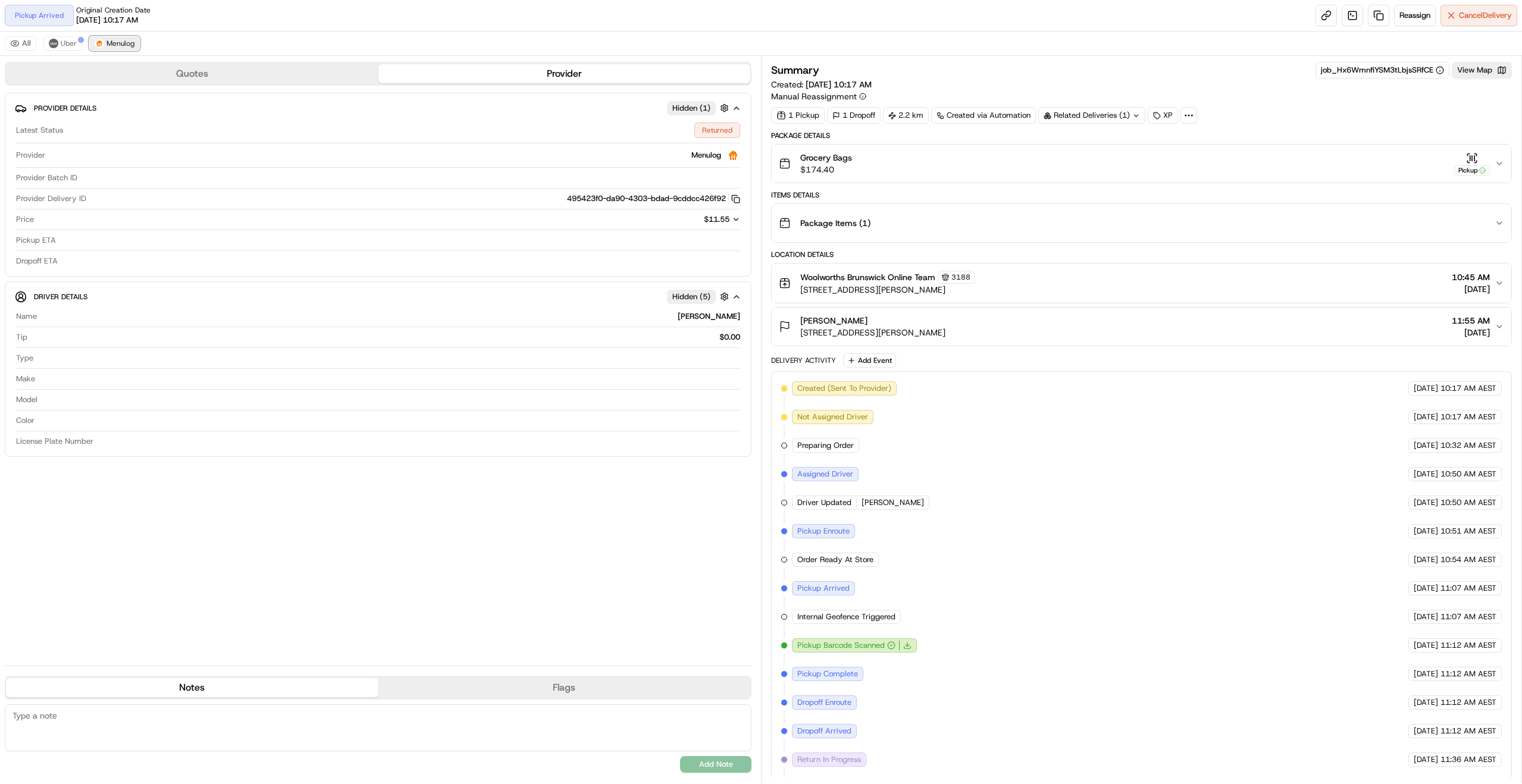
click at [121, 44] on span "Menulog" at bounding box center [121, 43] width 28 height 10
click at [114, 42] on span "Menulog" at bounding box center [121, 43] width 28 height 10
click at [1492, 71] on button "View Map" at bounding box center [1482, 70] width 60 height 17
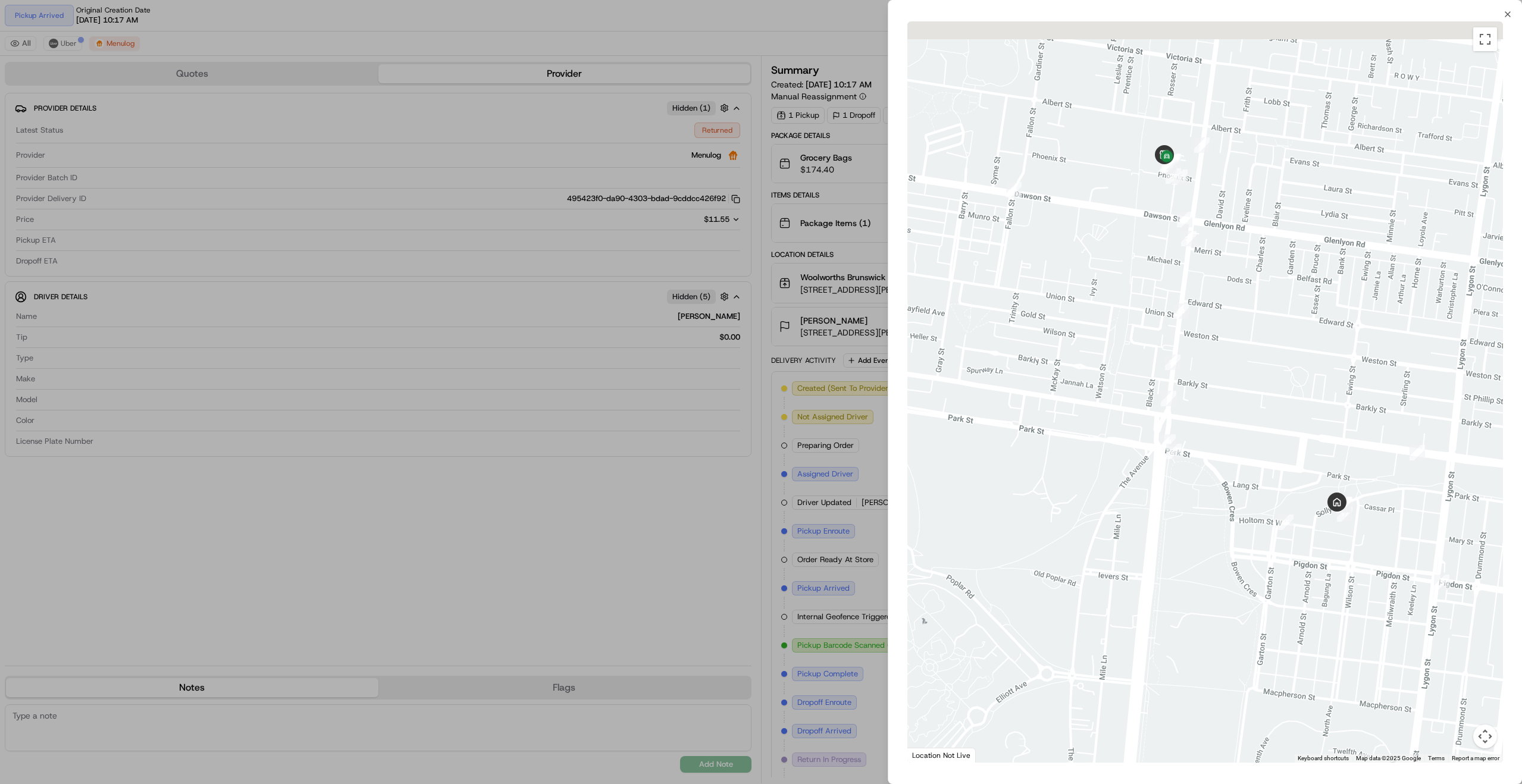
drag, startPoint x: 1256, startPoint y: 334, endPoint x: 1322, endPoint y: 483, distance: 163.0
click at [1321, 481] on div at bounding box center [1205, 391] width 595 height 741
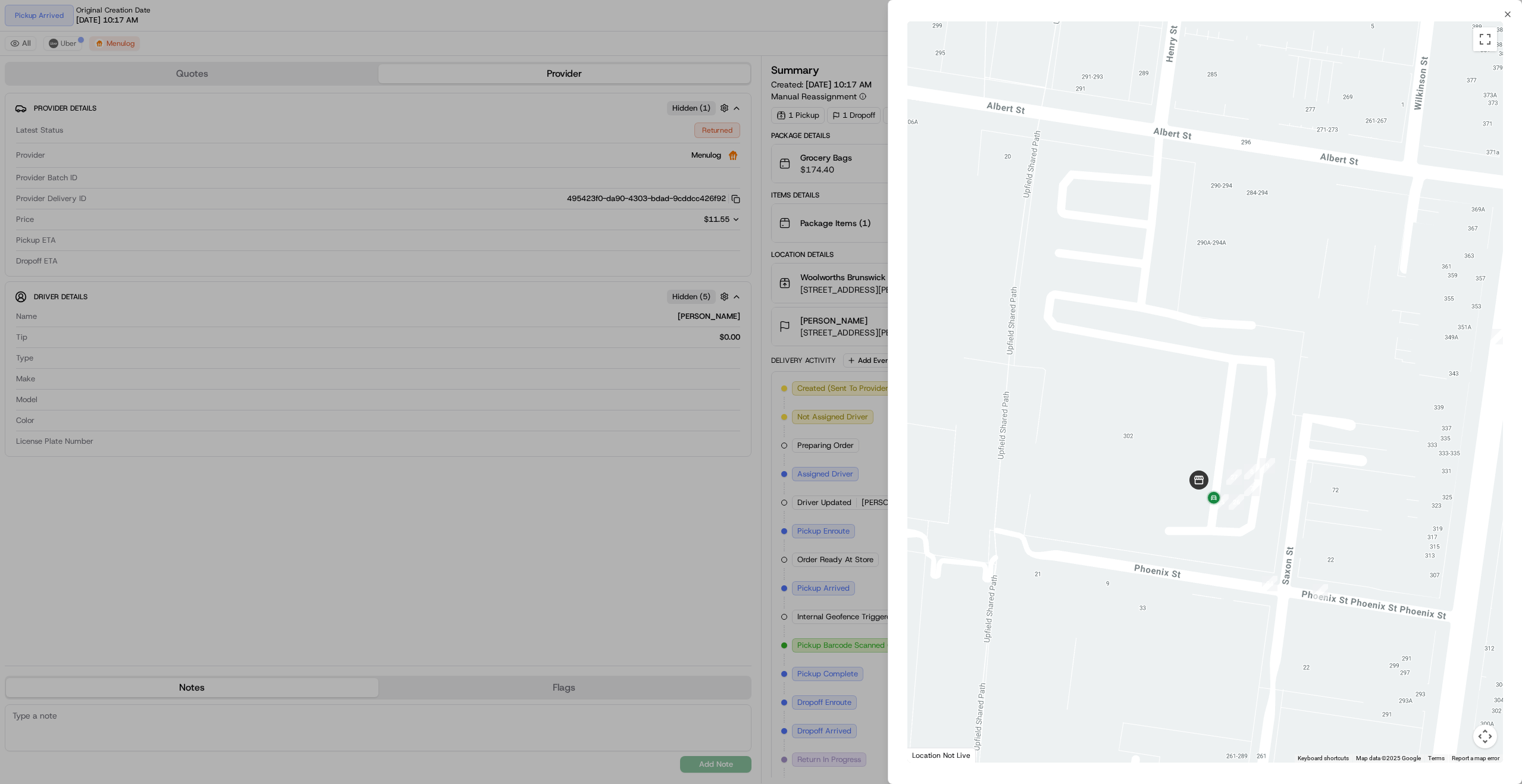
drag, startPoint x: 1304, startPoint y: 520, endPoint x: 1354, endPoint y: 506, distance: 51.9
click at [1354, 506] on div at bounding box center [1205, 391] width 595 height 741
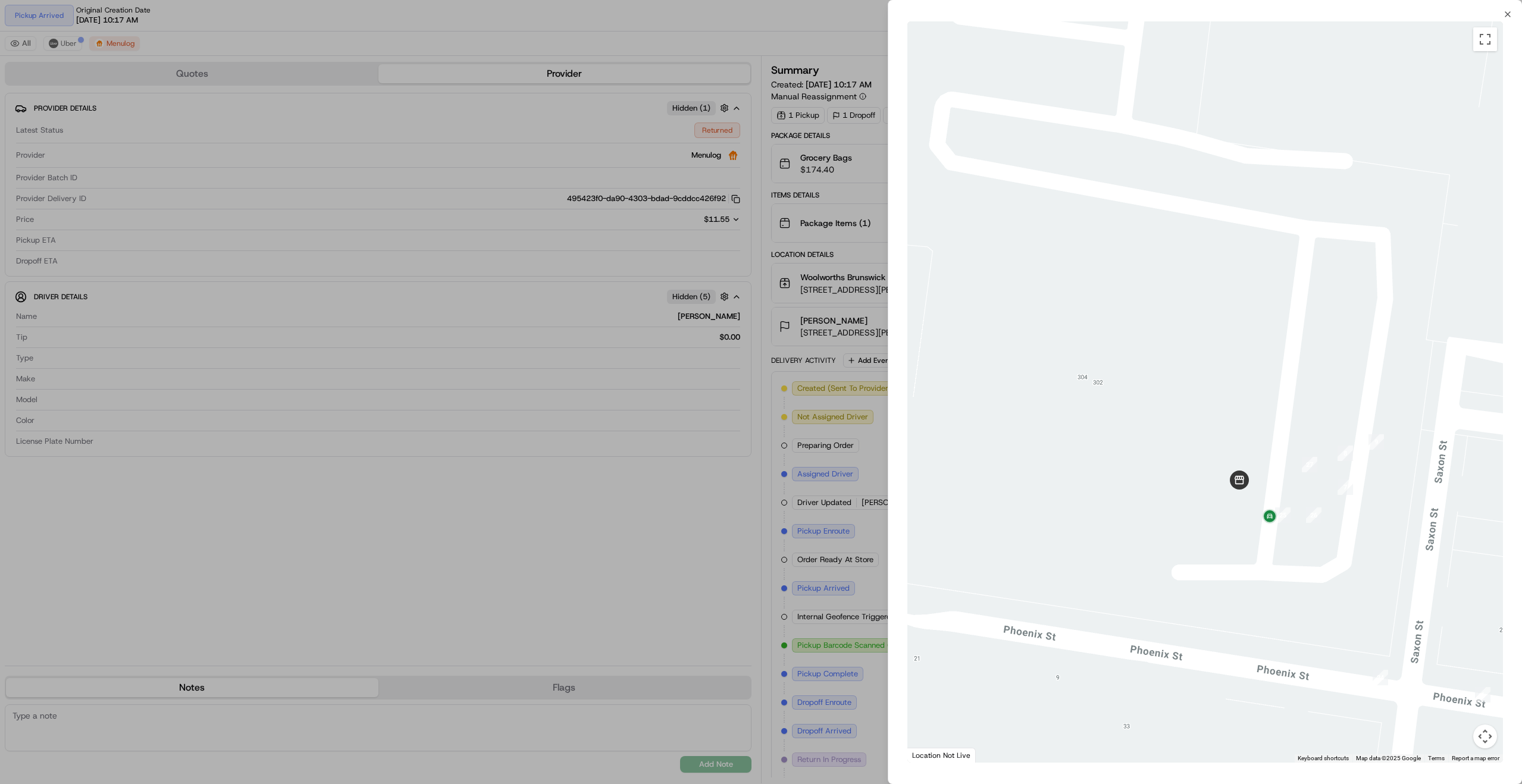
drag, startPoint x: 602, startPoint y: 536, endPoint x: 601, endPoint y: 528, distance: 8.1
click at [601, 531] on div at bounding box center [761, 392] width 1522 height 784
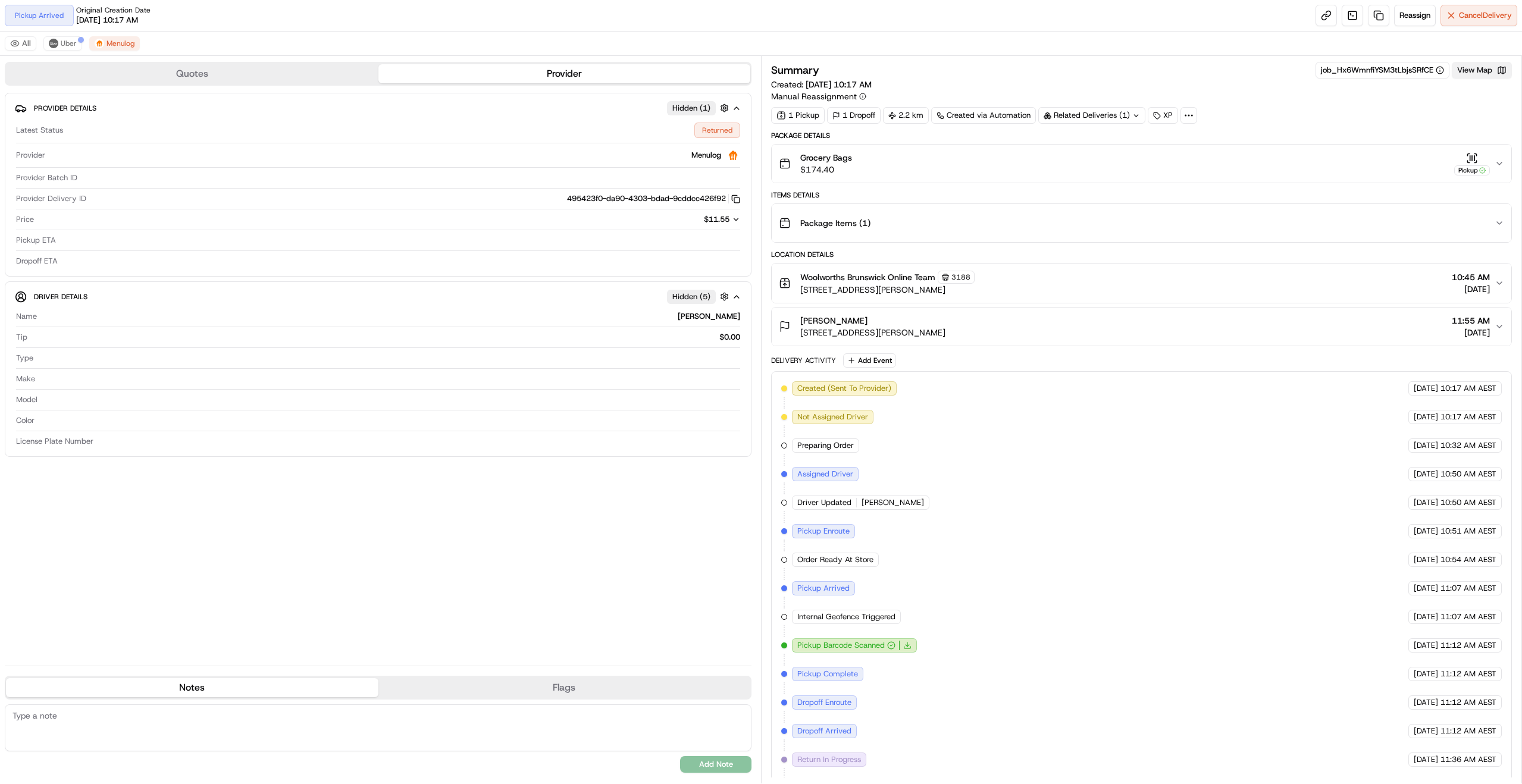
click at [1485, 72] on button "View Map" at bounding box center [1482, 70] width 60 height 17
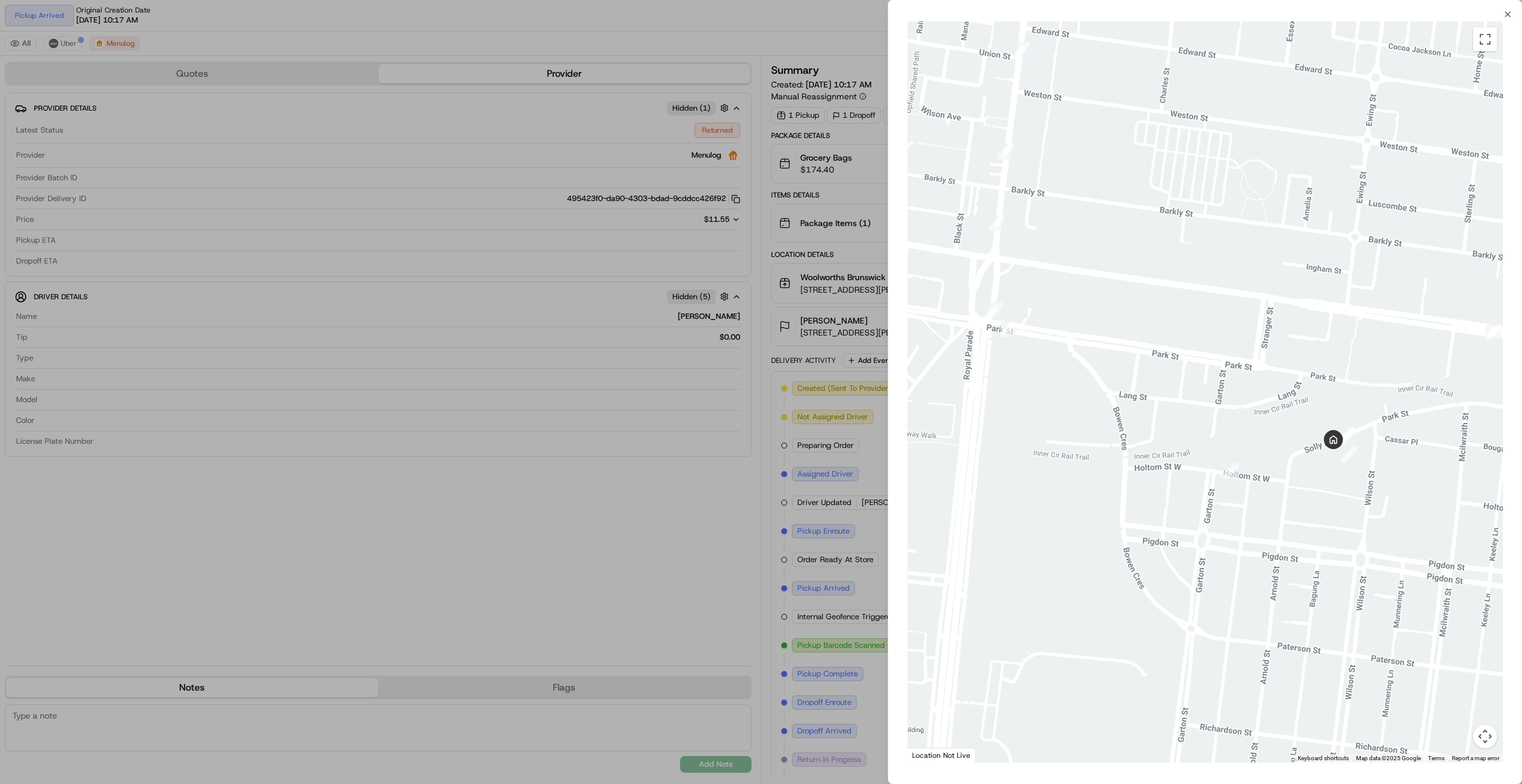
drag, startPoint x: 1116, startPoint y: 285, endPoint x: 1173, endPoint y: 506, distance: 228.2
click at [1149, 448] on div at bounding box center [1205, 391] width 595 height 741
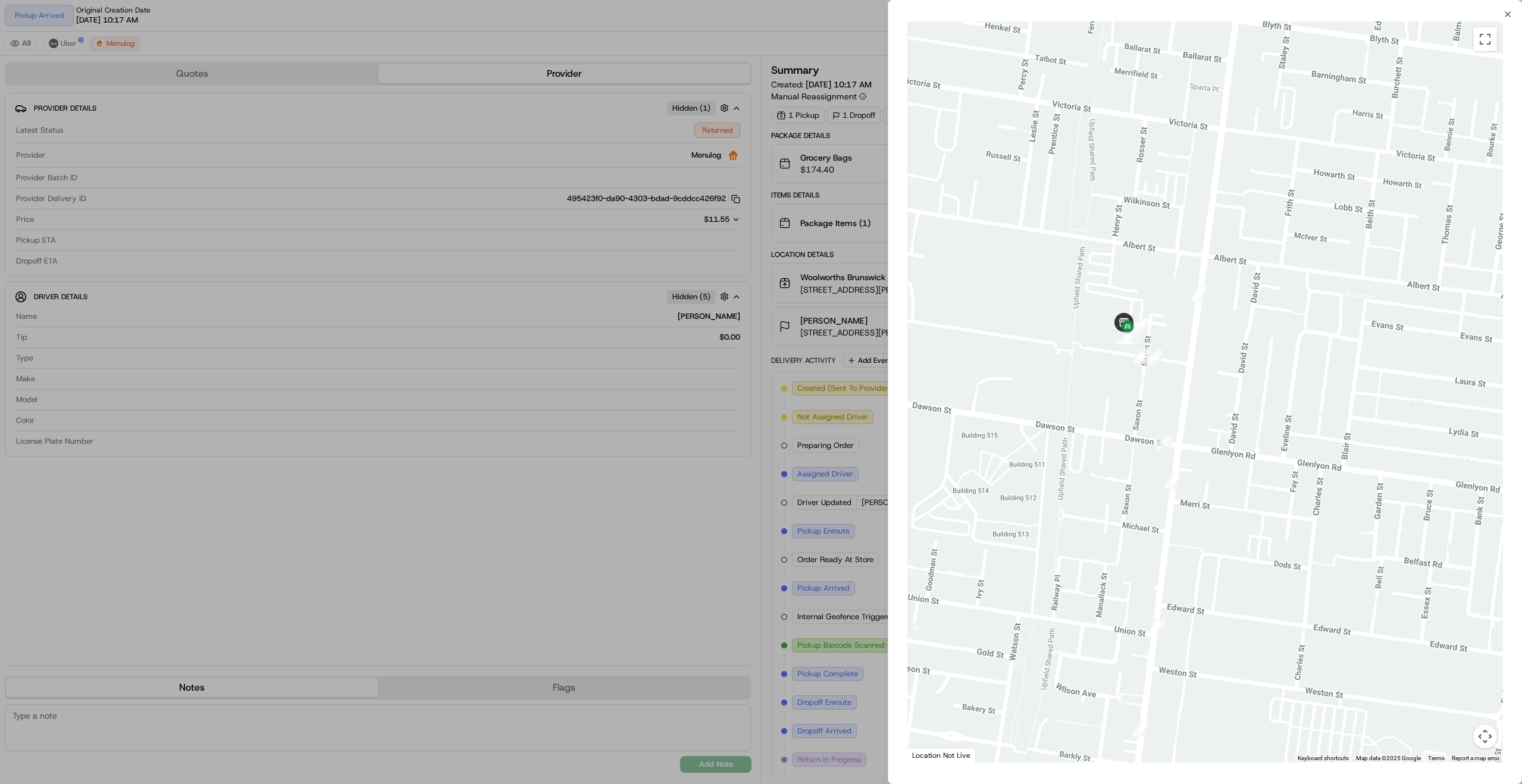
drag, startPoint x: 1191, startPoint y: 388, endPoint x: 1215, endPoint y: 498, distance: 112.6
click at [1221, 495] on div at bounding box center [1205, 391] width 595 height 741
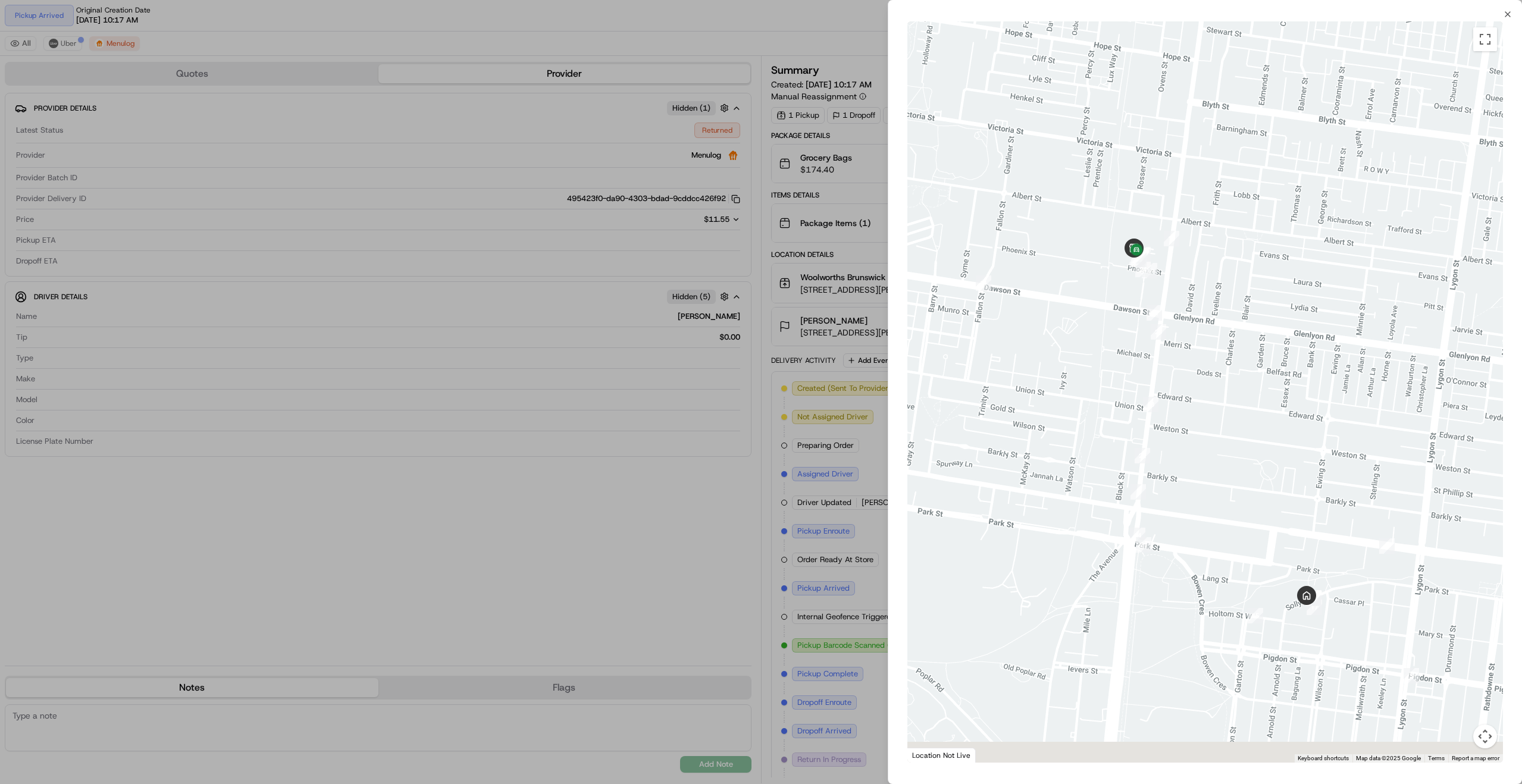
drag, startPoint x: 1238, startPoint y: 572, endPoint x: 1200, endPoint y: 462, distance: 116.4
click at [1206, 456] on div at bounding box center [1205, 391] width 595 height 741
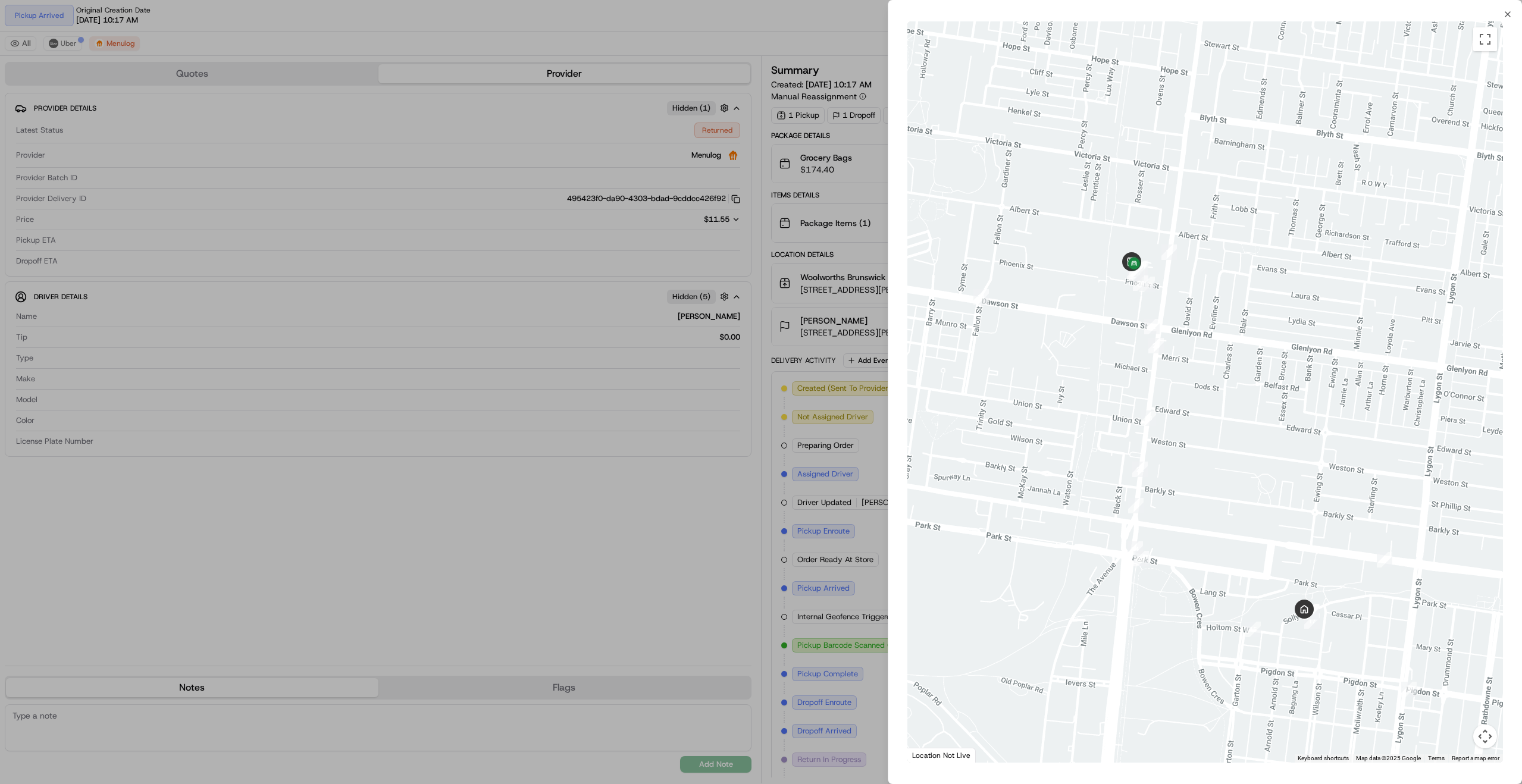
drag, startPoint x: 1222, startPoint y: 382, endPoint x: 1259, endPoint y: 479, distance: 103.8
click at [1271, 490] on div at bounding box center [1205, 391] width 595 height 741
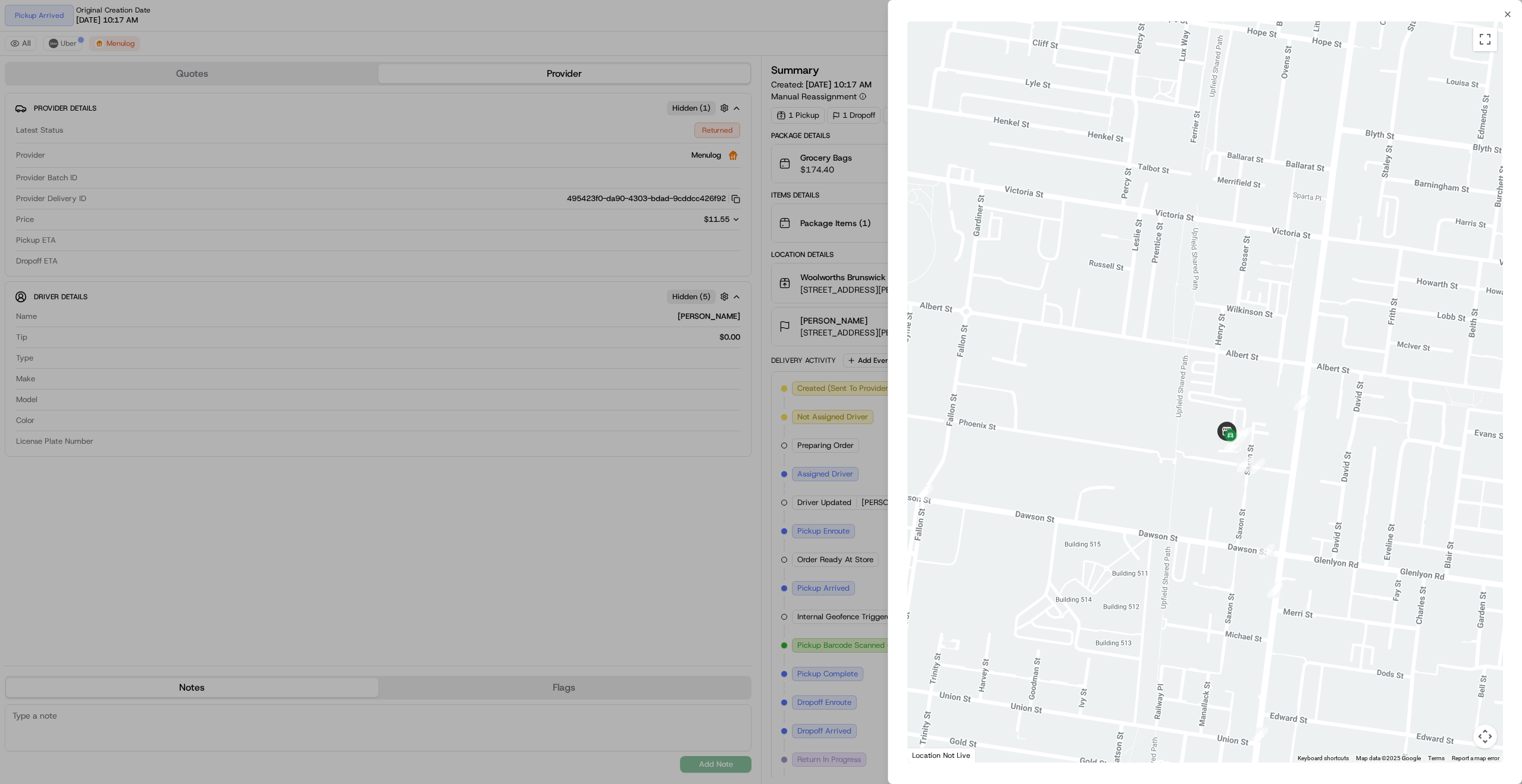
click at [585, 566] on div at bounding box center [761, 392] width 1522 height 784
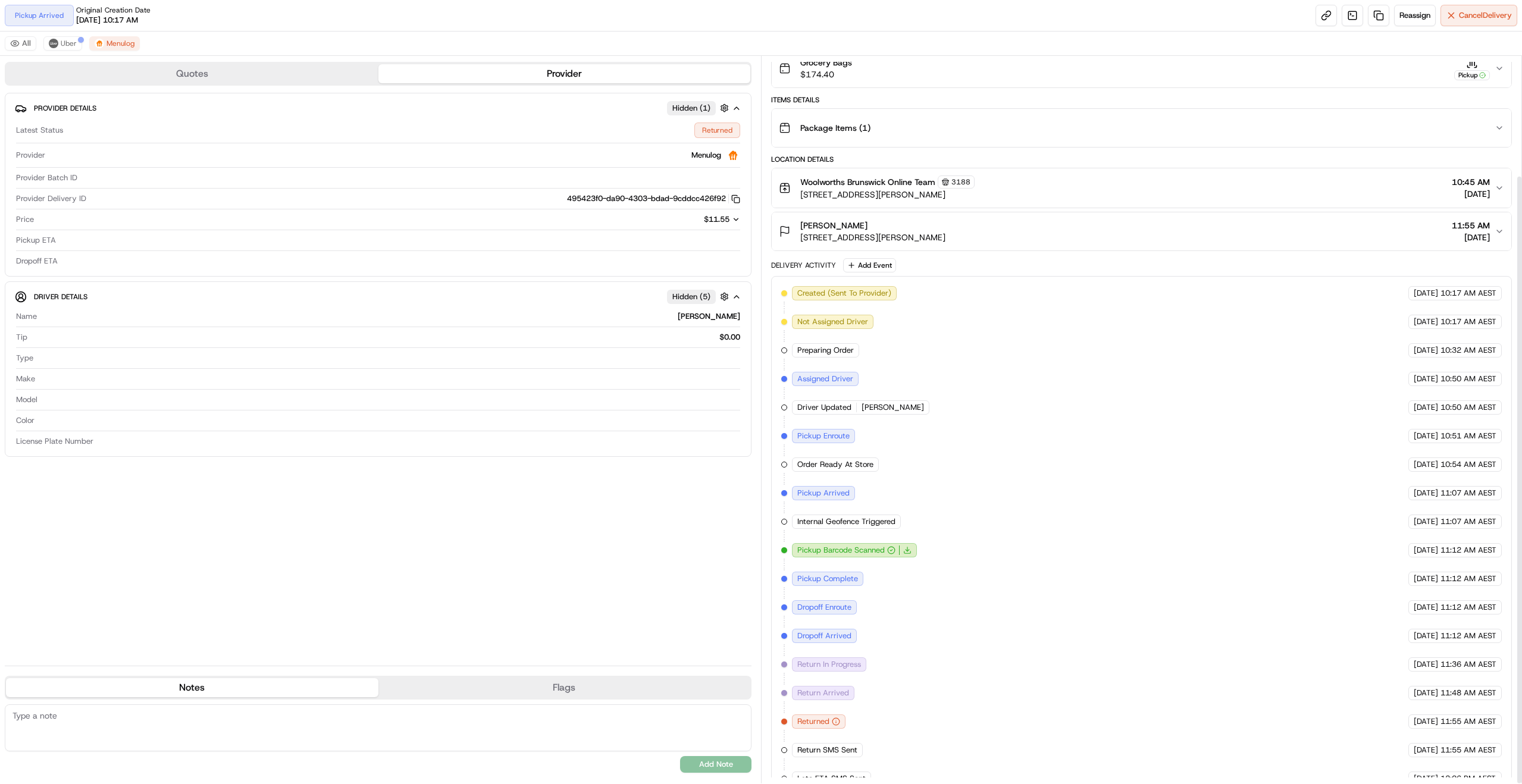
scroll to position [142, 0]
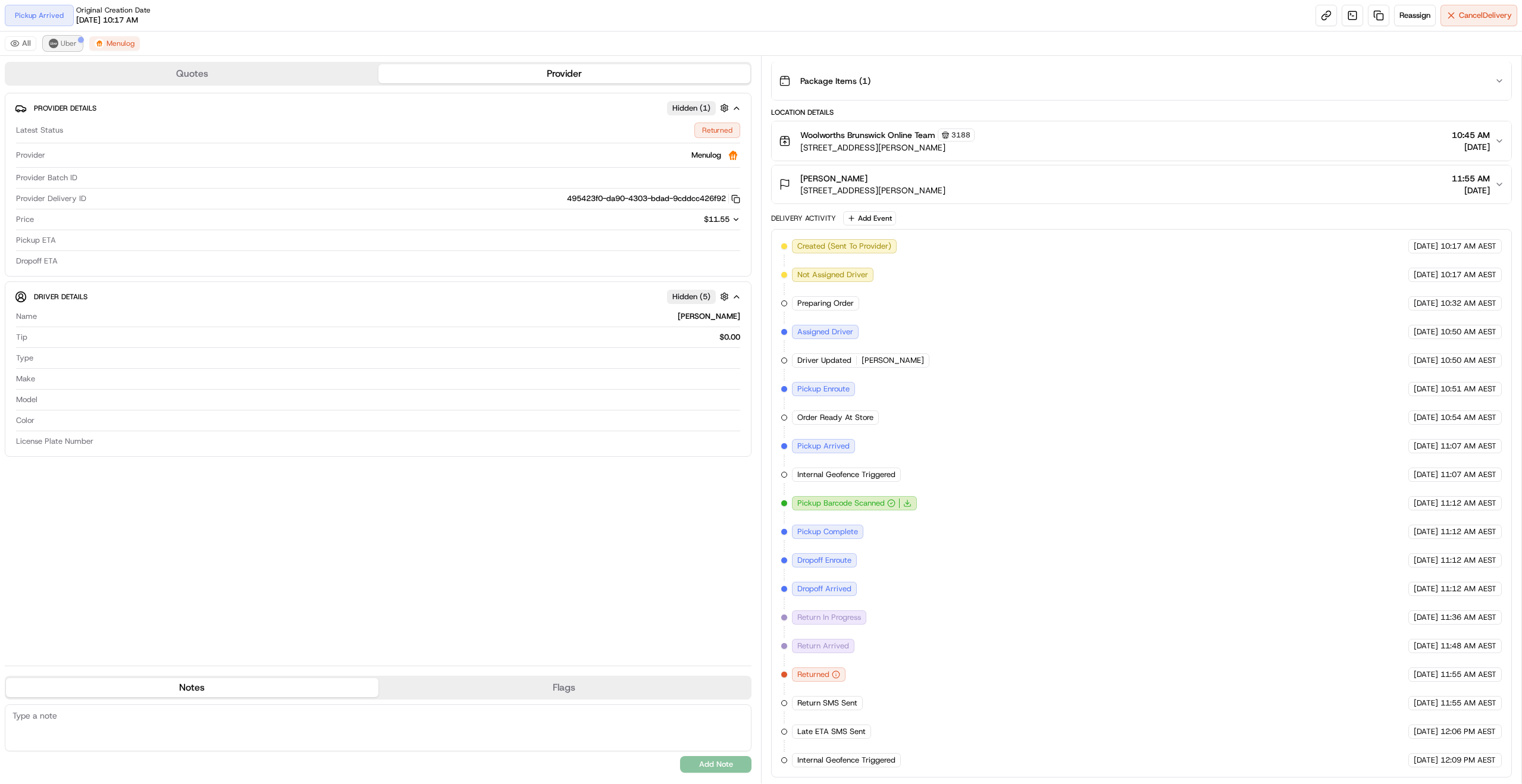
click at [63, 44] on span "Uber" at bounding box center [69, 43] width 16 height 10
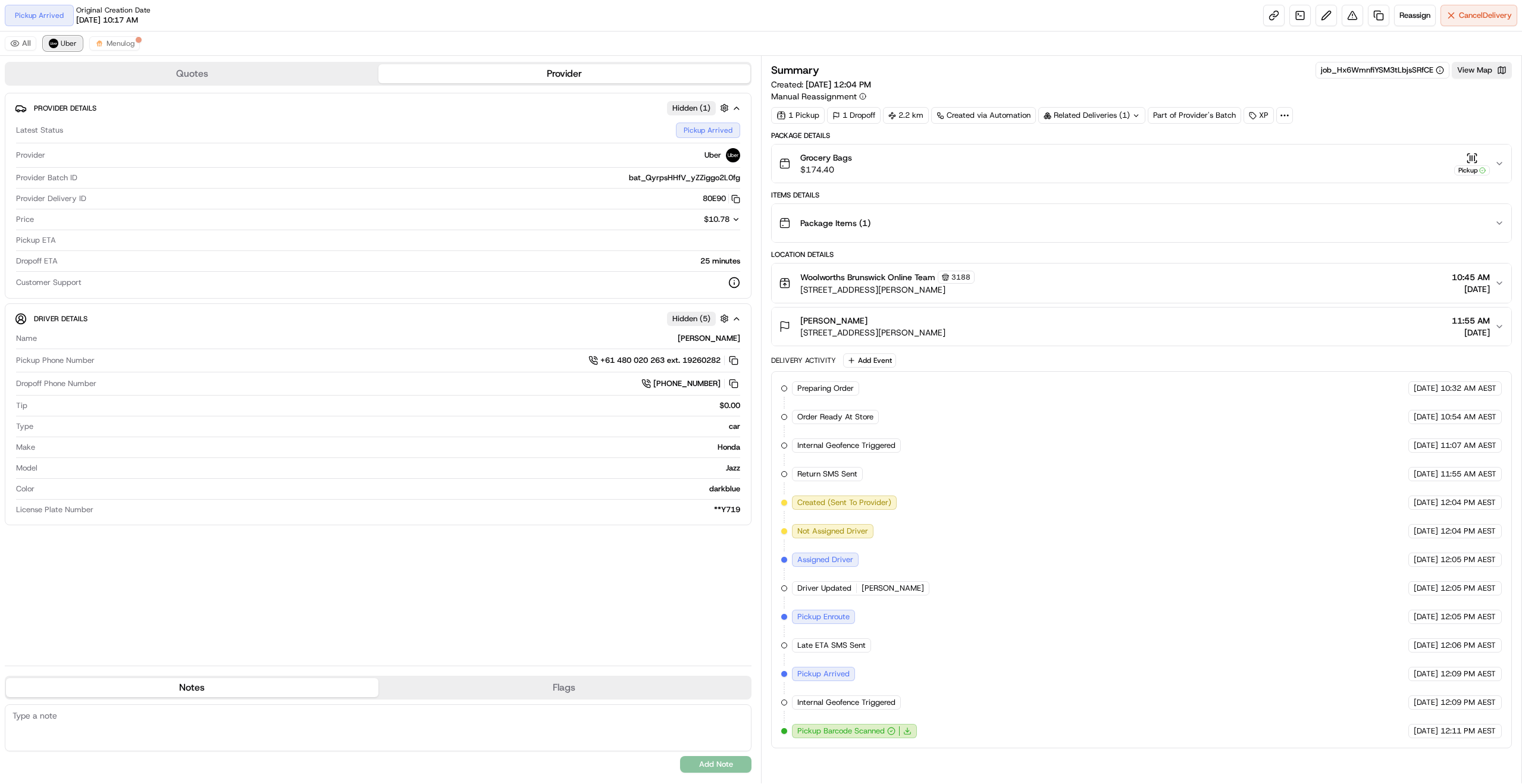
scroll to position [0, 0]
click at [951, 690] on div "Preparing Order HomeRun [DATE] 10:32 AM AEST Order Ready At Store HomeRun [DATE…" at bounding box center [1142, 559] width 721 height 357
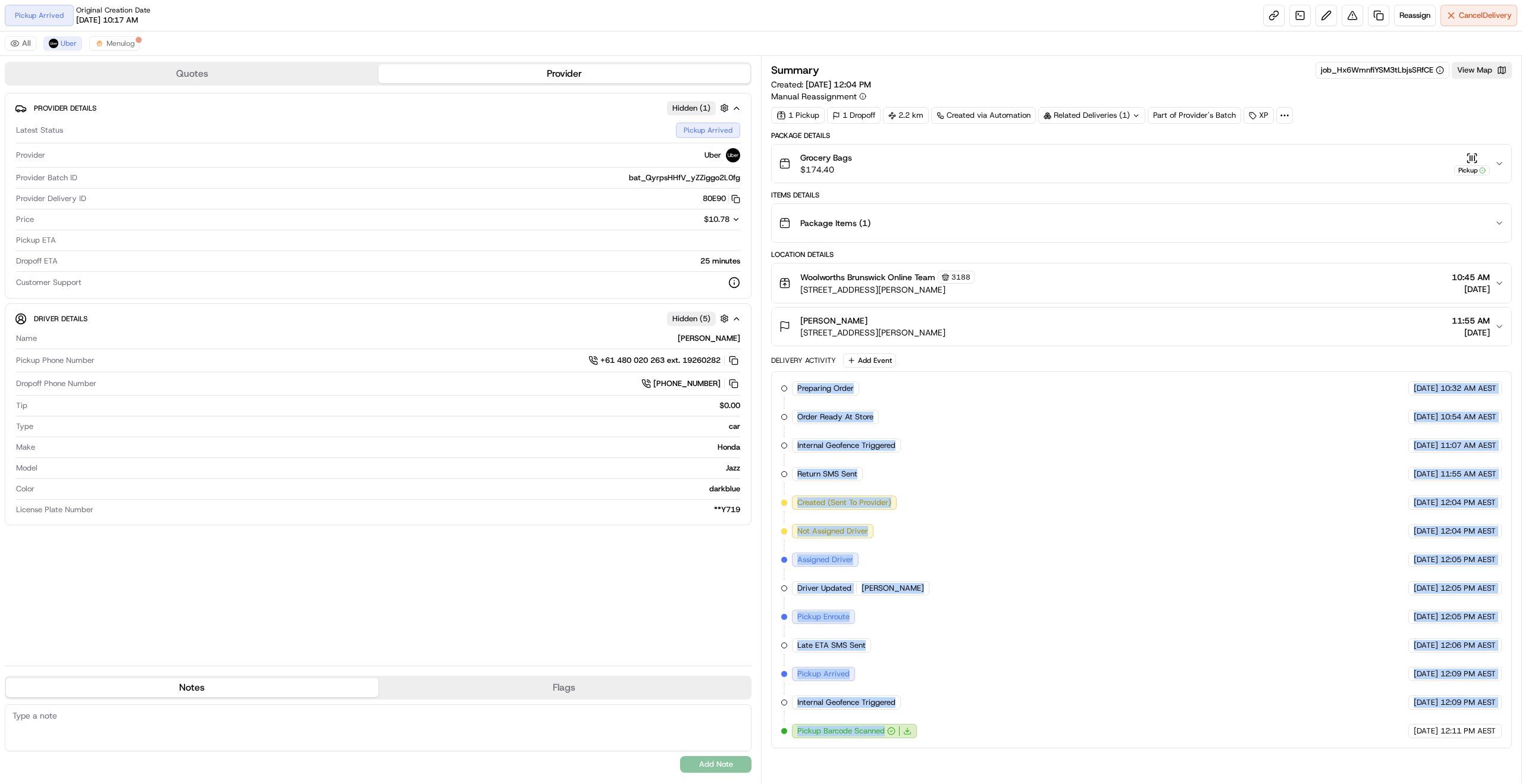
drag, startPoint x: 778, startPoint y: 385, endPoint x: 1016, endPoint y: 731, distance: 420.0
click at [1016, 731] on div "Preparing Order HomeRun [DATE] 10:32 AM AEST Order Ready At Store HomeRun [DATE…" at bounding box center [1142, 560] width 741 height 377
click at [1016, 730] on div "Preparing Order HomeRun [DATE] 10:32 AM AEST Order Ready At Store HomeRun [DATE…" at bounding box center [1142, 559] width 721 height 357
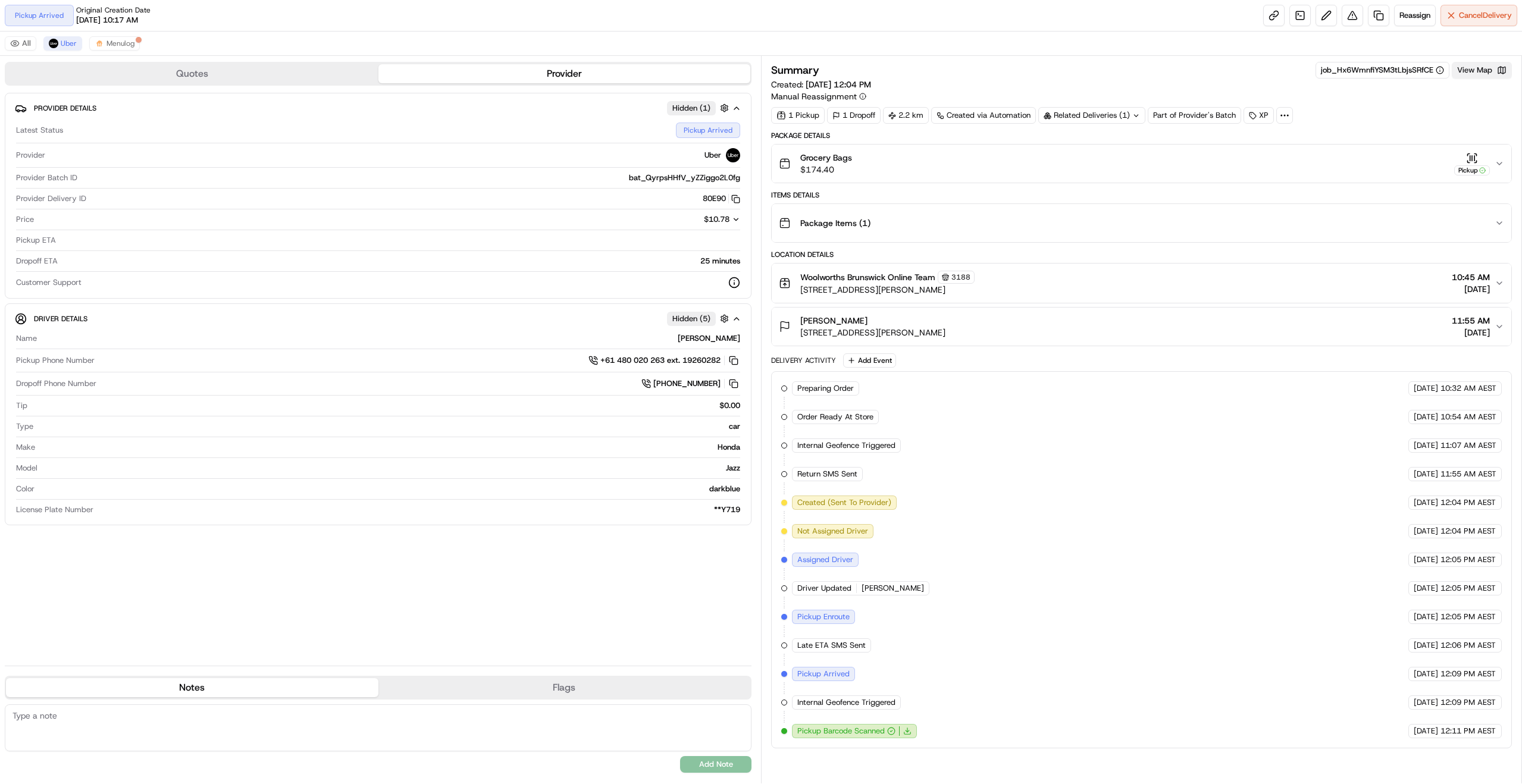
click at [1492, 69] on button "View Map" at bounding box center [1482, 70] width 60 height 17
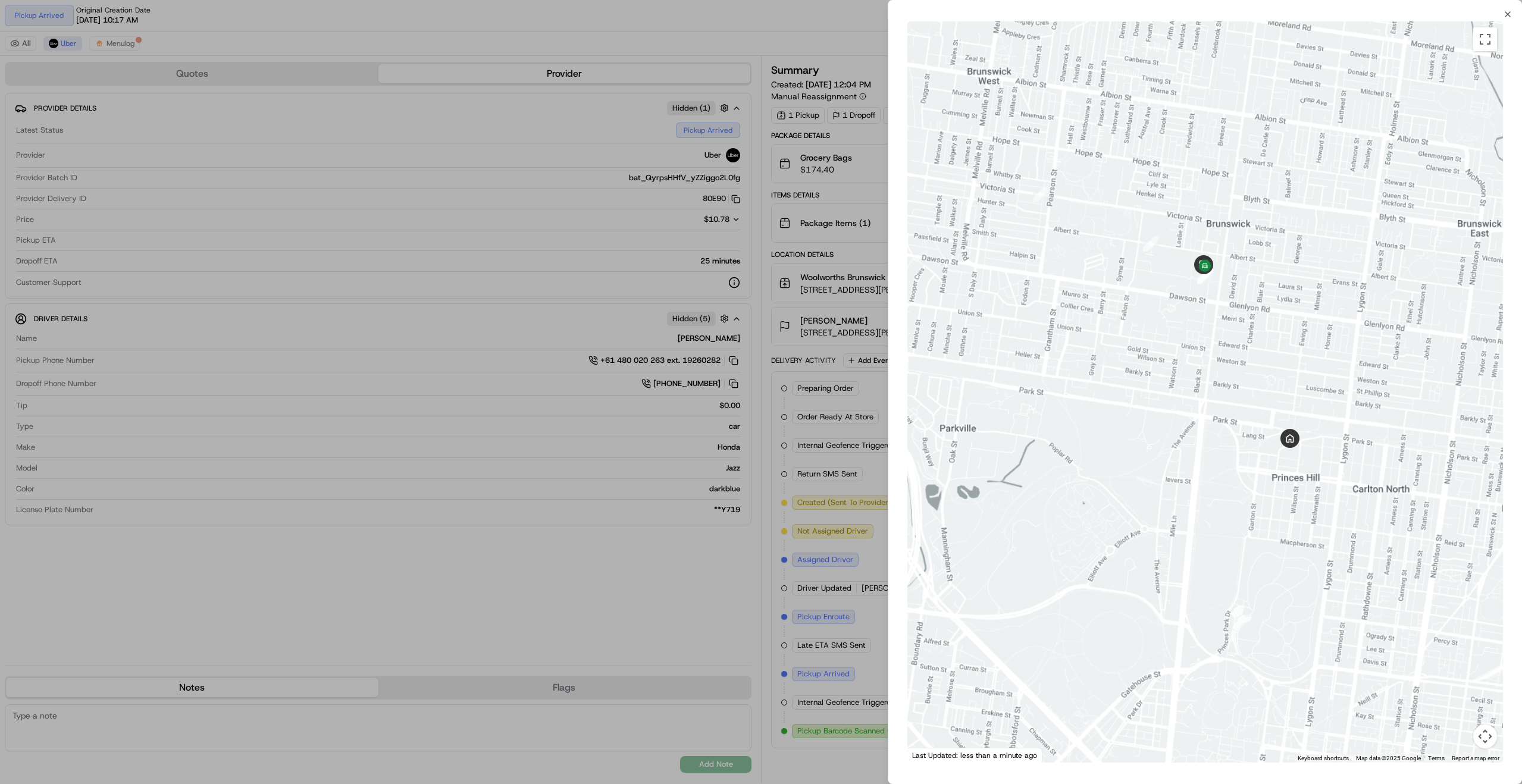
drag, startPoint x: 1311, startPoint y: 395, endPoint x: 1261, endPoint y: 386, distance: 50.8
click at [1262, 386] on div at bounding box center [1205, 391] width 595 height 741
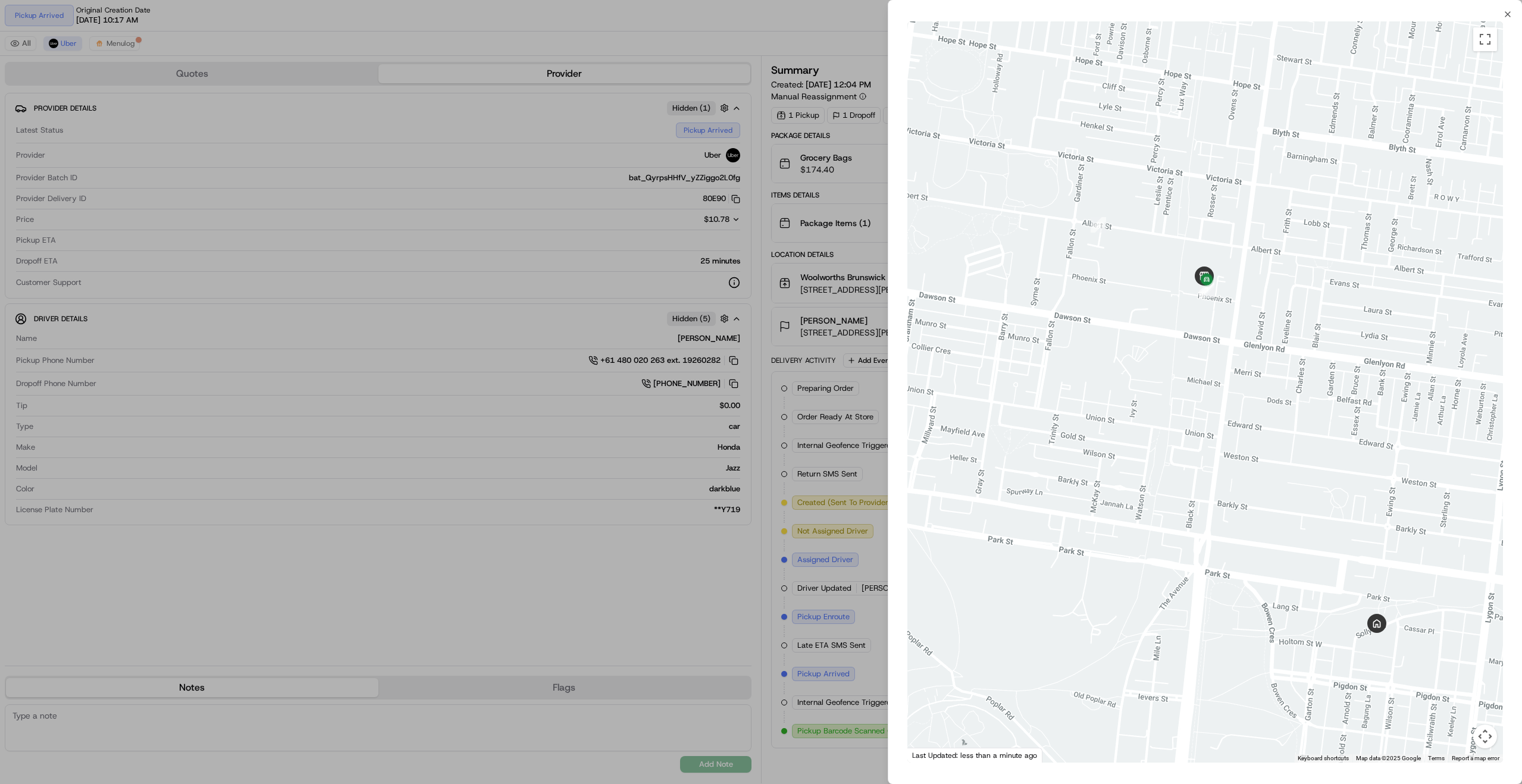
click at [105, 24] on div at bounding box center [761, 392] width 1522 height 784
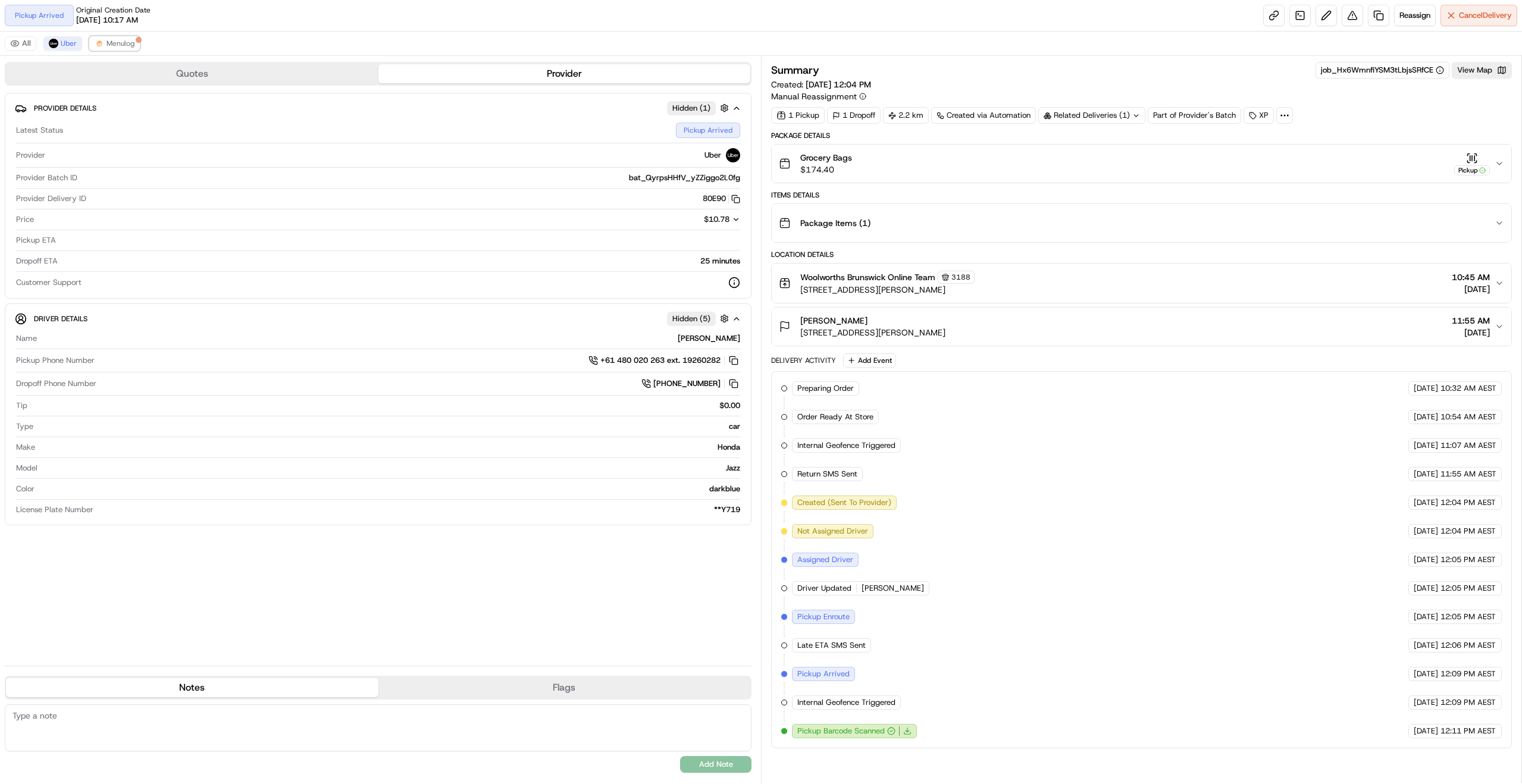
click at [100, 42] on img at bounding box center [99, 43] width 10 height 10
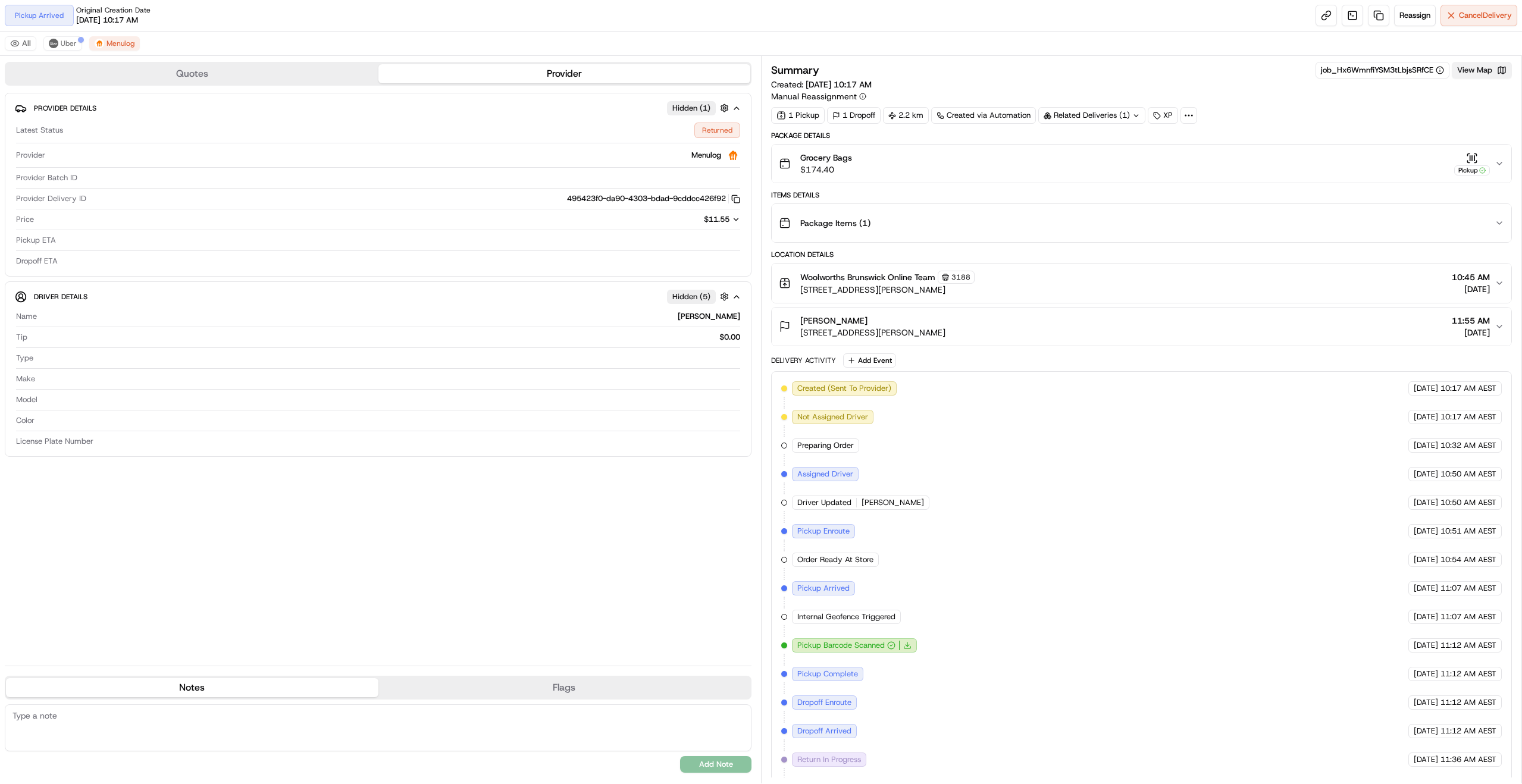
click at [1485, 71] on button "View Map" at bounding box center [1482, 70] width 60 height 17
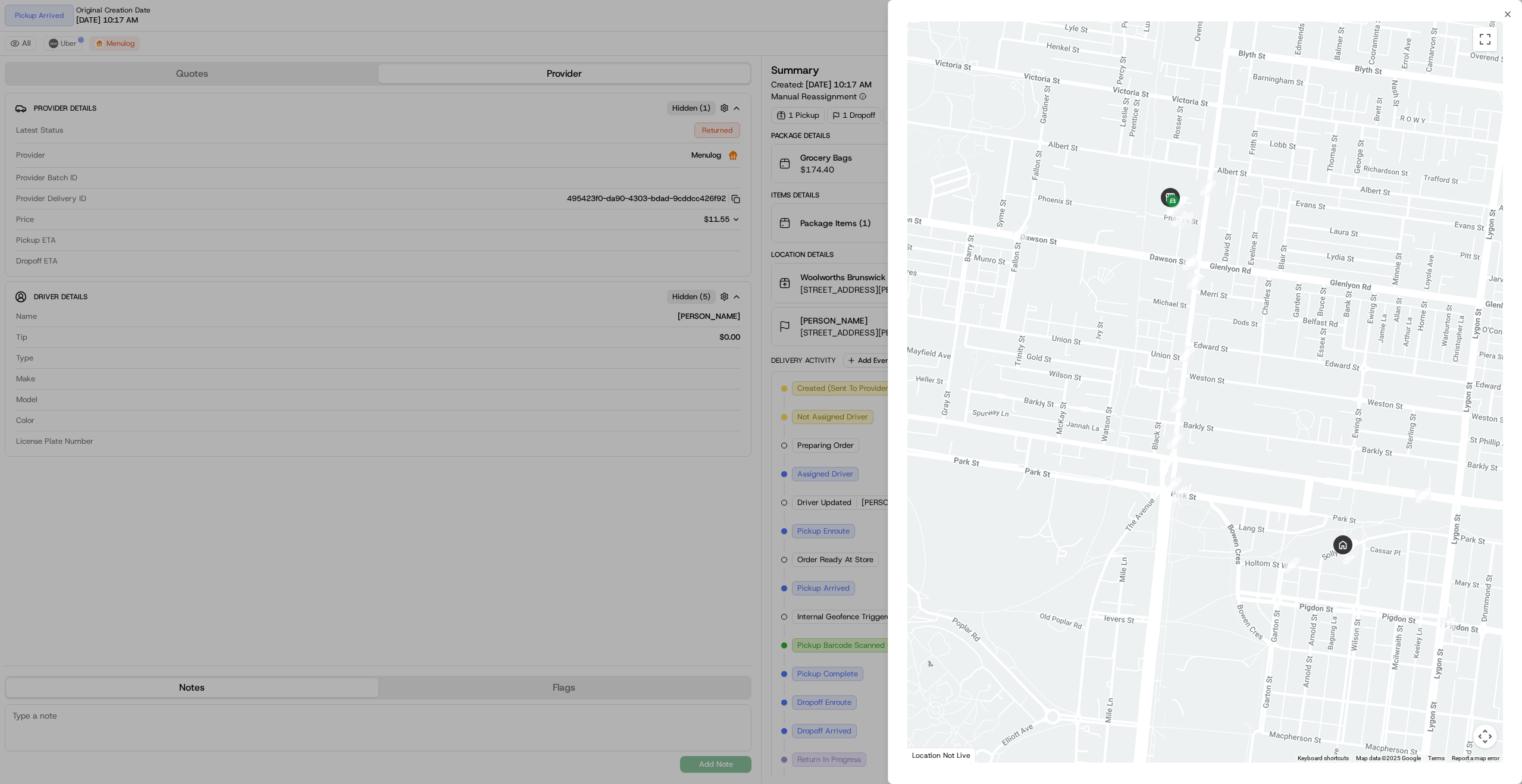
drag, startPoint x: 1206, startPoint y: 245, endPoint x: 1267, endPoint y: 368, distance: 137.3
click at [1267, 368] on div at bounding box center [1205, 391] width 595 height 741
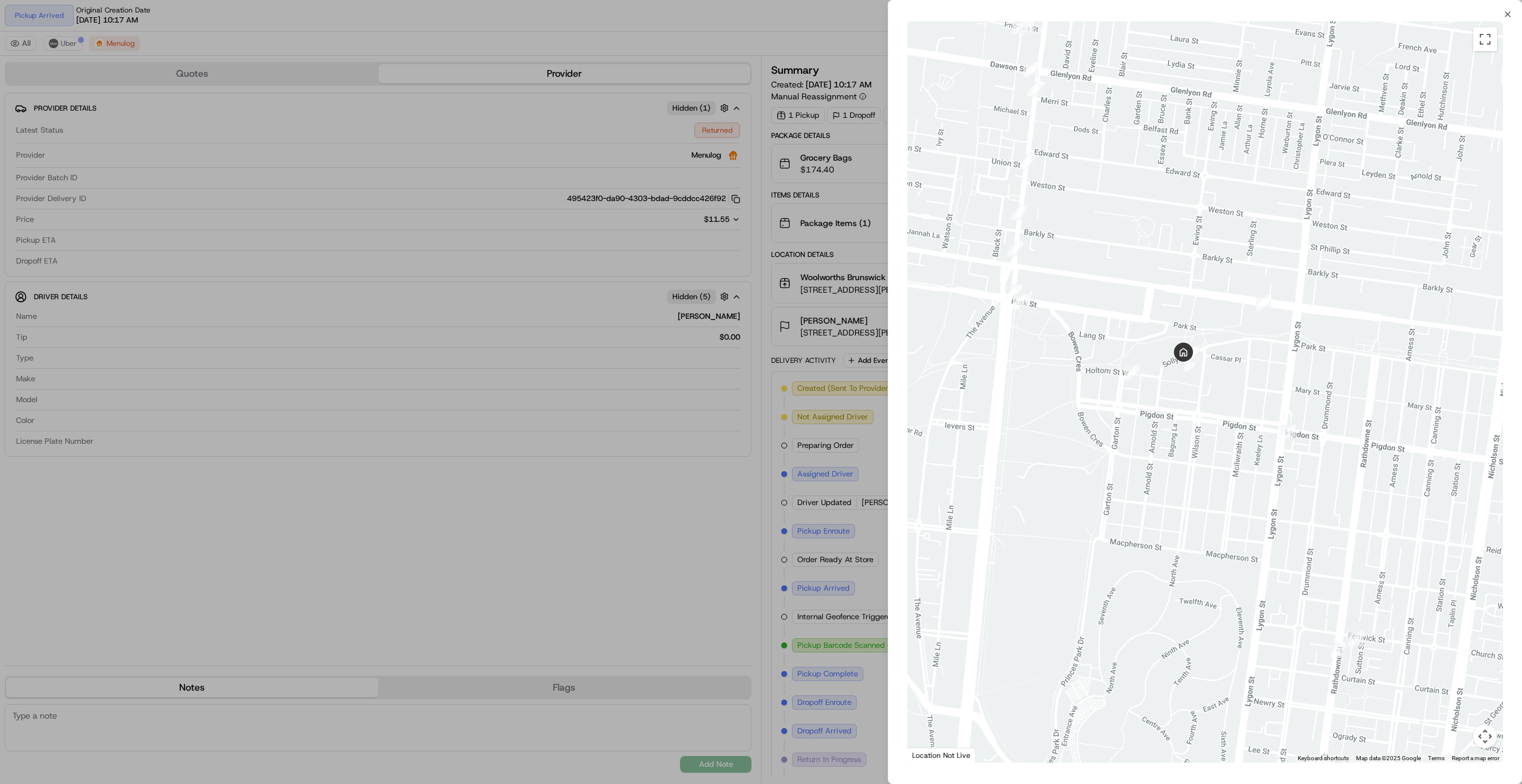
drag, startPoint x: 1279, startPoint y: 389, endPoint x: 1119, endPoint y: 194, distance: 252.2
click at [1119, 194] on div at bounding box center [1205, 391] width 595 height 741
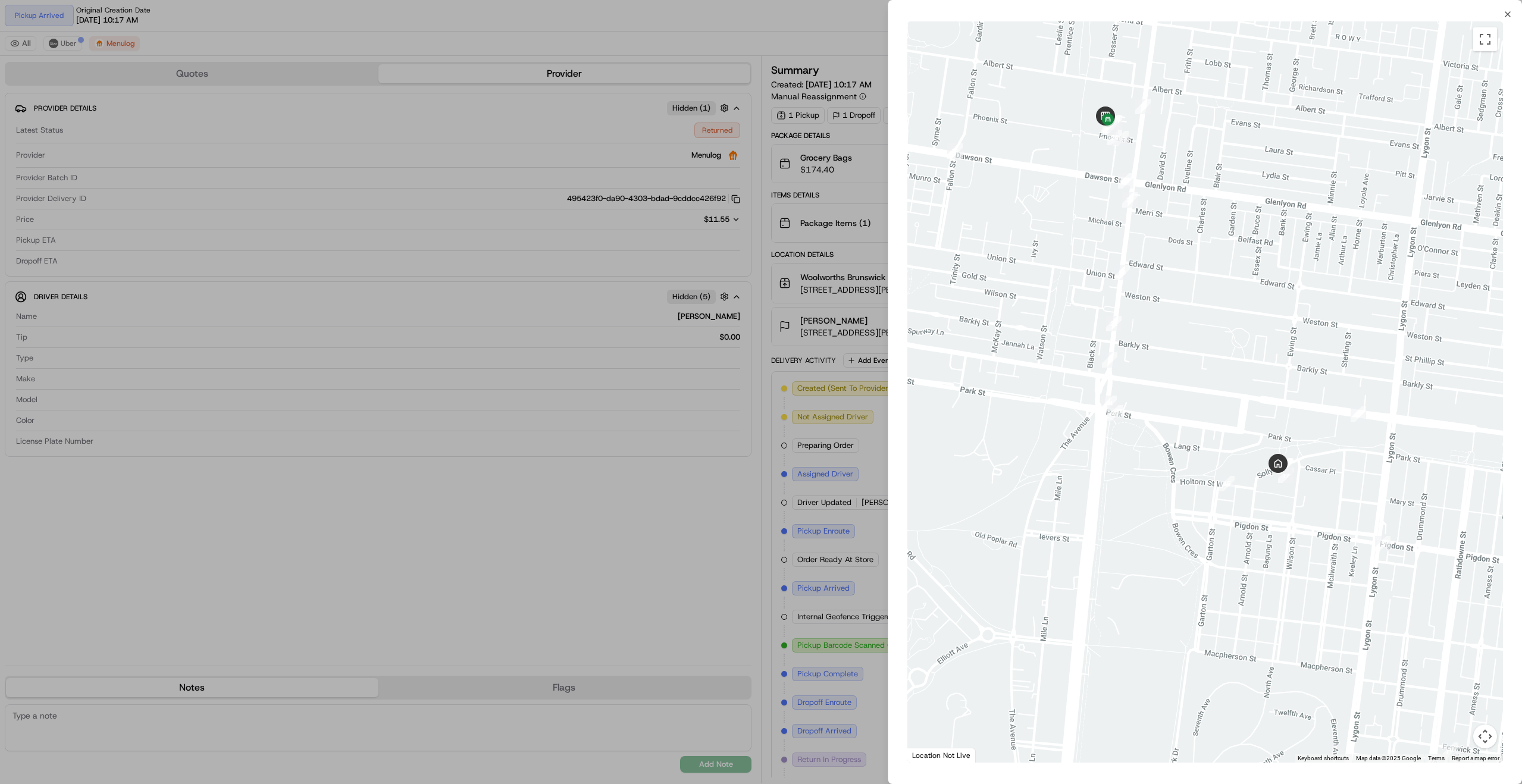
drag, startPoint x: 1140, startPoint y: 223, endPoint x: 1208, endPoint y: 304, distance: 105.8
click at [1211, 306] on div at bounding box center [1205, 391] width 595 height 741
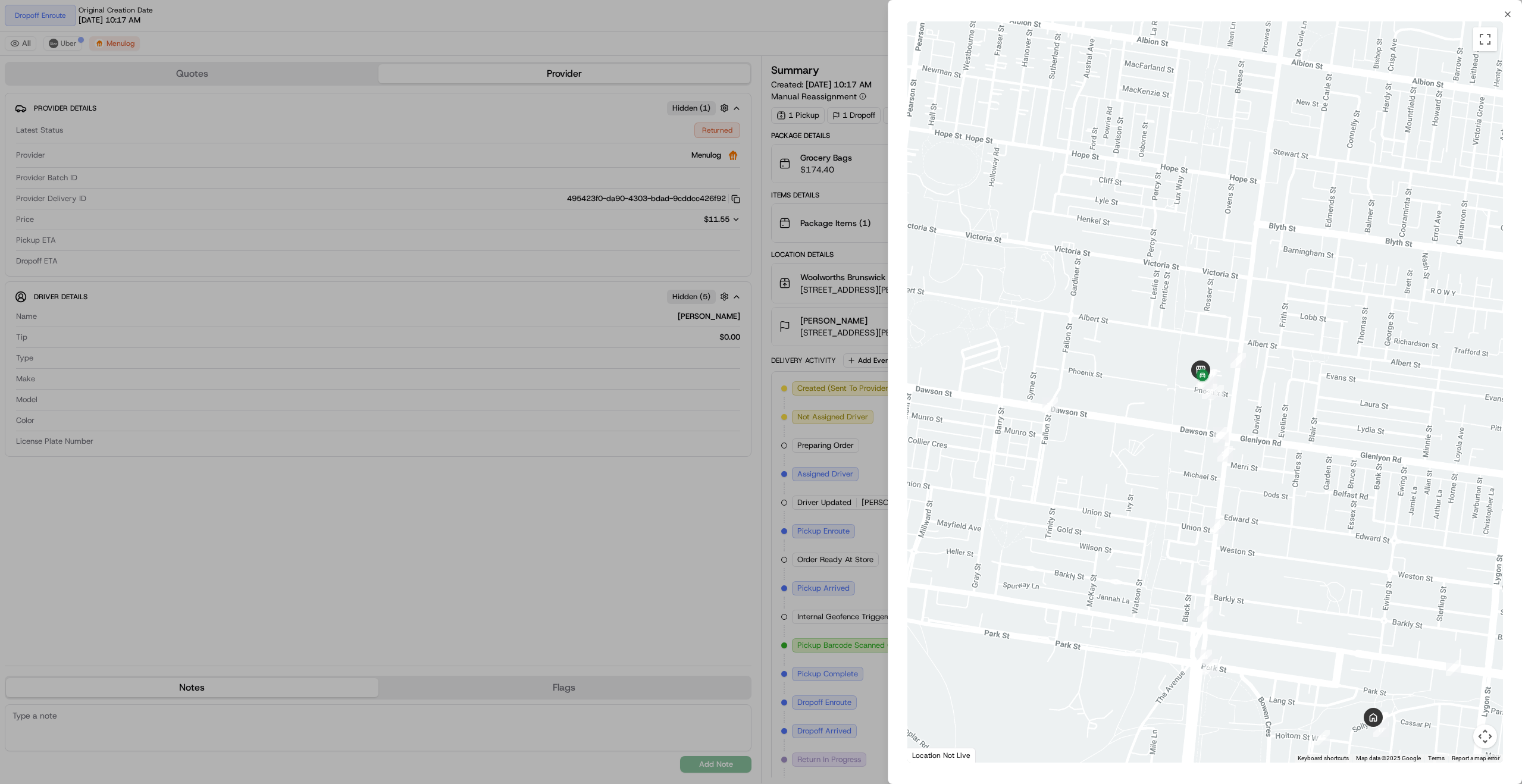
drag, startPoint x: 1380, startPoint y: 659, endPoint x: 1330, endPoint y: 593, distance: 82.8
click at [1331, 593] on div at bounding box center [1205, 391] width 595 height 741
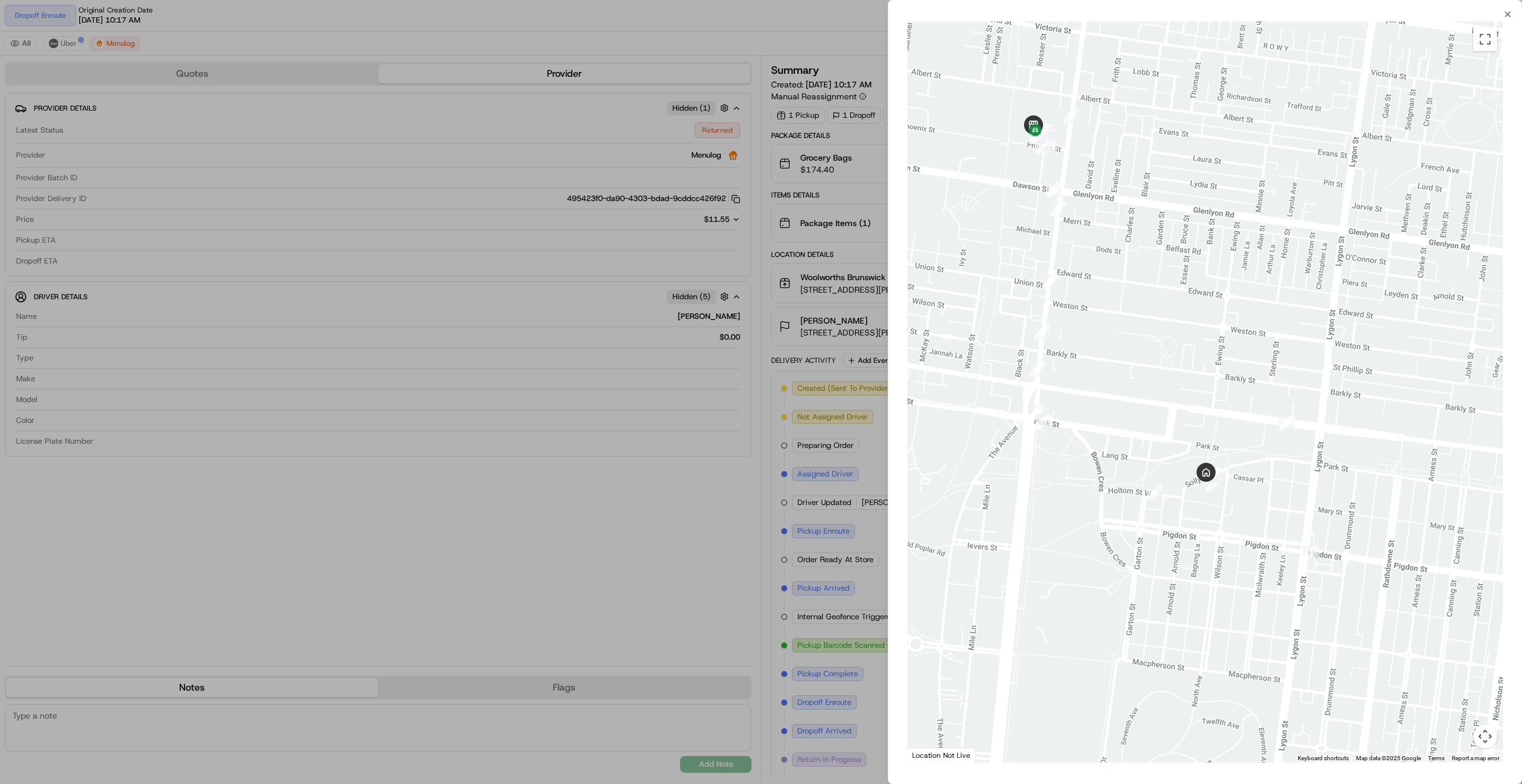
drag, startPoint x: 1292, startPoint y: 499, endPoint x: 1122, endPoint y: 272, distance: 283.6
click at [1122, 272] on div at bounding box center [1205, 391] width 595 height 741
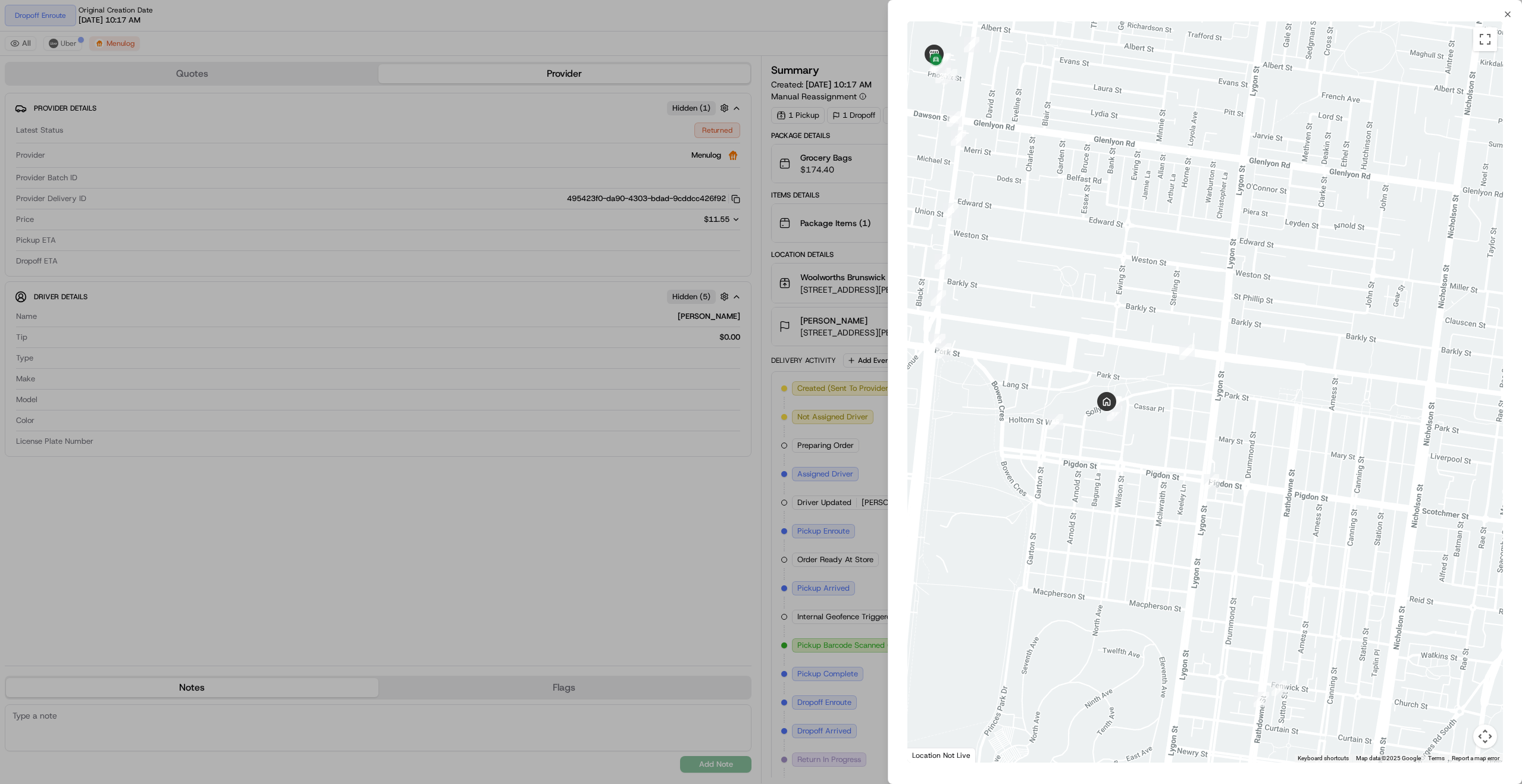
drag, startPoint x: 1328, startPoint y: 609, endPoint x: 1357, endPoint y: 543, distance: 72.1
click at [1355, 552] on div at bounding box center [1205, 391] width 595 height 741
click at [776, 359] on div at bounding box center [761, 392] width 1522 height 784
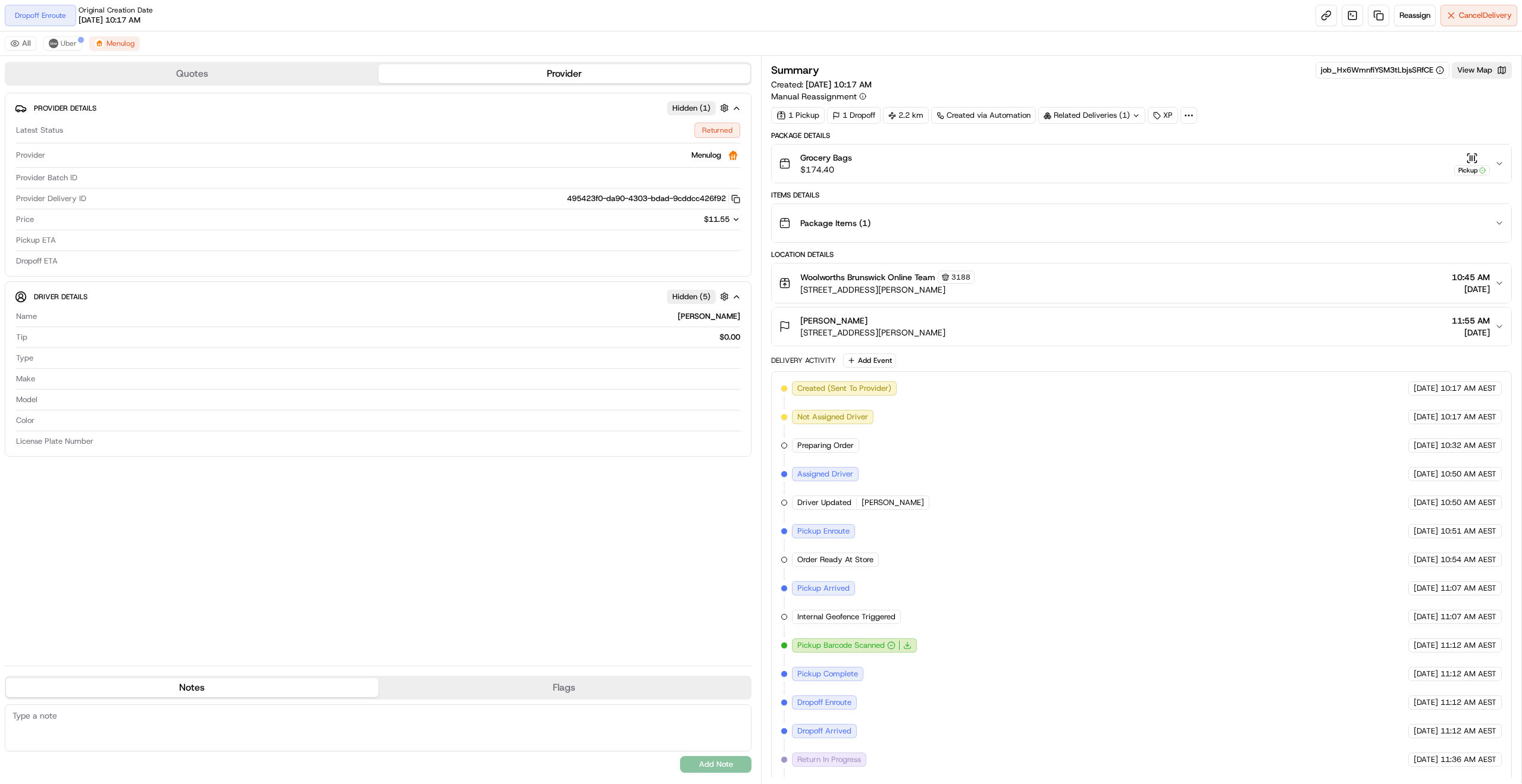
click at [1077, 111] on div "Related Deliveries (1)" at bounding box center [1091, 115] width 107 height 17
click at [1485, 72] on button "View Map" at bounding box center [1482, 70] width 60 height 17
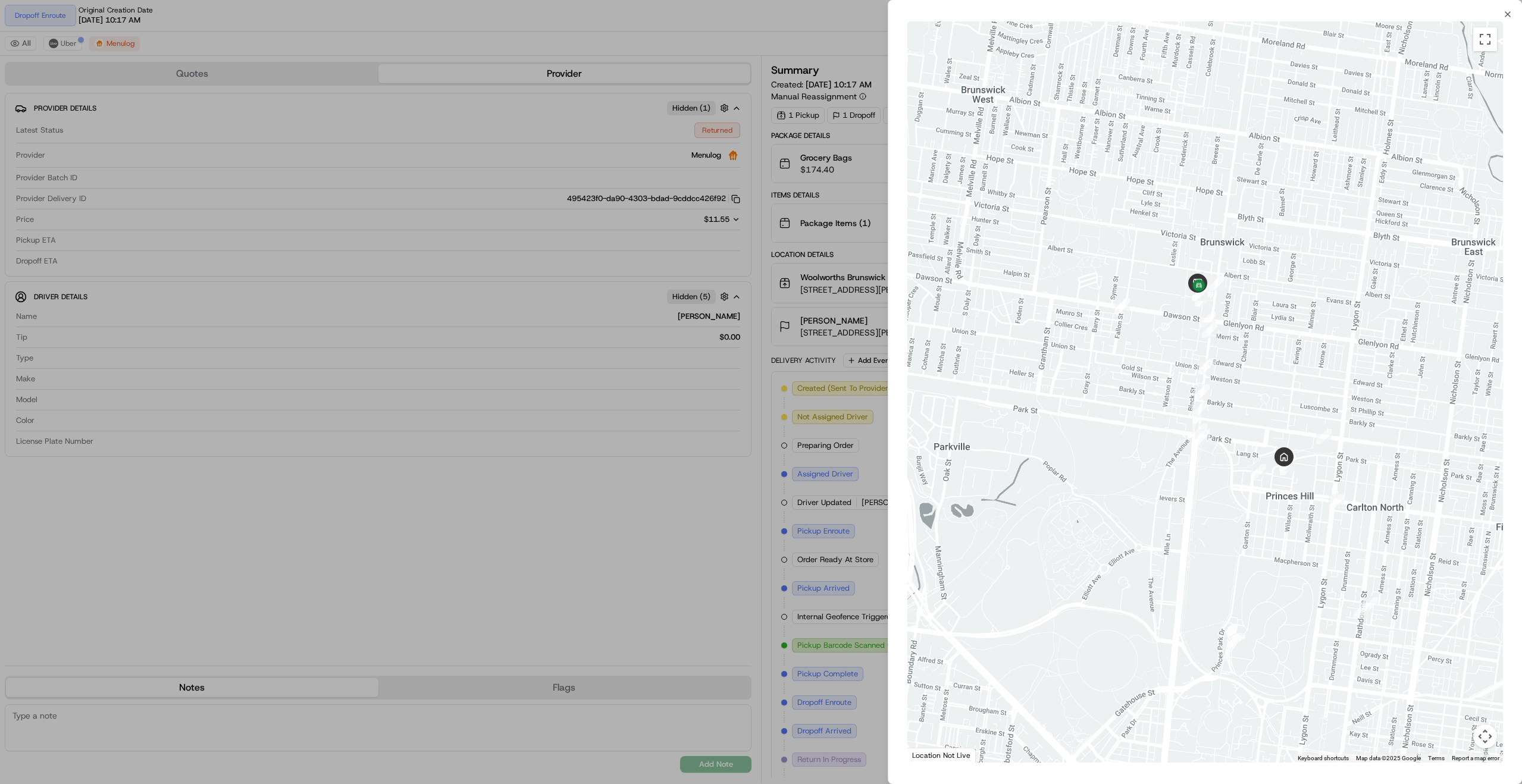
drag, startPoint x: 1221, startPoint y: 307, endPoint x: 1253, endPoint y: 373, distance: 73.3
click at [1248, 374] on div at bounding box center [1205, 391] width 595 height 741
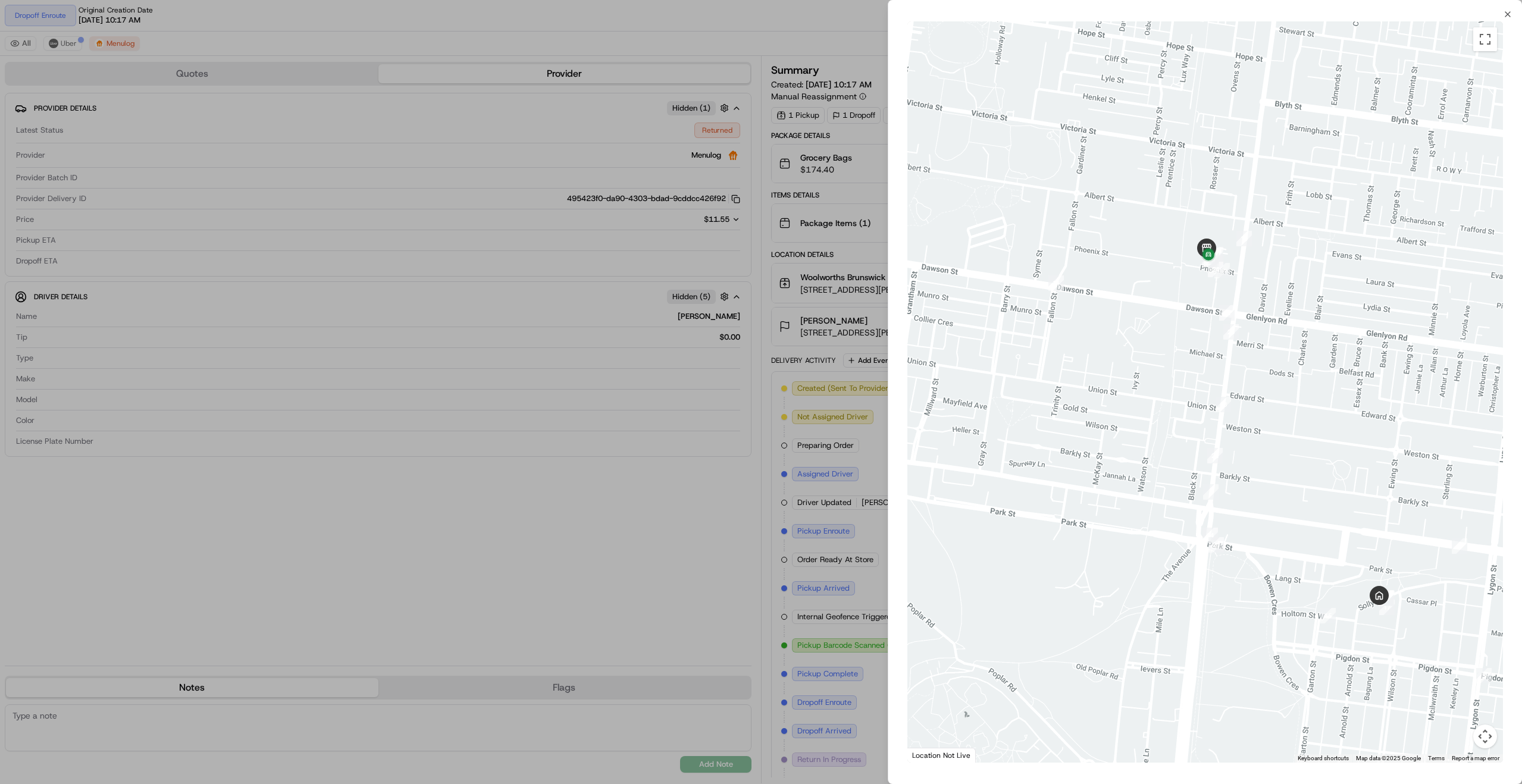
drag, startPoint x: 1229, startPoint y: 353, endPoint x: 1249, endPoint y: 404, distance: 54.8
click at [1249, 404] on div at bounding box center [1205, 391] width 595 height 741
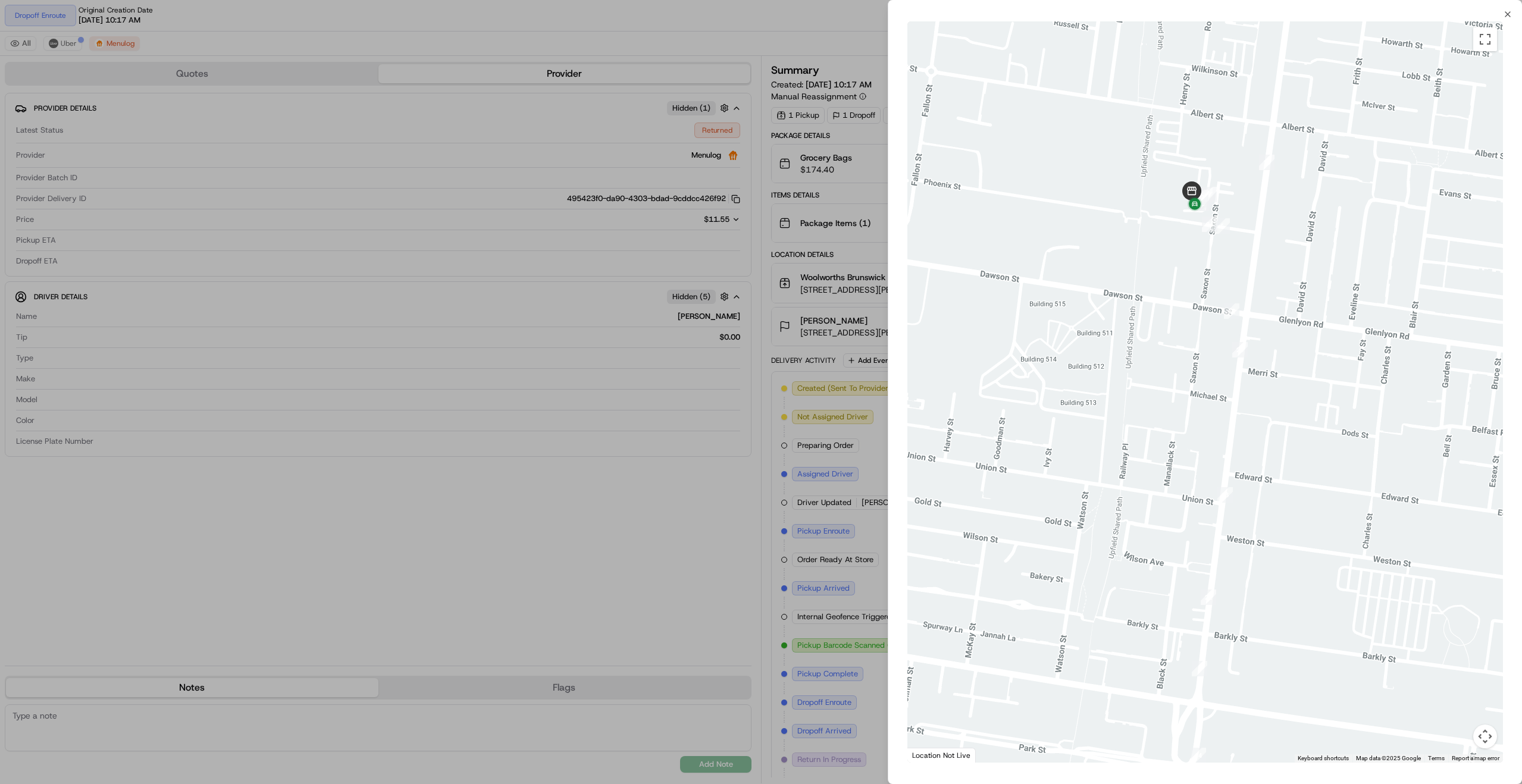
drag, startPoint x: 1242, startPoint y: 257, endPoint x: 1267, endPoint y: 314, distance: 62.2
click at [1273, 321] on div at bounding box center [1205, 391] width 595 height 741
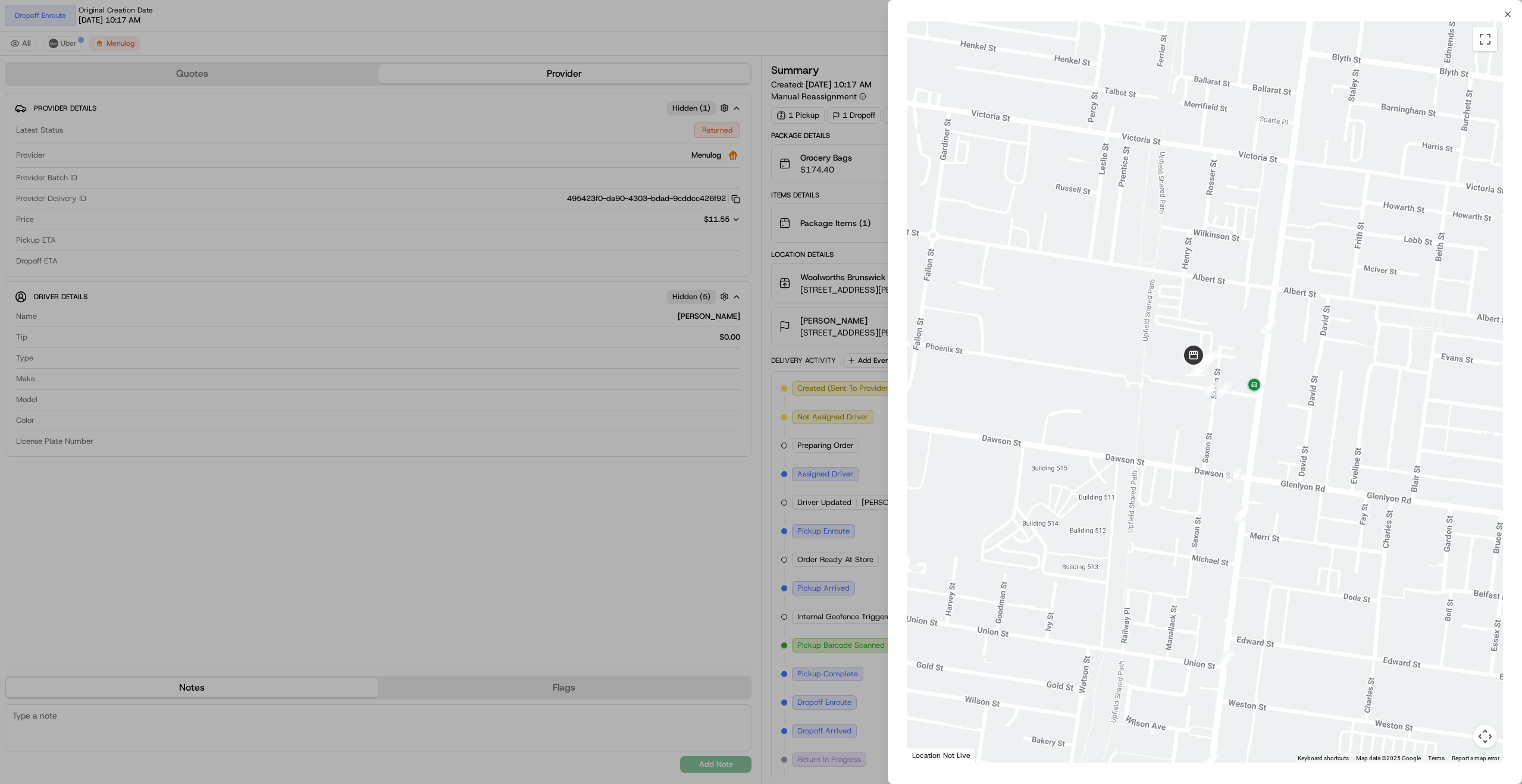
drag, startPoint x: 1208, startPoint y: 427, endPoint x: 1267, endPoint y: 426, distance: 59.0
click at [1262, 432] on div at bounding box center [1205, 391] width 595 height 741
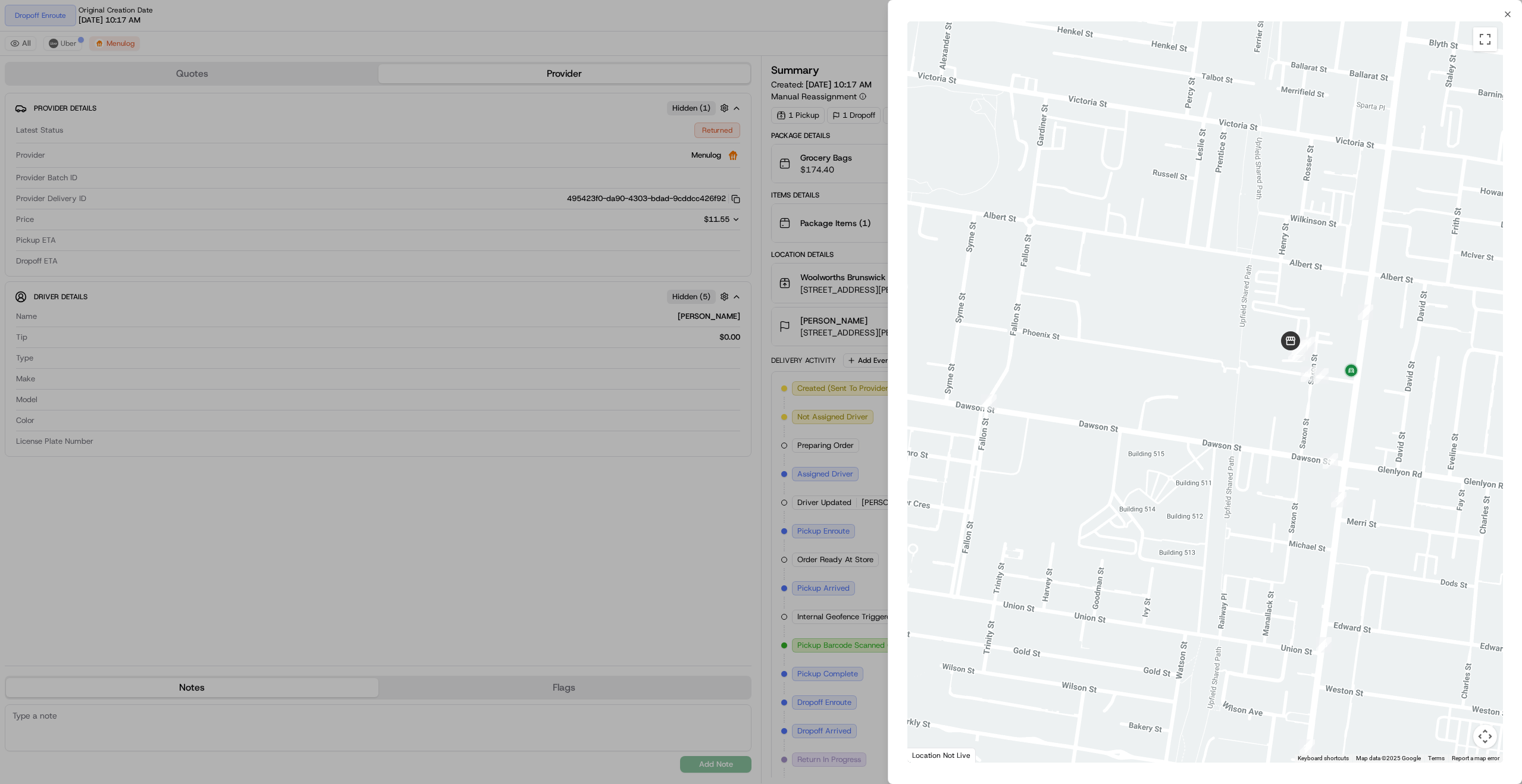
drag, startPoint x: 1201, startPoint y: 466, endPoint x: 1265, endPoint y: 447, distance: 66.8
click at [1265, 447] on div at bounding box center [1205, 391] width 595 height 741
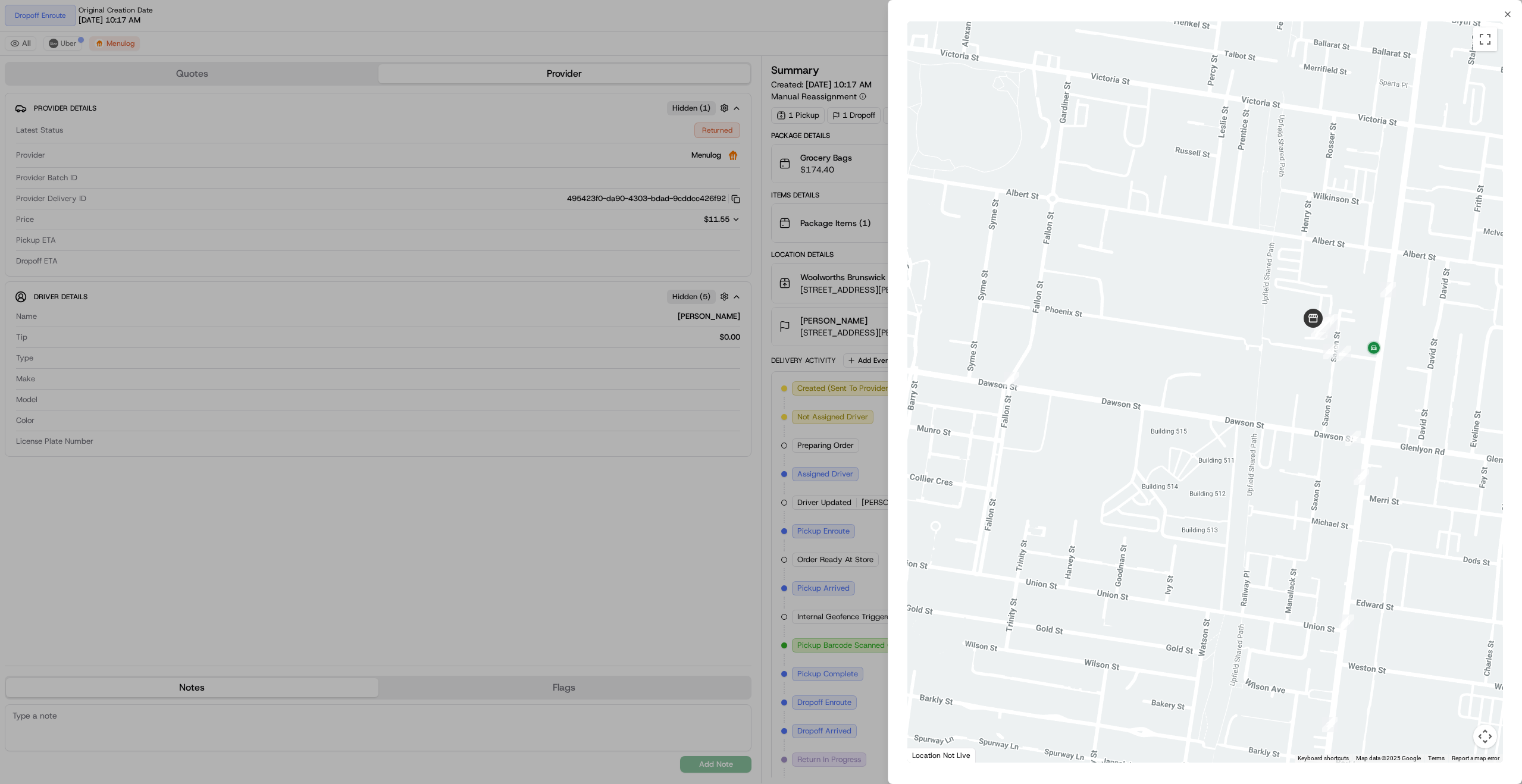
drag, startPoint x: 1376, startPoint y: 565, endPoint x: 1392, endPoint y: 550, distance: 21.9
click at [1392, 550] on div at bounding box center [1205, 391] width 595 height 741
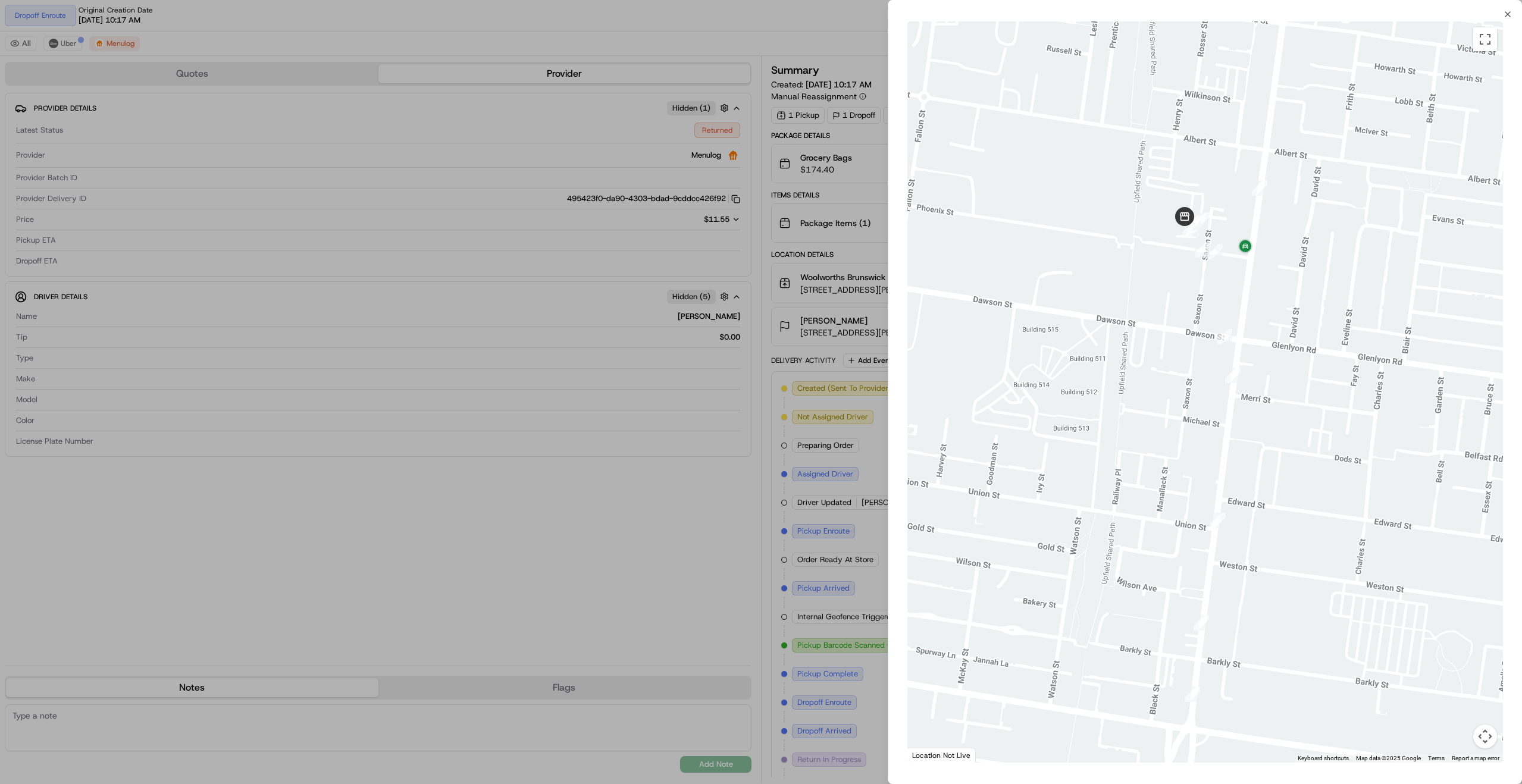
drag, startPoint x: 1167, startPoint y: 506, endPoint x: 1078, endPoint y: 400, distance: 138.4
click at [1032, 393] on div at bounding box center [1205, 391] width 595 height 741
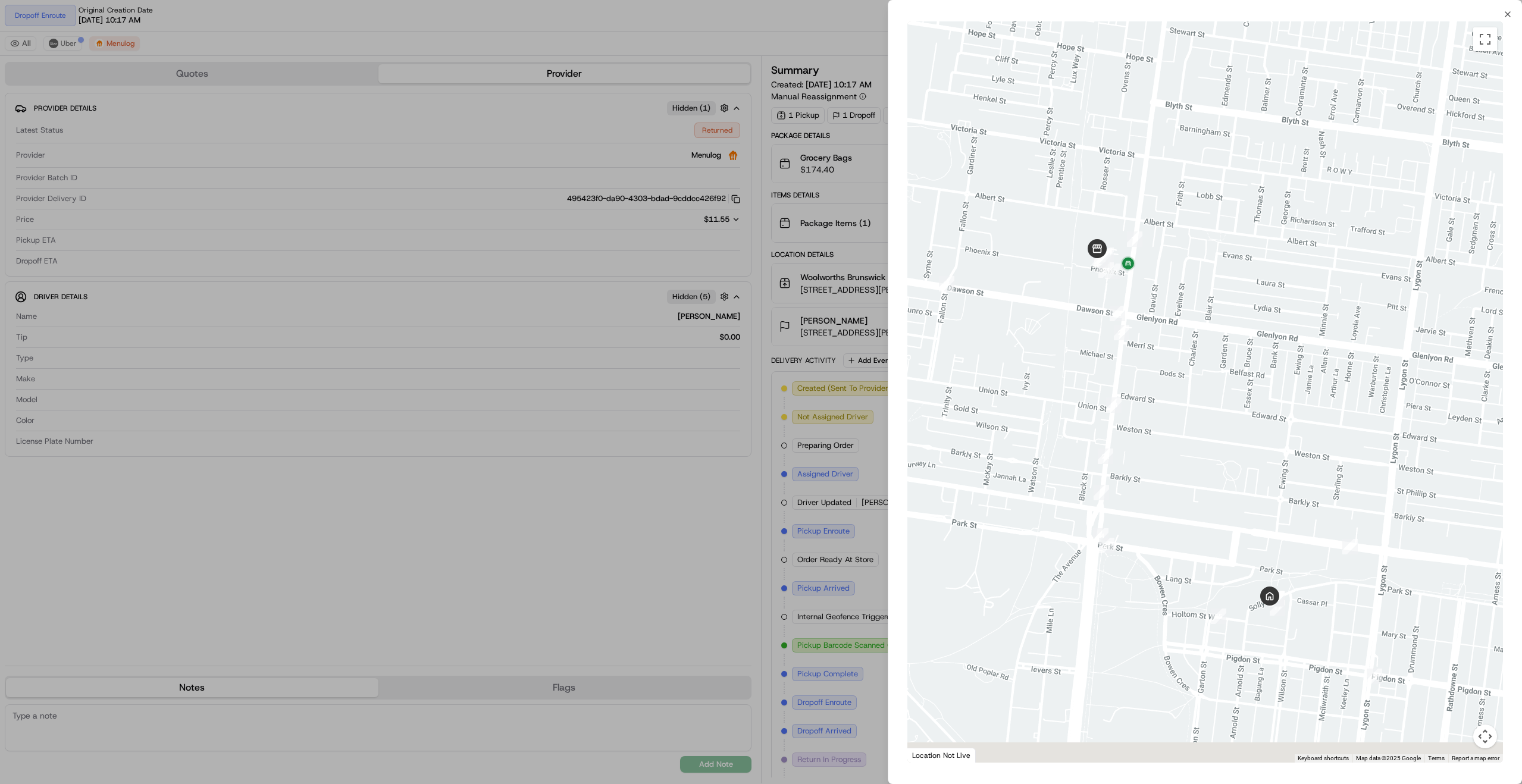
drag, startPoint x: 1313, startPoint y: 602, endPoint x: 1254, endPoint y: 550, distance: 78.6
click at [1255, 550] on div at bounding box center [1205, 391] width 595 height 741
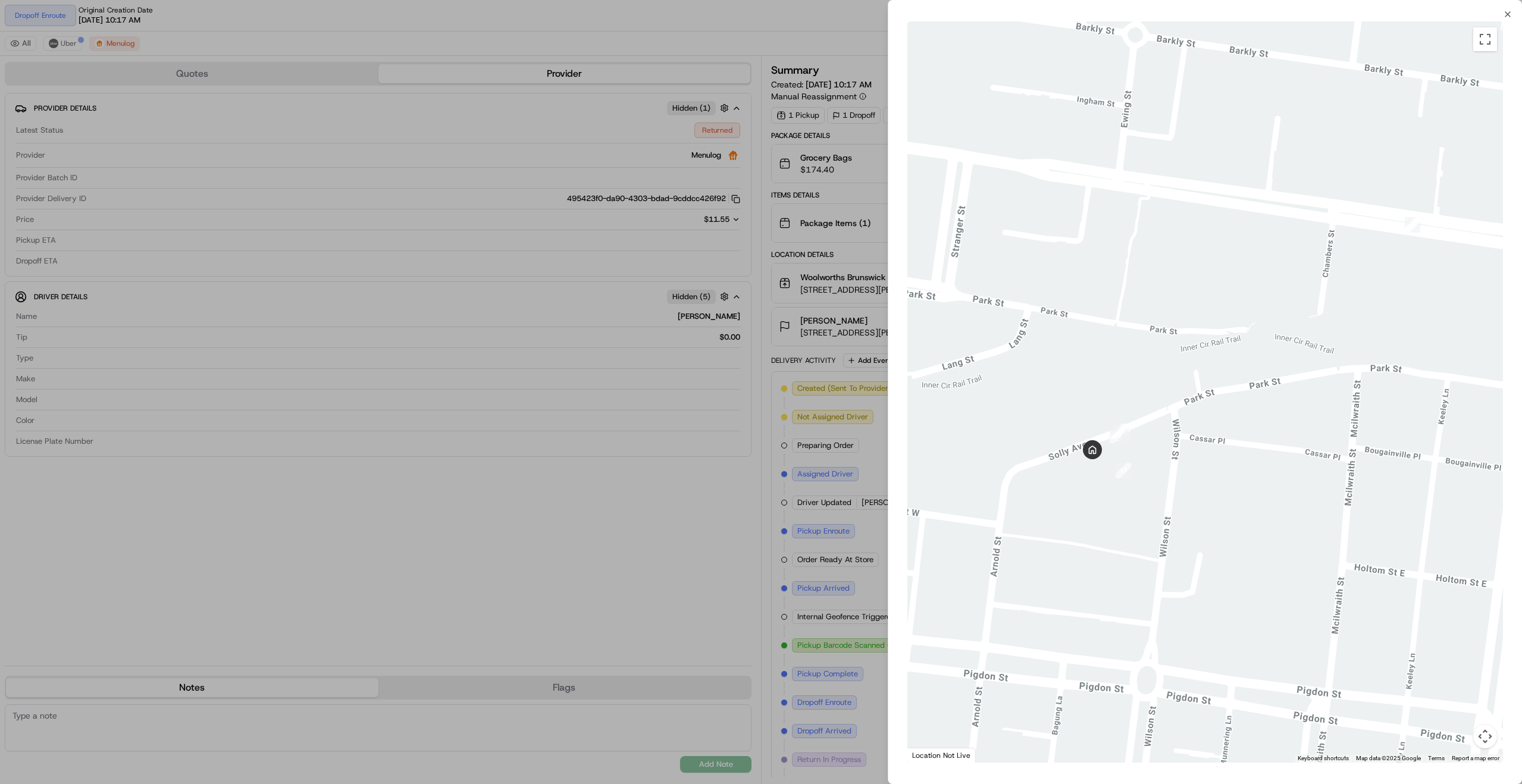
drag, startPoint x: 1149, startPoint y: 472, endPoint x: 1211, endPoint y: 455, distance: 64.3
click at [1236, 461] on div at bounding box center [1205, 391] width 595 height 741
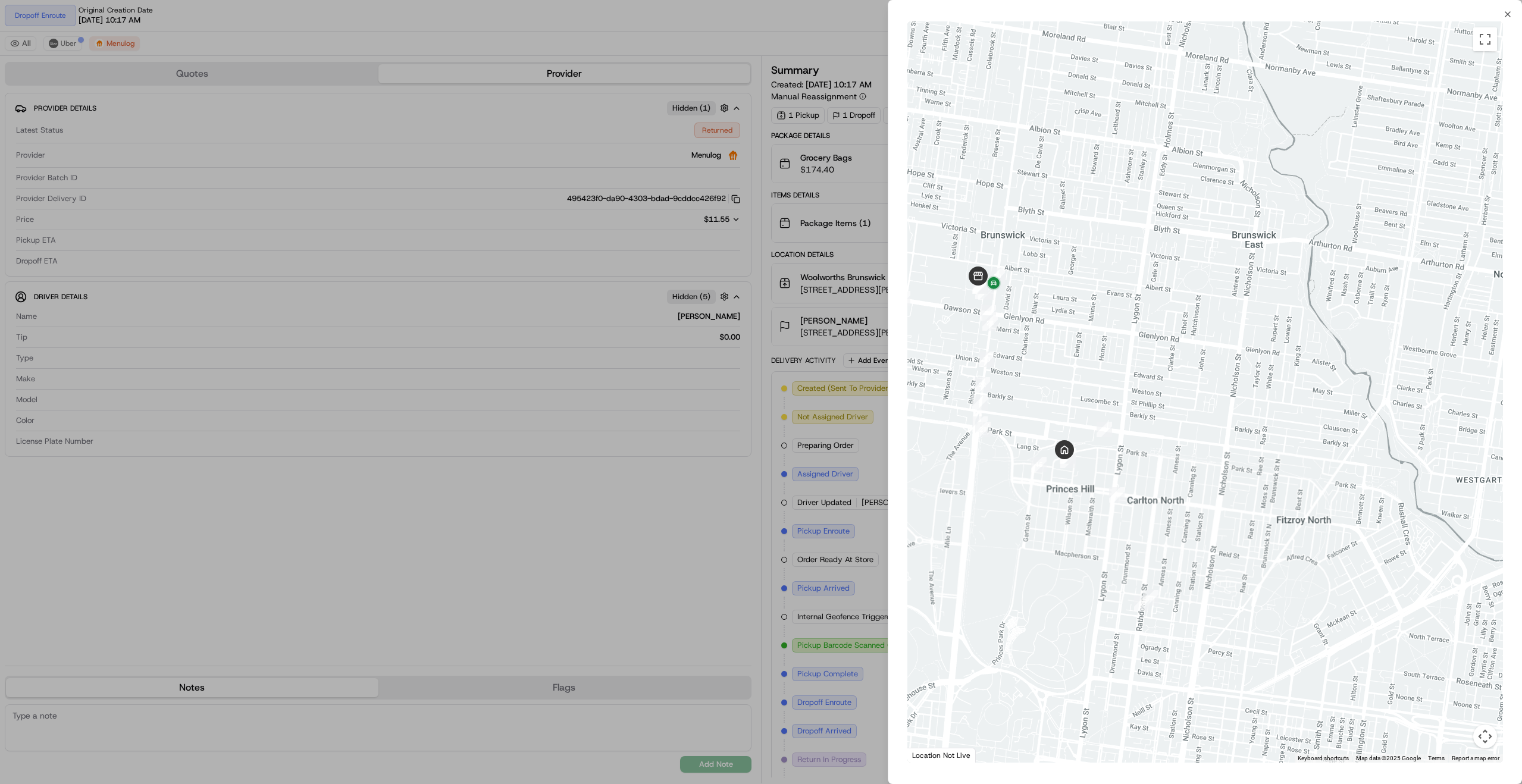
drag, startPoint x: 1036, startPoint y: 381, endPoint x: 1127, endPoint y: 447, distance: 112.4
click at [1124, 445] on div at bounding box center [1205, 391] width 595 height 741
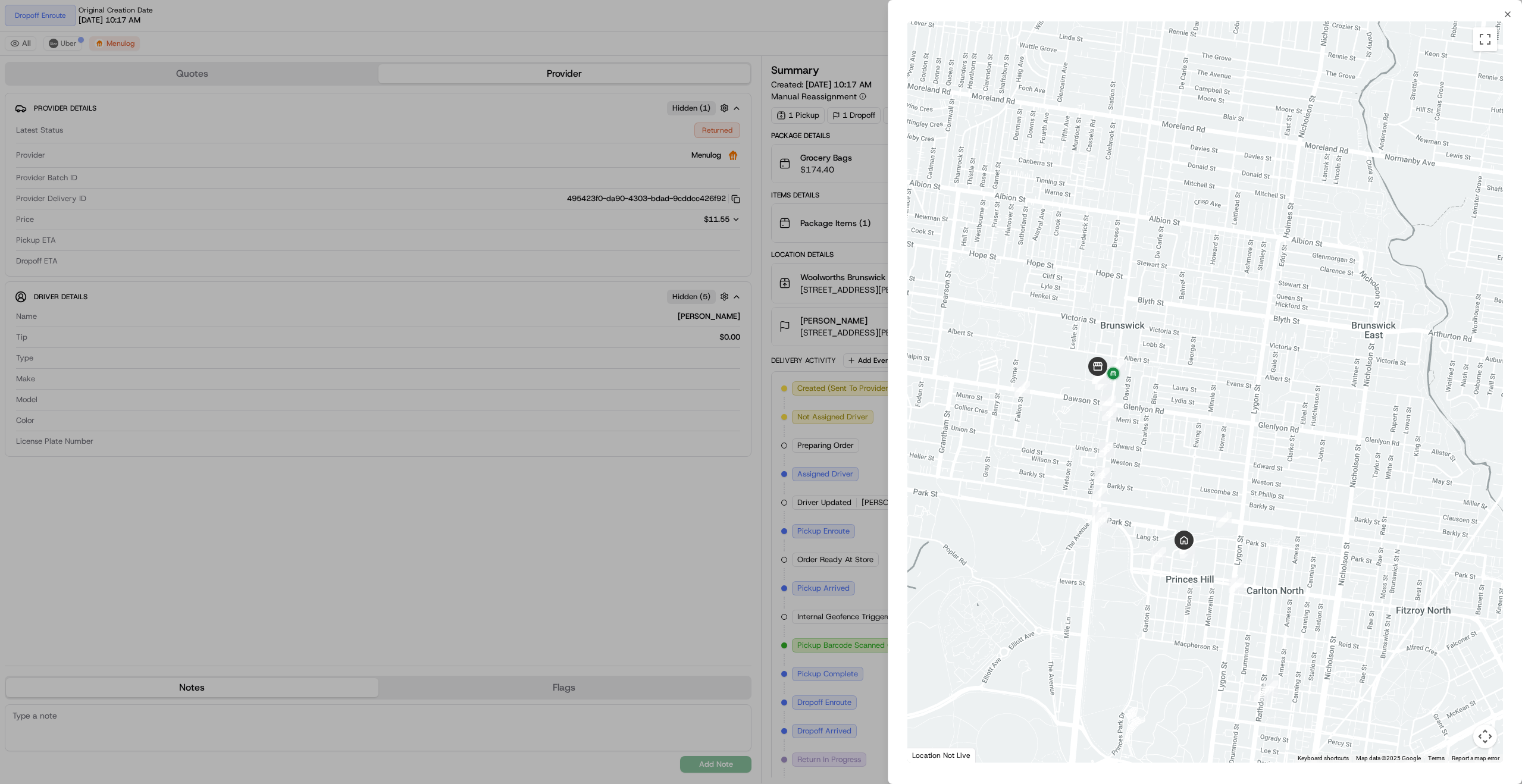
click at [689, 570] on div at bounding box center [761, 392] width 1522 height 784
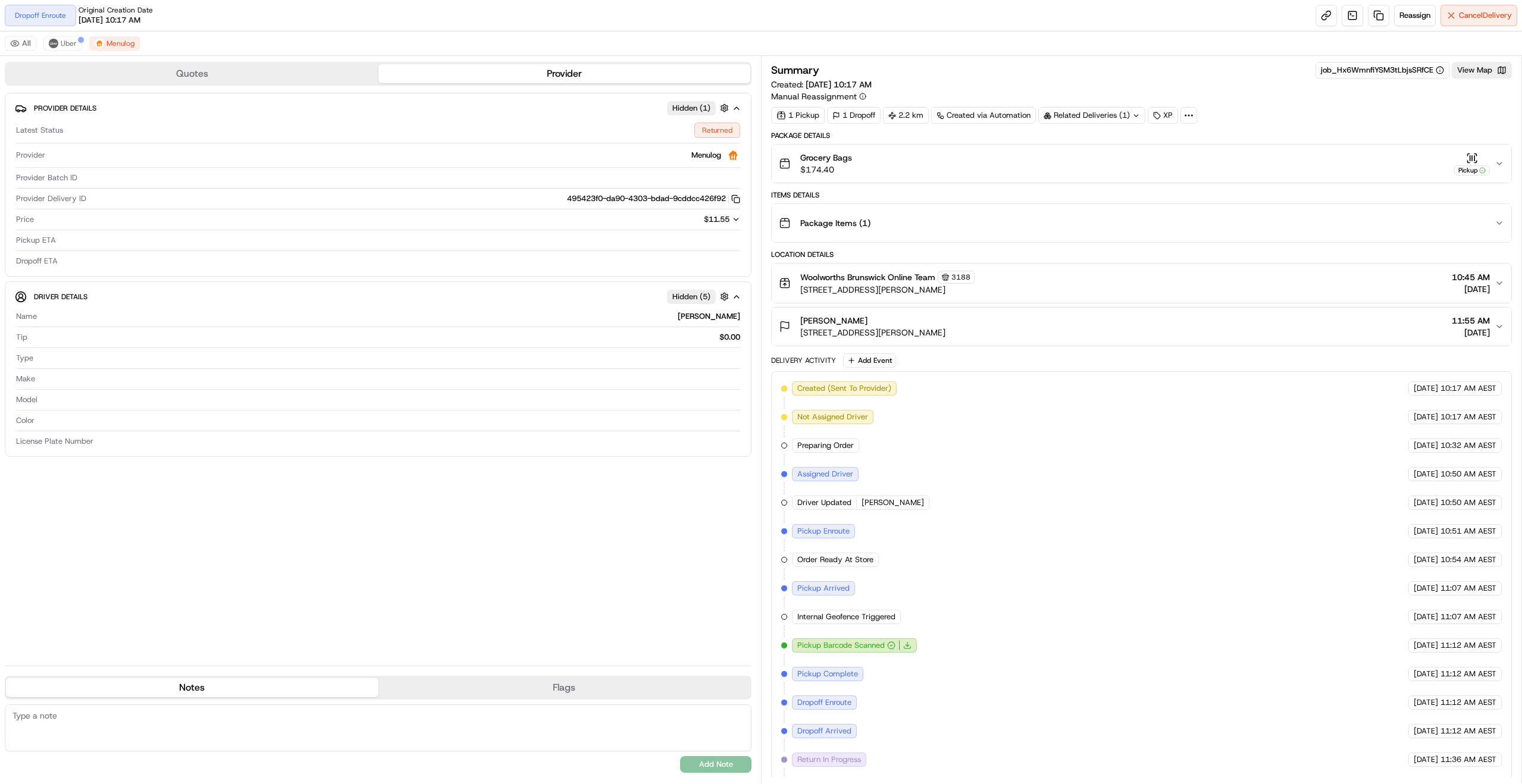
click at [744, 40] on div "All Uber Menulog" at bounding box center [761, 44] width 1522 height 24
click at [1482, 72] on button "View Map" at bounding box center [1482, 70] width 60 height 17
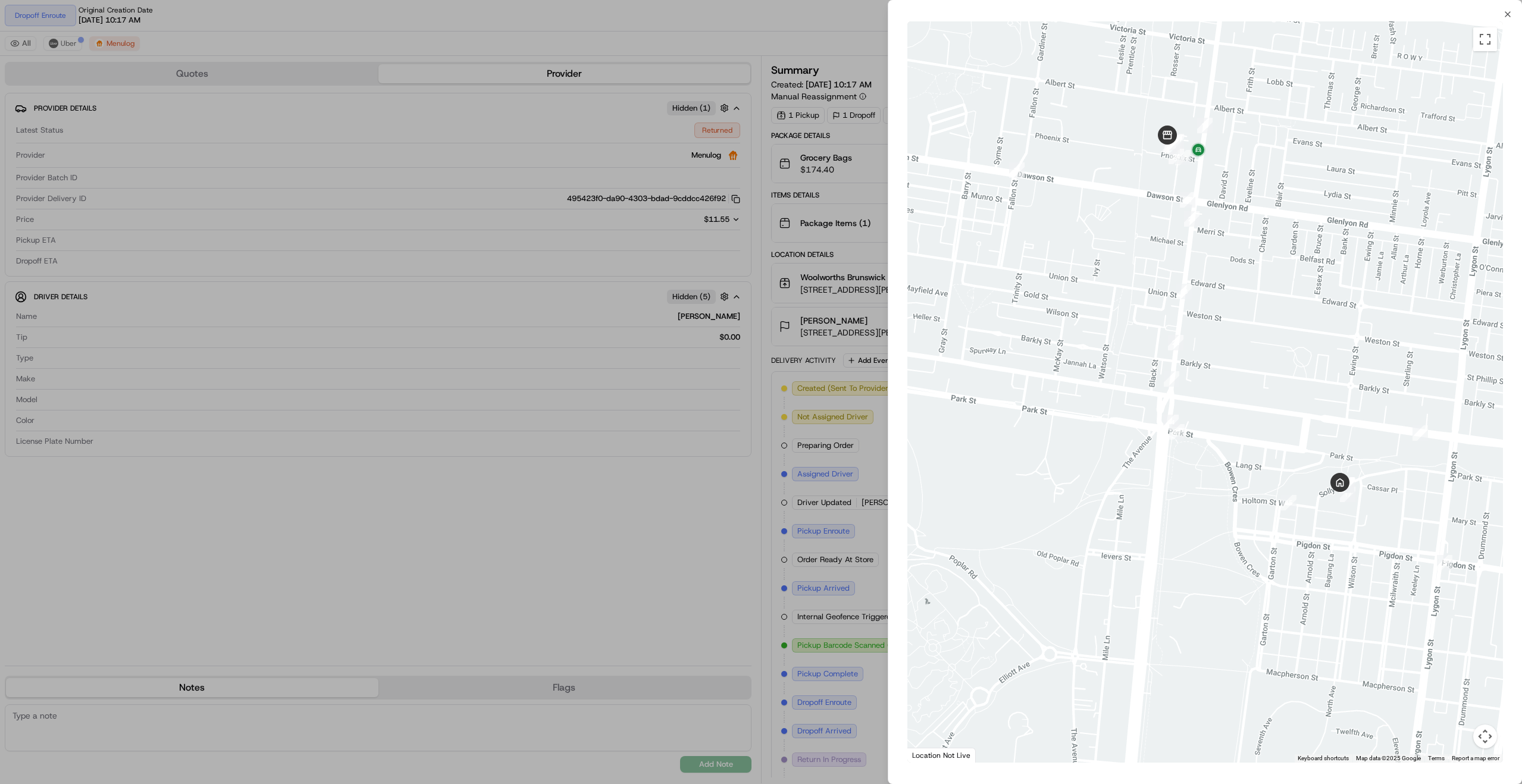
drag, startPoint x: 1266, startPoint y: 351, endPoint x: 1286, endPoint y: 411, distance: 63.2
click at [1286, 411] on div at bounding box center [1205, 391] width 595 height 741
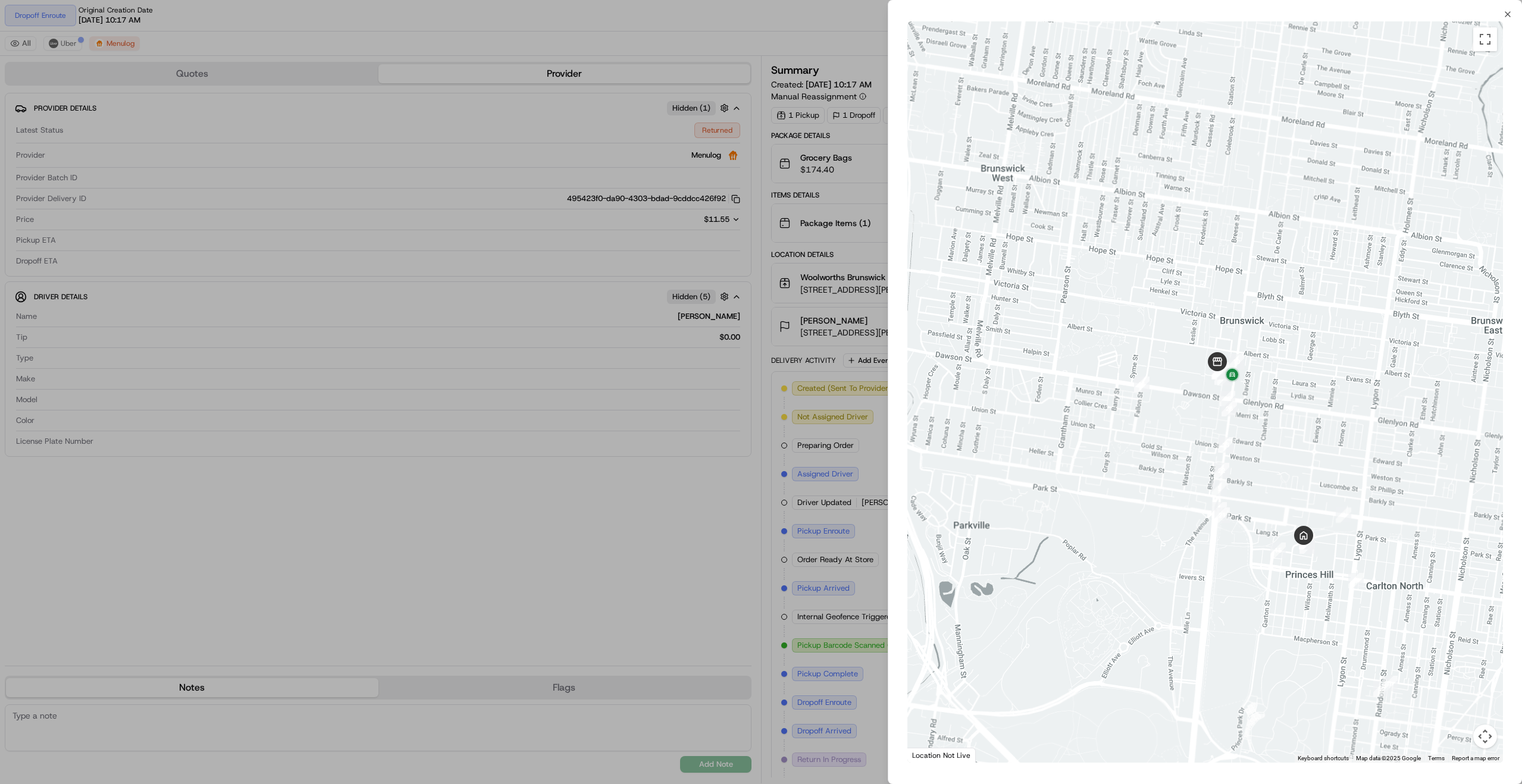
drag, startPoint x: 1247, startPoint y: 472, endPoint x: 1256, endPoint y: 450, distance: 23.8
click at [1256, 450] on div at bounding box center [1205, 391] width 595 height 741
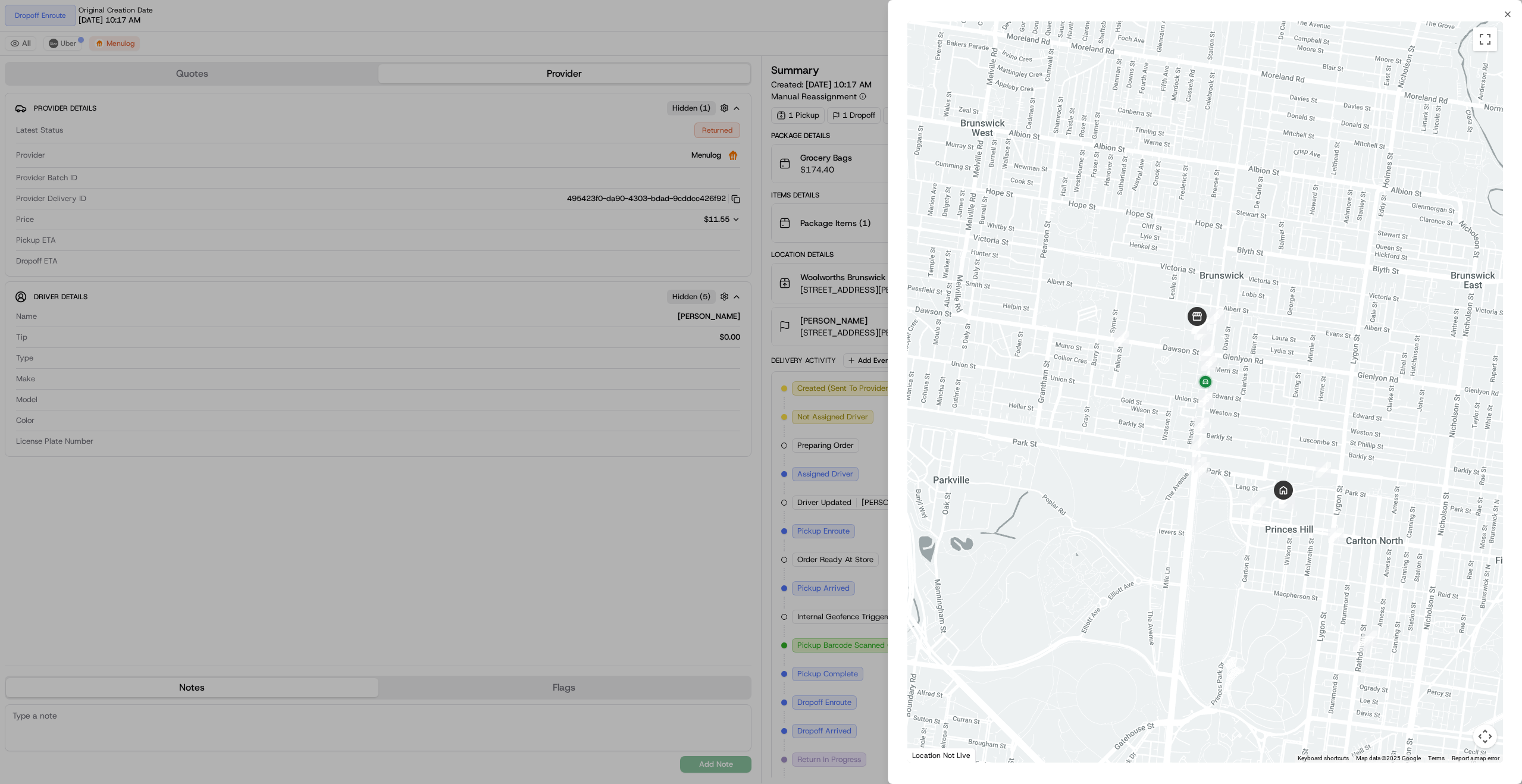
click at [780, 362] on div at bounding box center [761, 392] width 1522 height 784
